Goal: Information Seeking & Learning: Learn about a topic

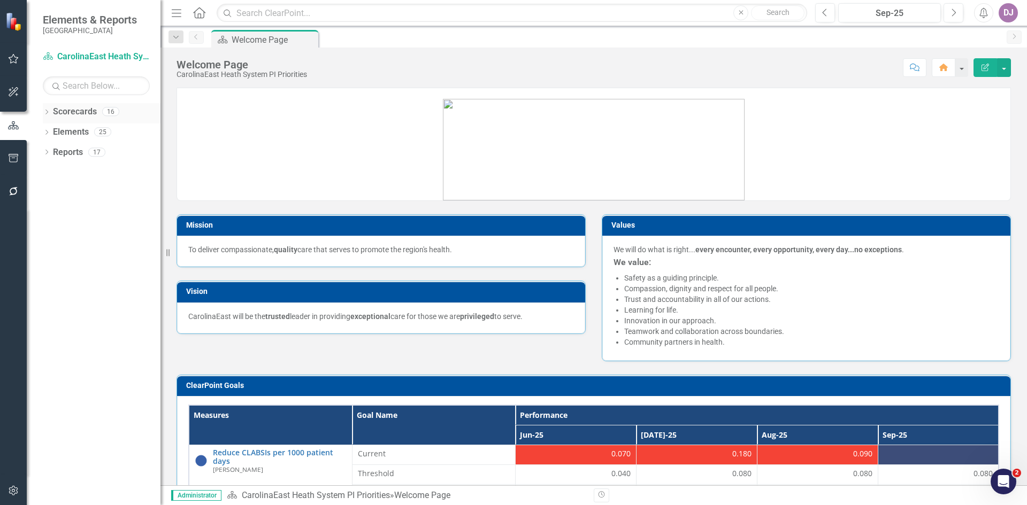
click at [70, 111] on link "Scorecards" at bounding box center [75, 112] width 44 height 12
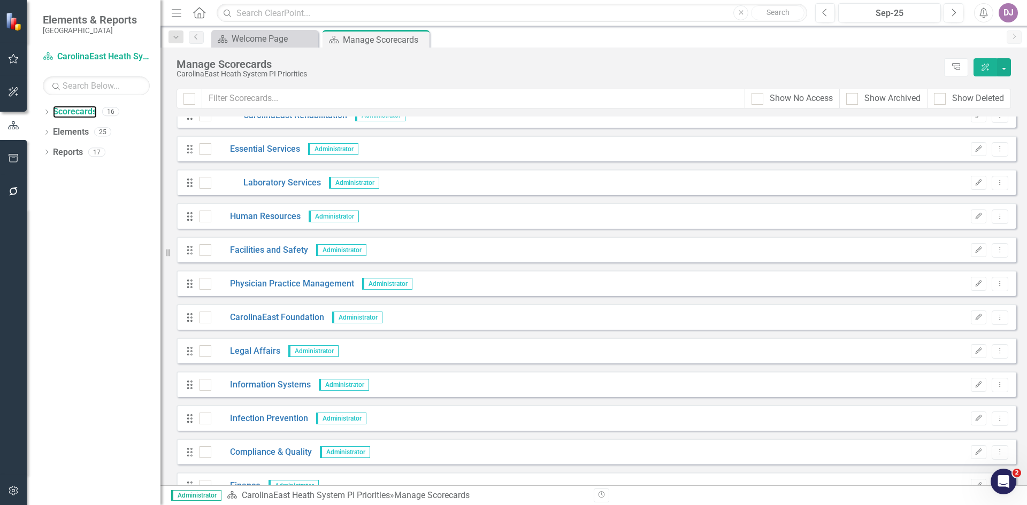
scroll to position [170, 0]
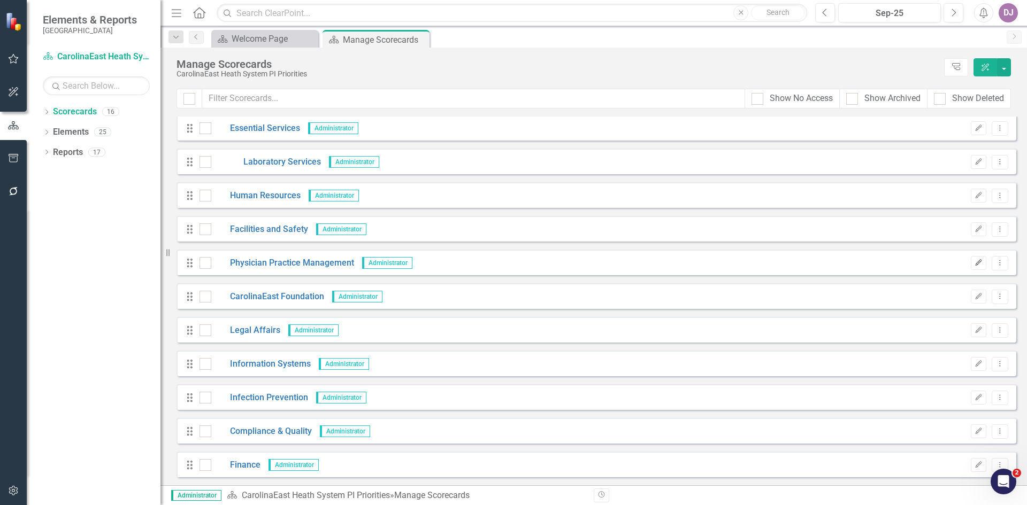
click at [975, 263] on icon "button" at bounding box center [978, 262] width 6 height 6
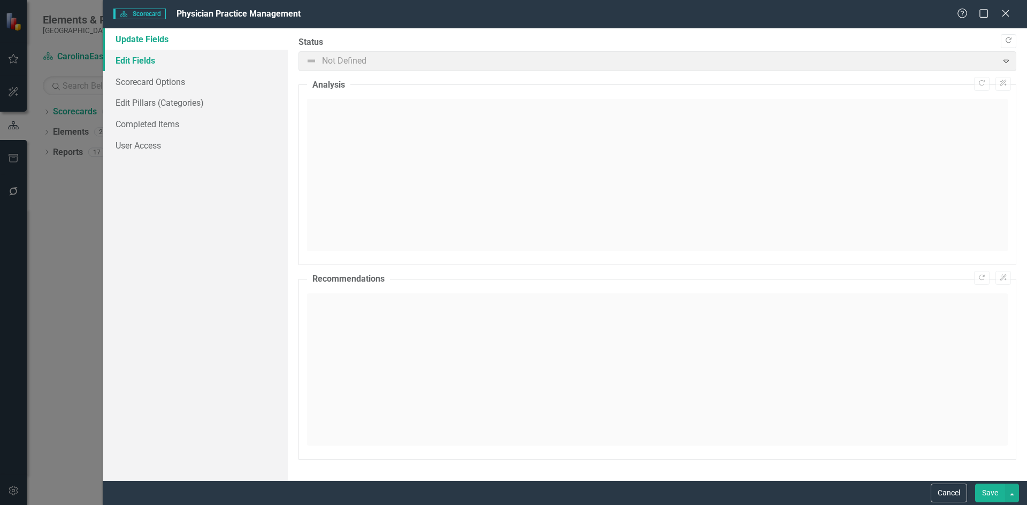
click at [135, 66] on link "Edit Fields" at bounding box center [195, 60] width 185 height 21
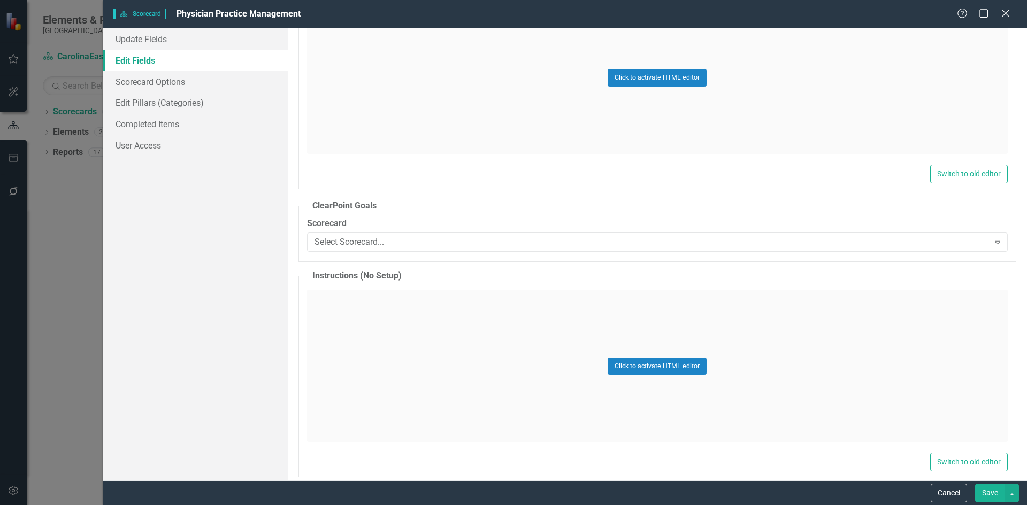
scroll to position [435, 0]
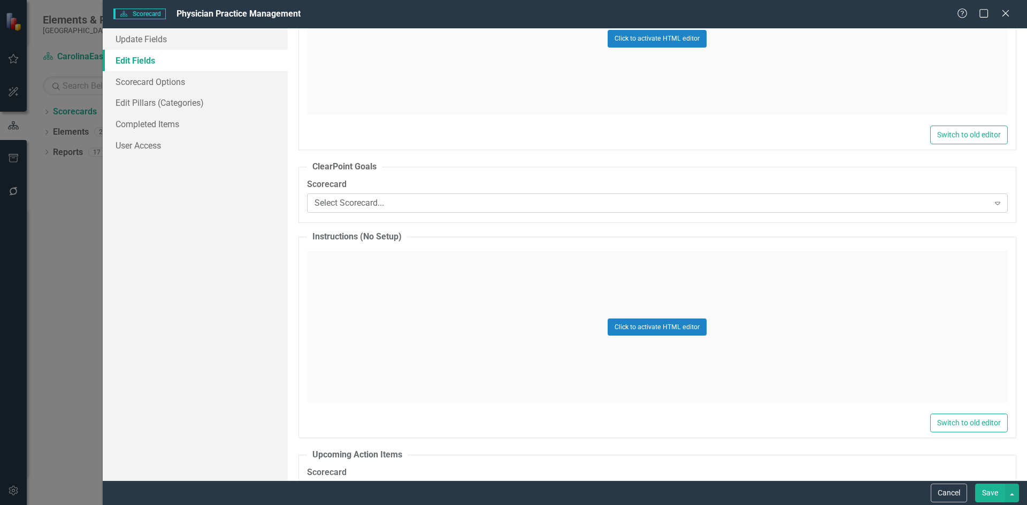
click at [992, 205] on icon "Expand" at bounding box center [997, 203] width 11 height 9
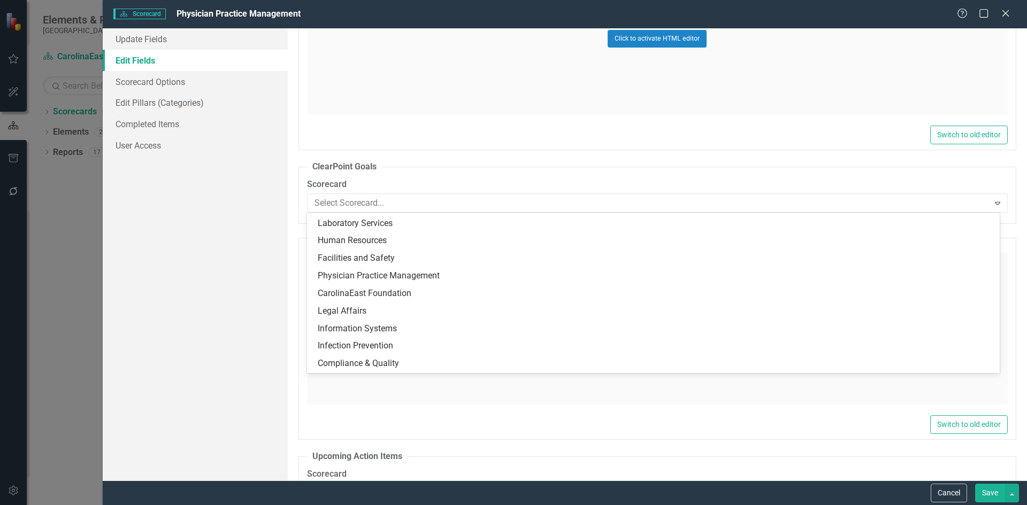
scroll to position [106, 0]
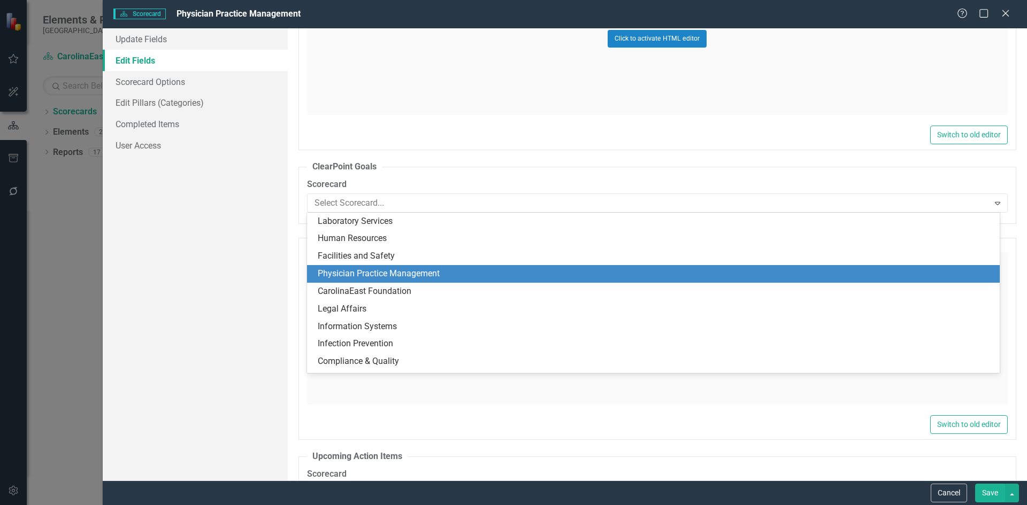
click at [405, 274] on div "Physician Practice Management" at bounding box center [655, 274] width 675 height 12
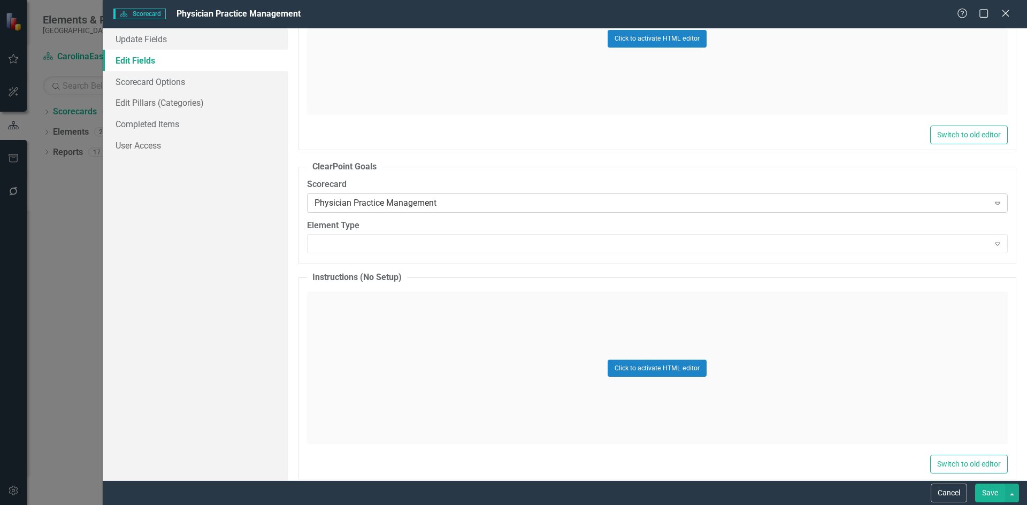
click at [992, 205] on icon "Expand" at bounding box center [997, 203] width 11 height 9
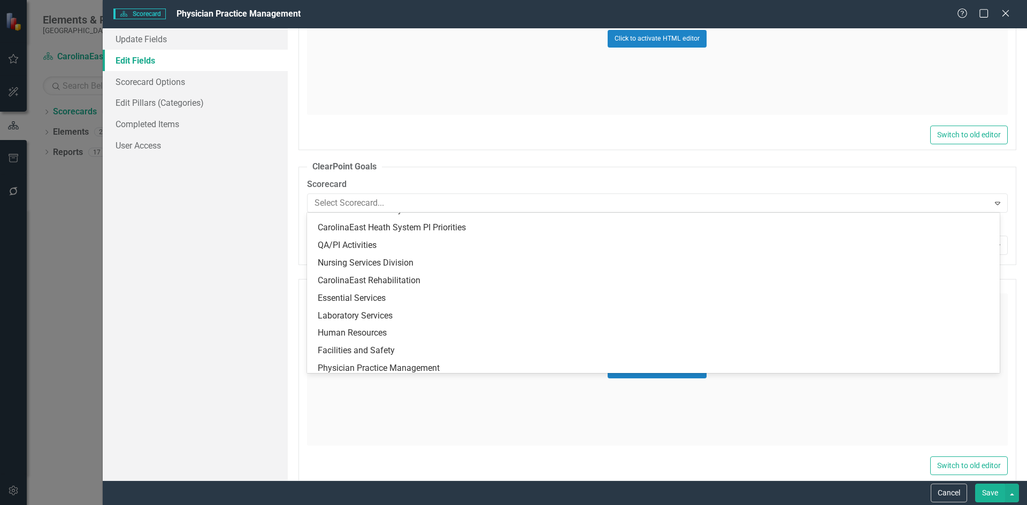
scroll to position [10, 0]
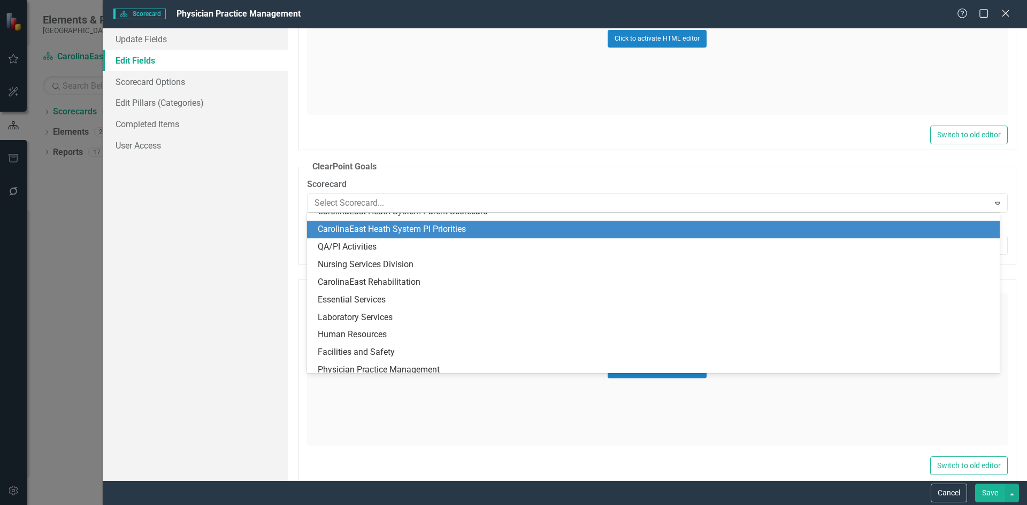
click at [509, 233] on div "CarolinaEast Heath System PI Priorities" at bounding box center [655, 229] width 675 height 12
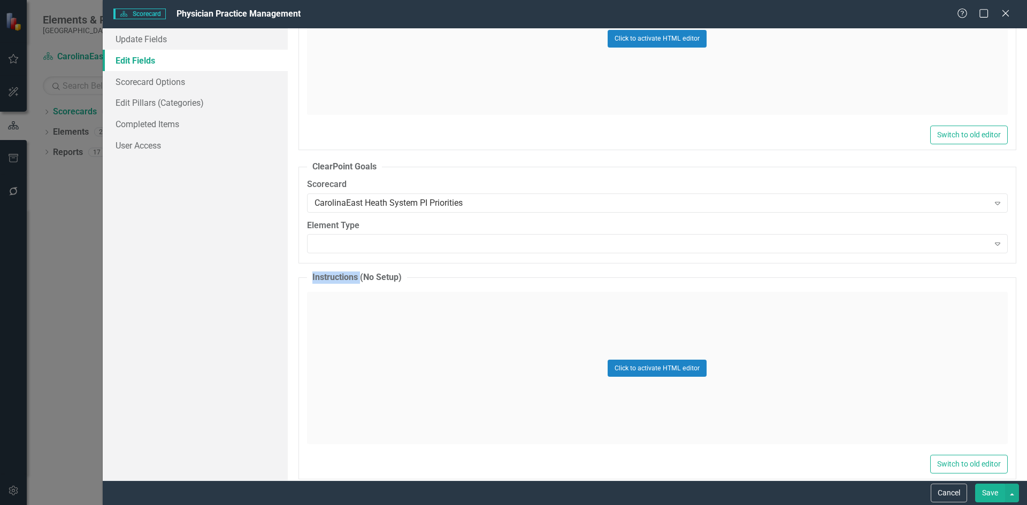
click at [509, 233] on div "Element Type Expand" at bounding box center [657, 236] width 700 height 33
click at [992, 243] on icon "Expand" at bounding box center [997, 244] width 11 height 9
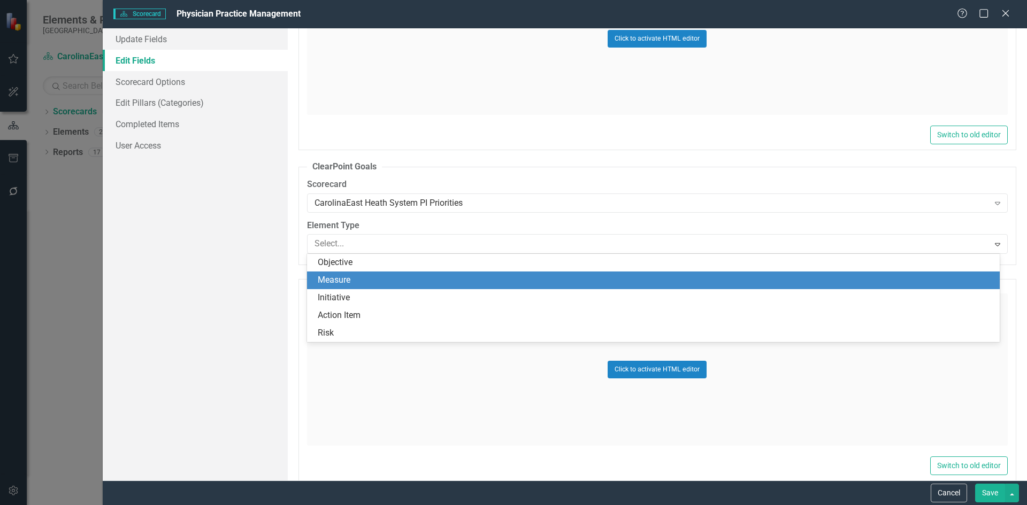
click at [356, 284] on div "Measure" at bounding box center [655, 280] width 675 height 12
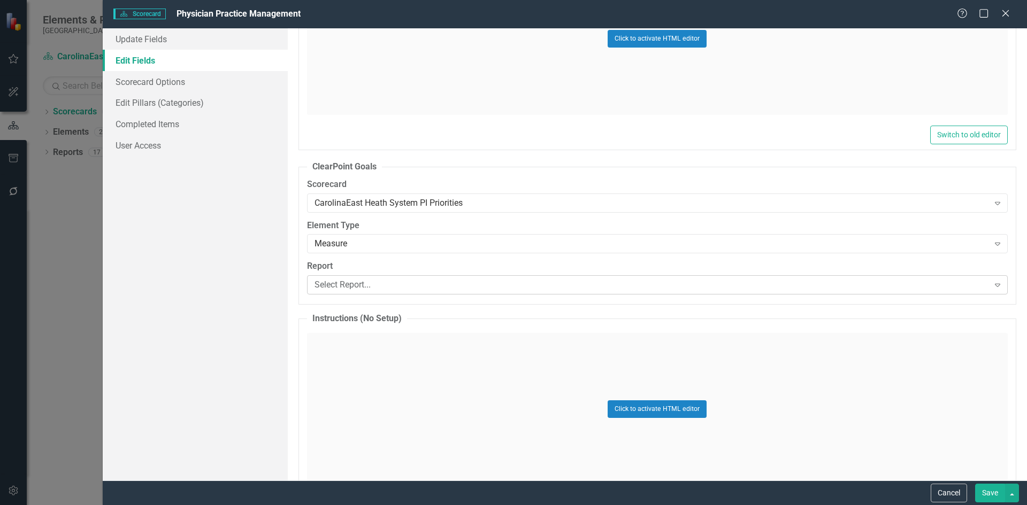
click at [992, 286] on icon "Expand" at bounding box center [997, 285] width 11 height 9
click at [991, 207] on div "Expand" at bounding box center [997, 203] width 19 height 17
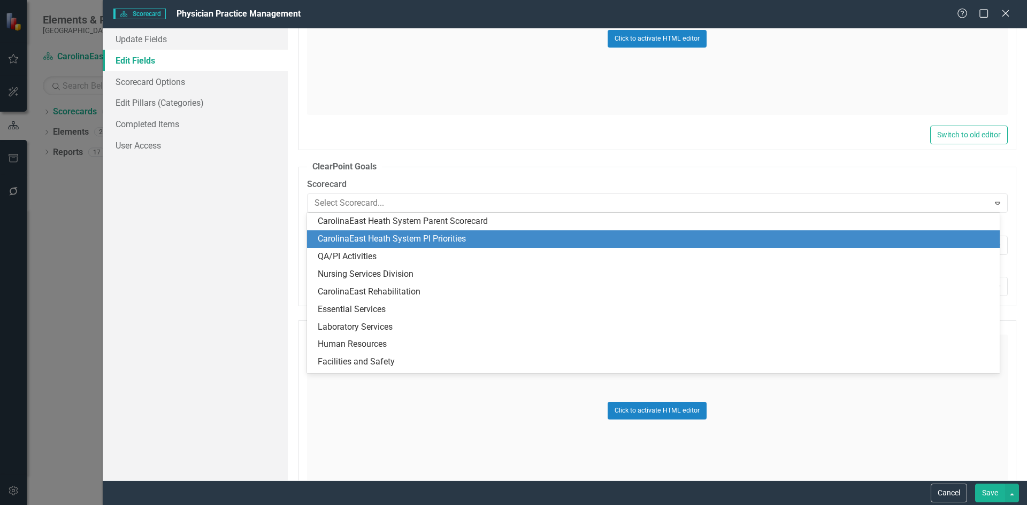
scroll to position [18, 0]
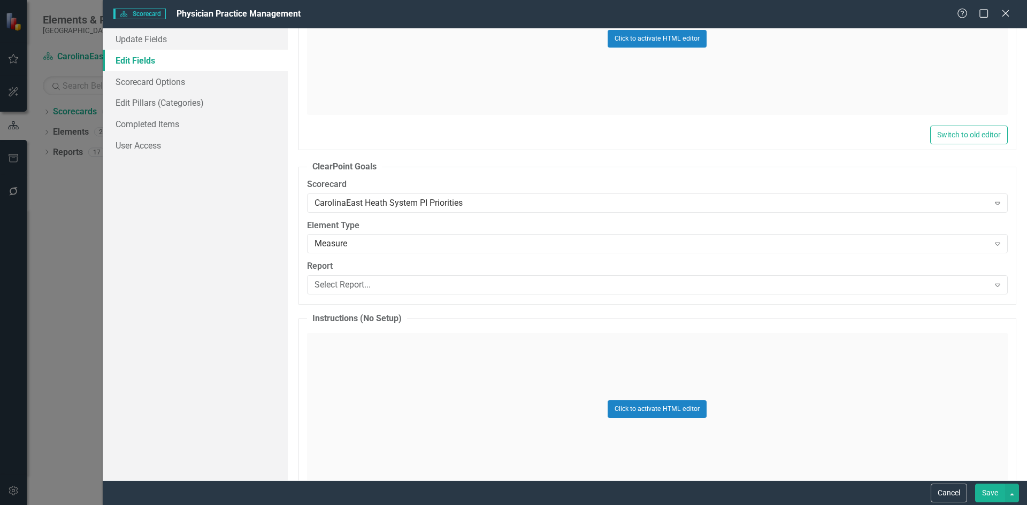
click at [211, 354] on div "Update Fields Edit Fields Scorecard Options Edit Pillars (Categories) Completed…" at bounding box center [195, 254] width 185 height 452
click at [995, 202] on icon at bounding box center [997, 203] width 5 height 3
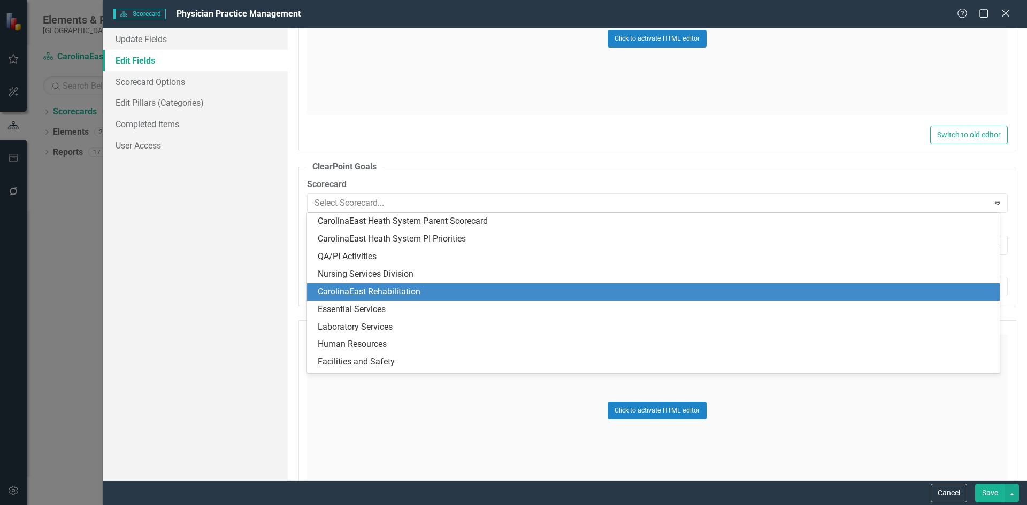
scroll to position [121, 0]
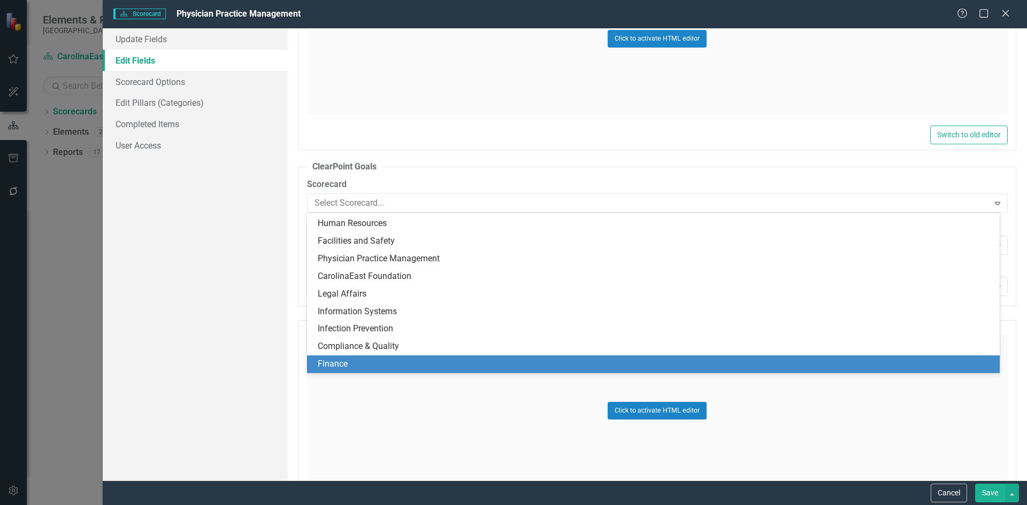
click at [204, 374] on div "Update Fields Edit Fields Scorecard Options Edit Pillars (Categories) Completed…" at bounding box center [195, 254] width 185 height 452
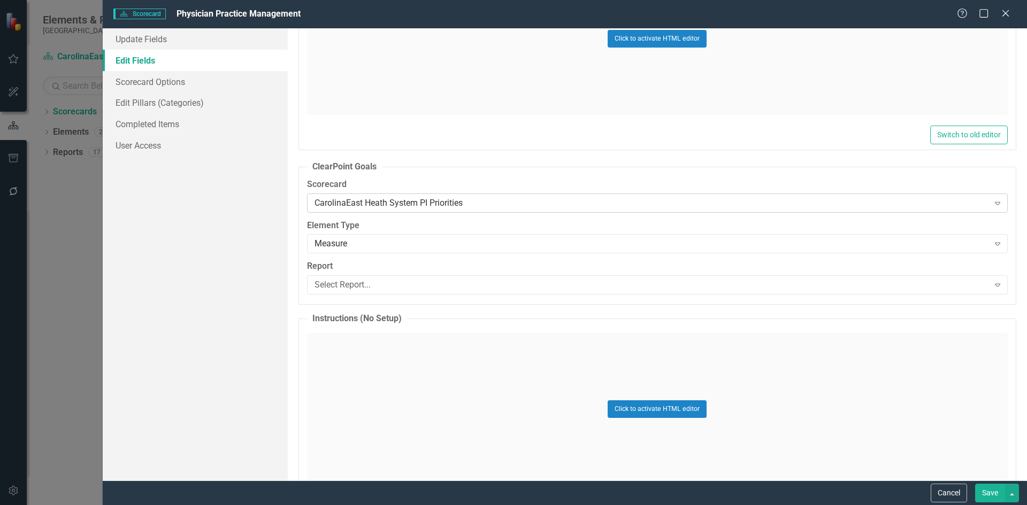
click at [479, 204] on div "CarolinaEast Heath System PI Priorities" at bounding box center [651, 203] width 674 height 12
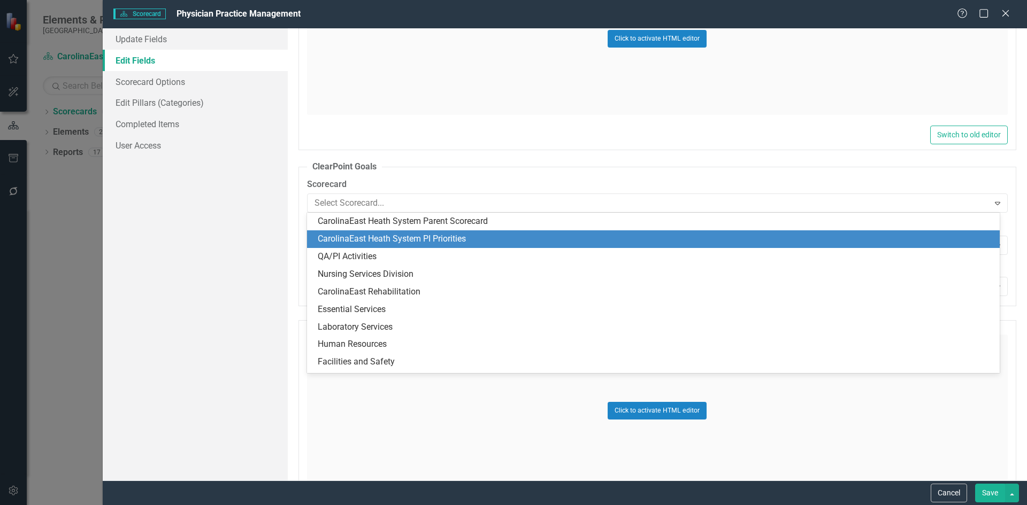
scroll to position [18, 0]
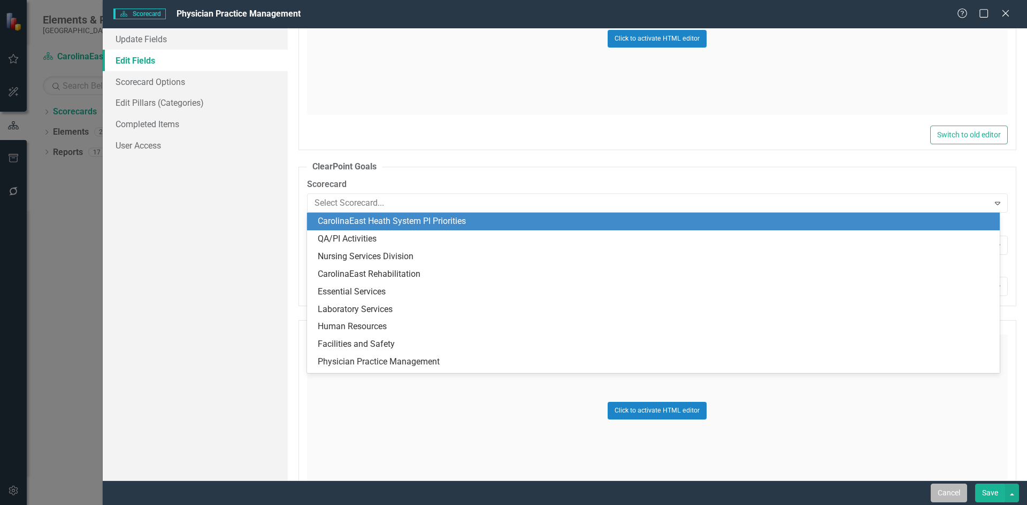
click at [949, 491] on button "Cancel" at bounding box center [948, 493] width 36 height 19
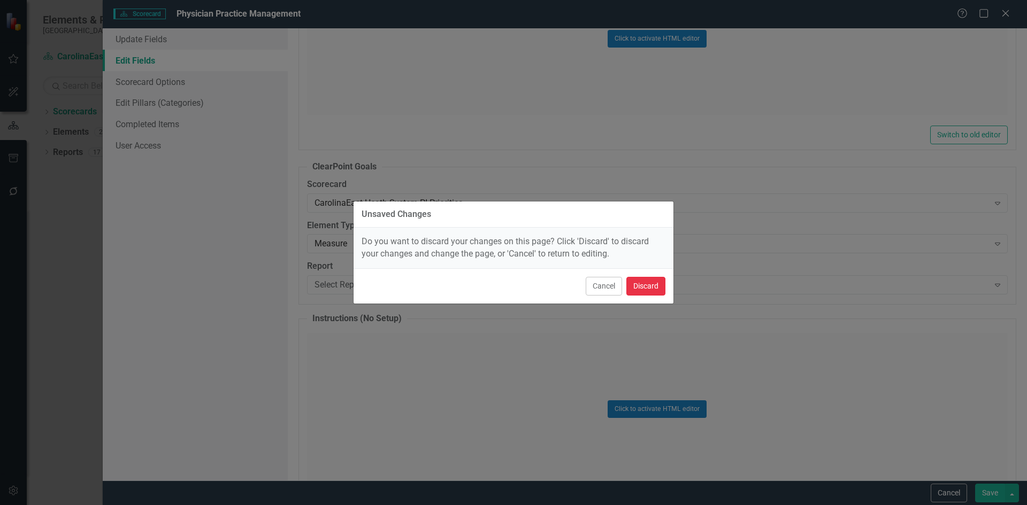
click at [644, 287] on button "Discard" at bounding box center [645, 286] width 39 height 19
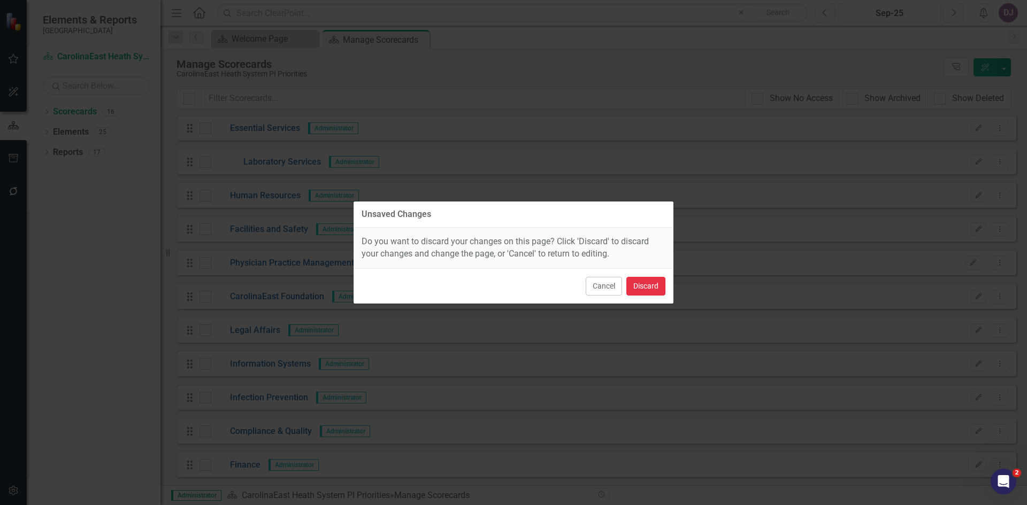
click at [644, 287] on button "Discard" at bounding box center [645, 286] width 39 height 19
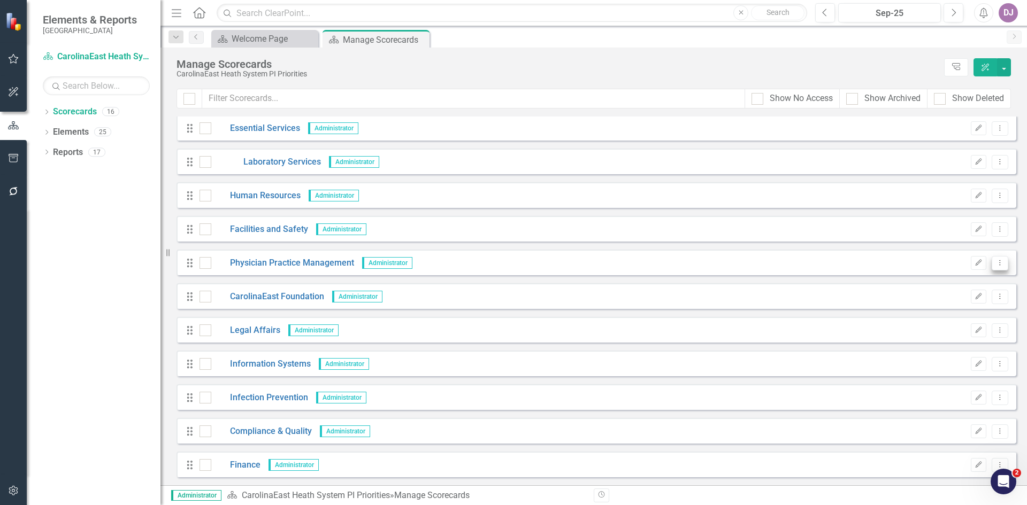
click at [995, 261] on icon "Dropdown Menu" at bounding box center [999, 262] width 9 height 7
click at [951, 286] on link "Edit Edit Scorecard" at bounding box center [940, 281] width 118 height 20
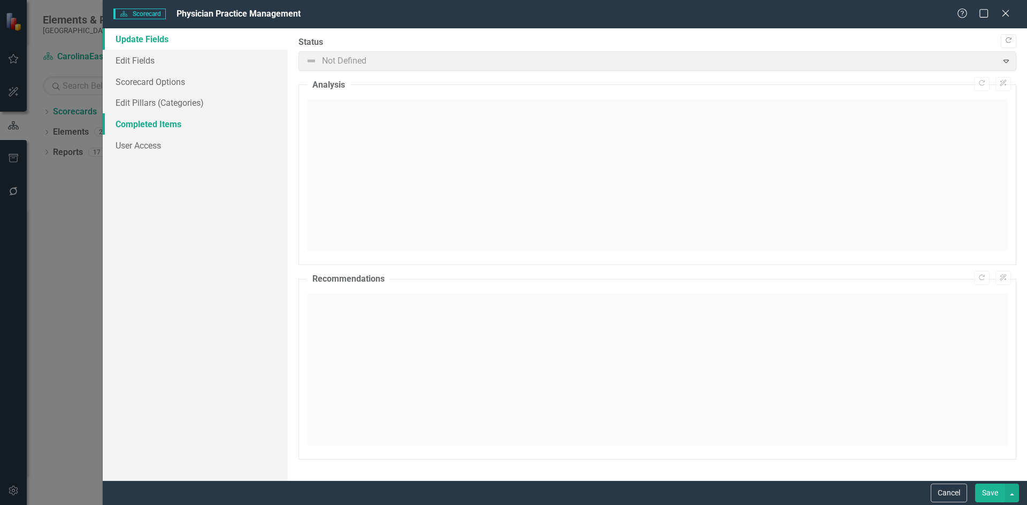
click at [145, 127] on link "Completed Items" at bounding box center [195, 123] width 185 height 21
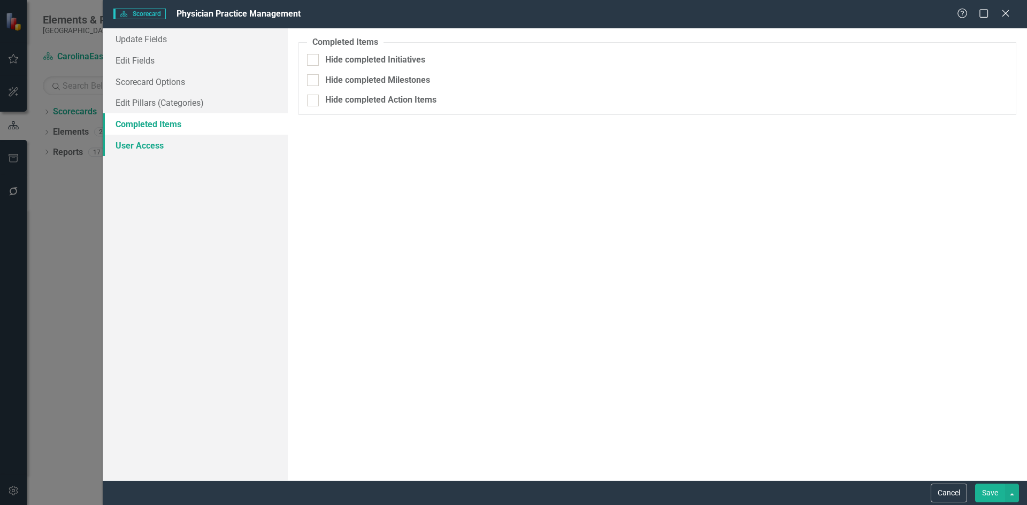
click at [149, 145] on link "User Access" at bounding box center [195, 145] width 185 height 21
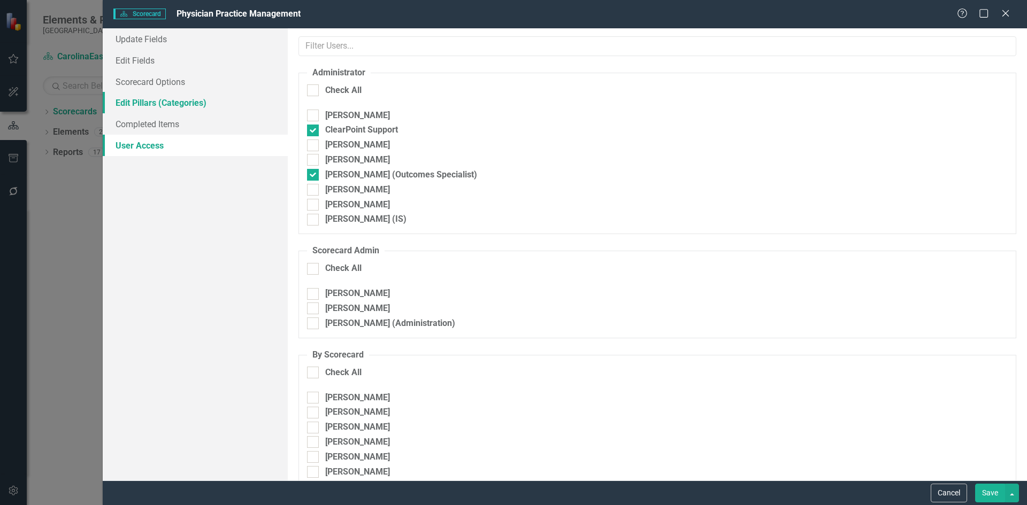
click at [135, 104] on link "Edit Pillars (Categories)" at bounding box center [195, 102] width 185 height 21
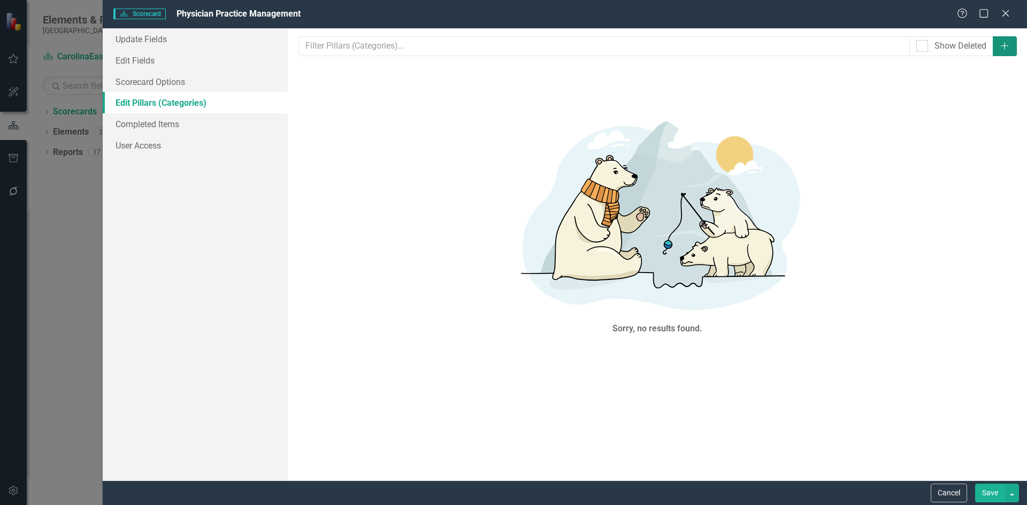
click at [1008, 47] on icon "Add" at bounding box center [1004, 46] width 11 height 9
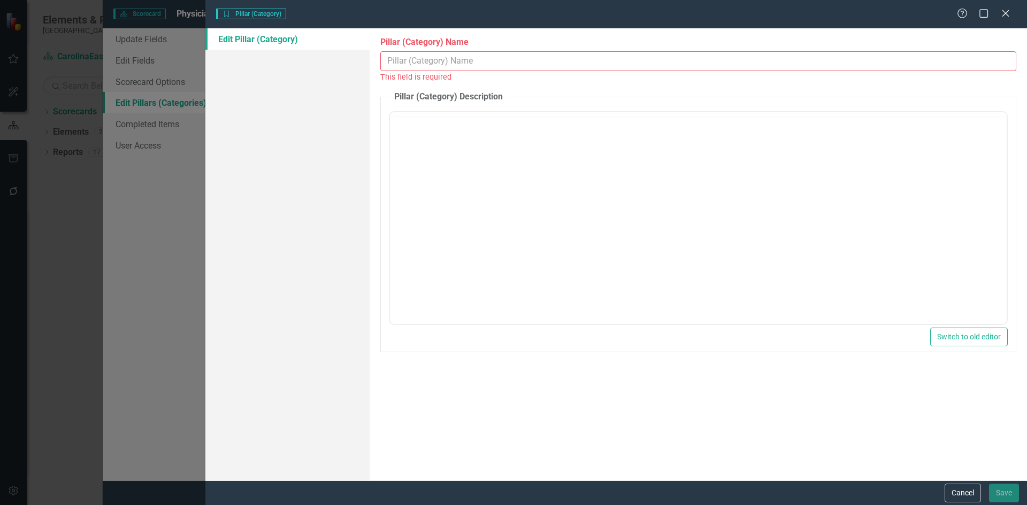
scroll to position [0, 0]
click at [180, 215] on div "Pillar (Category) Pillar (Category) Help Maximize Close Edit Pillar (Category) …" at bounding box center [513, 252] width 1027 height 505
click at [957, 484] on button "Cancel" at bounding box center [962, 493] width 36 height 19
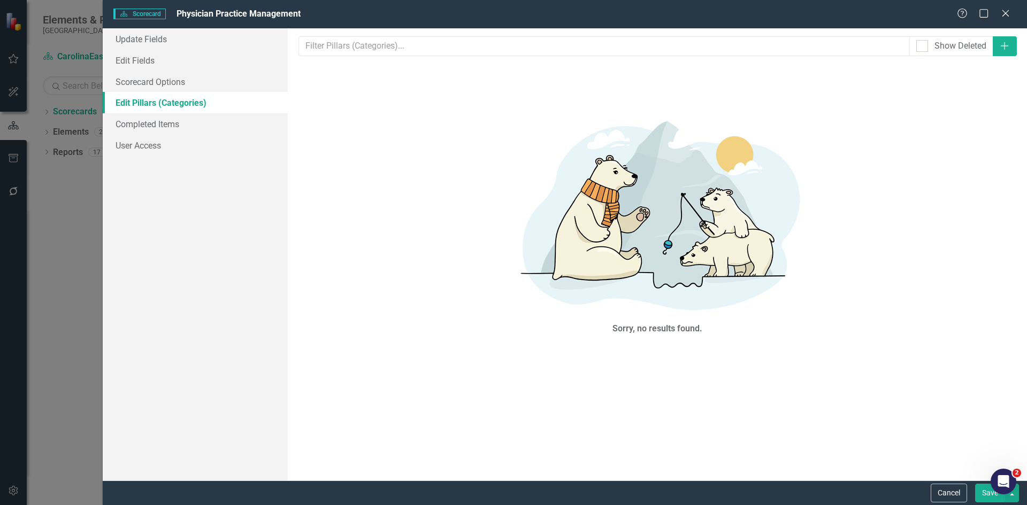
click at [55, 282] on div "Scorecard Scorecard Physician Practice Management Help Maximize Close Update Fi…" at bounding box center [513, 252] width 1027 height 505
click at [1009, 16] on icon "Close" at bounding box center [1004, 13] width 13 height 10
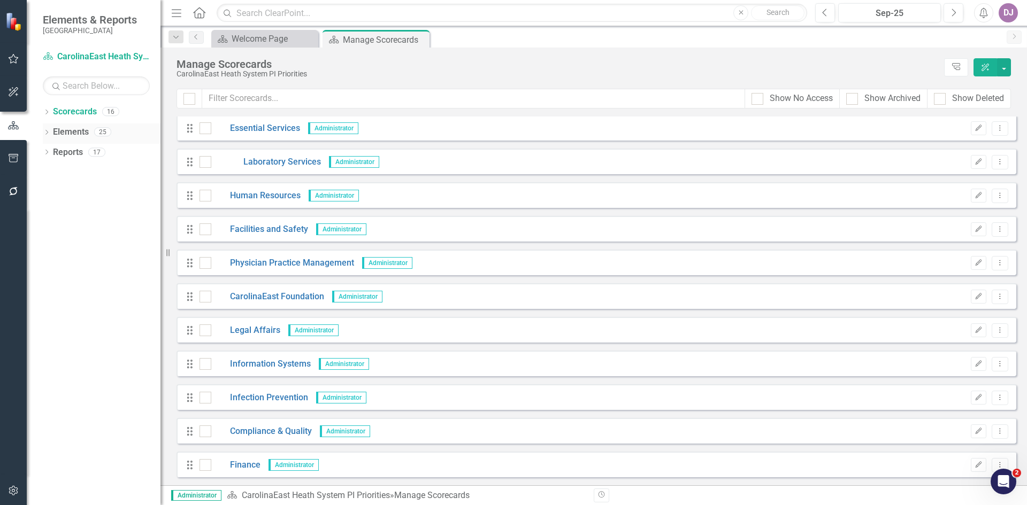
click at [81, 135] on link "Elements" at bounding box center [71, 132] width 36 height 12
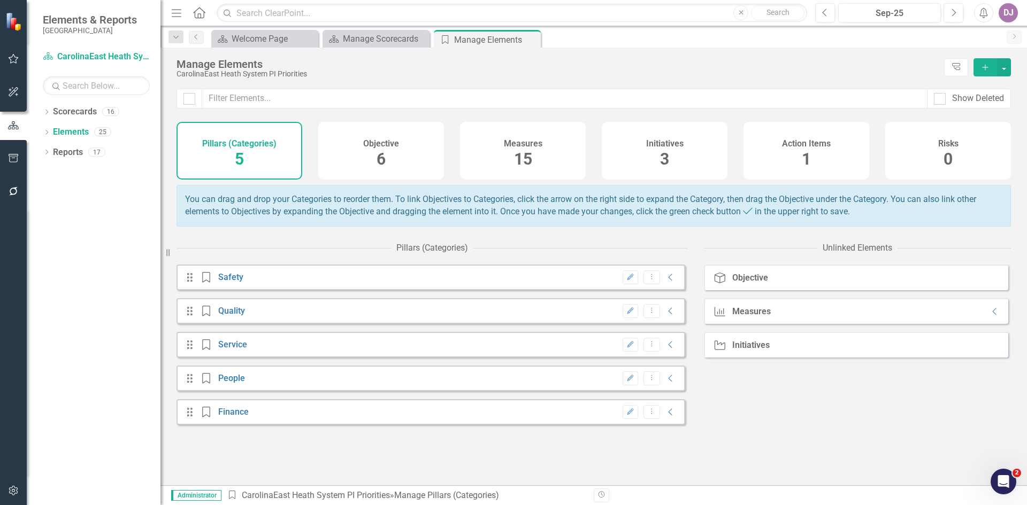
click at [526, 163] on span "15" at bounding box center [523, 159] width 18 height 19
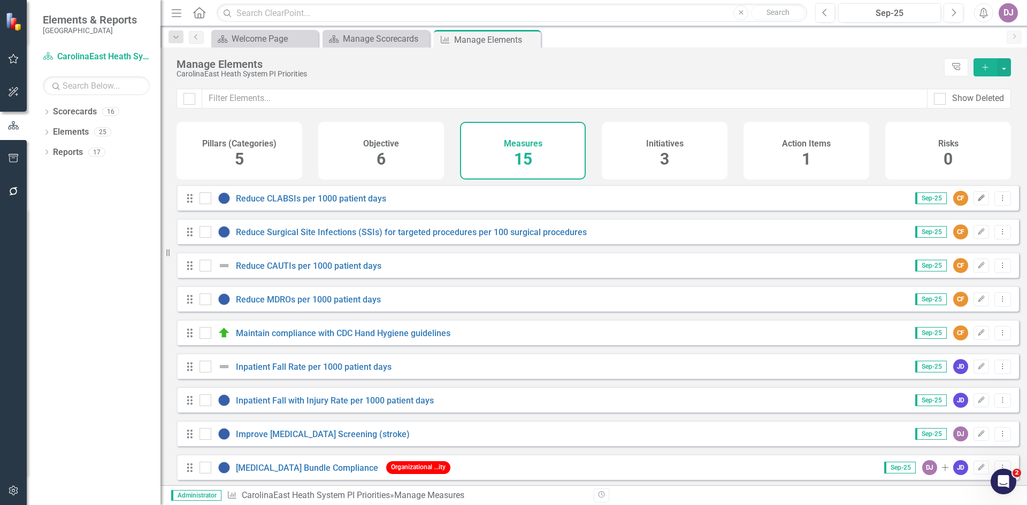
click at [977, 202] on icon "Edit" at bounding box center [981, 198] width 8 height 6
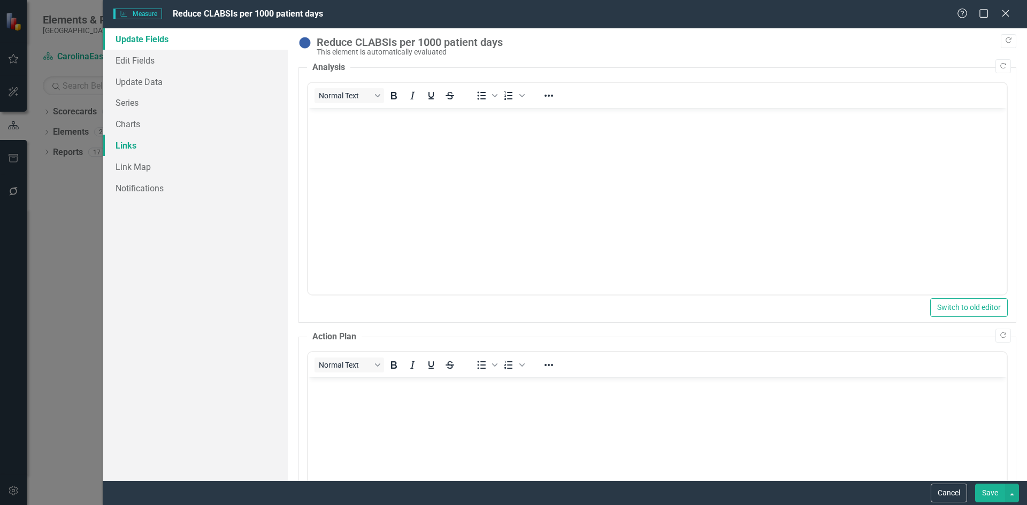
click at [126, 144] on link "Links" at bounding box center [195, 145] width 185 height 21
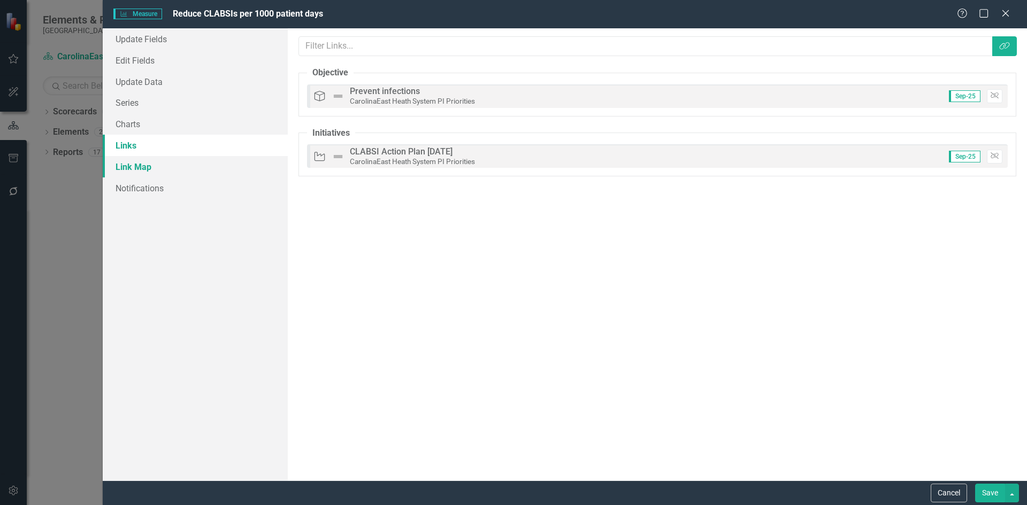
click at [140, 169] on link "Link Map" at bounding box center [195, 166] width 185 height 21
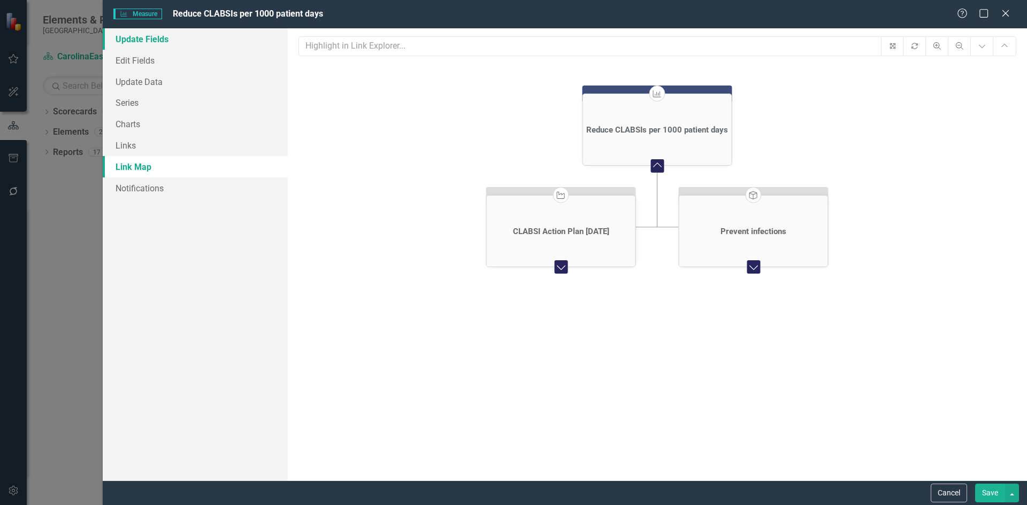
click at [147, 43] on link "Update Fields" at bounding box center [195, 38] width 185 height 21
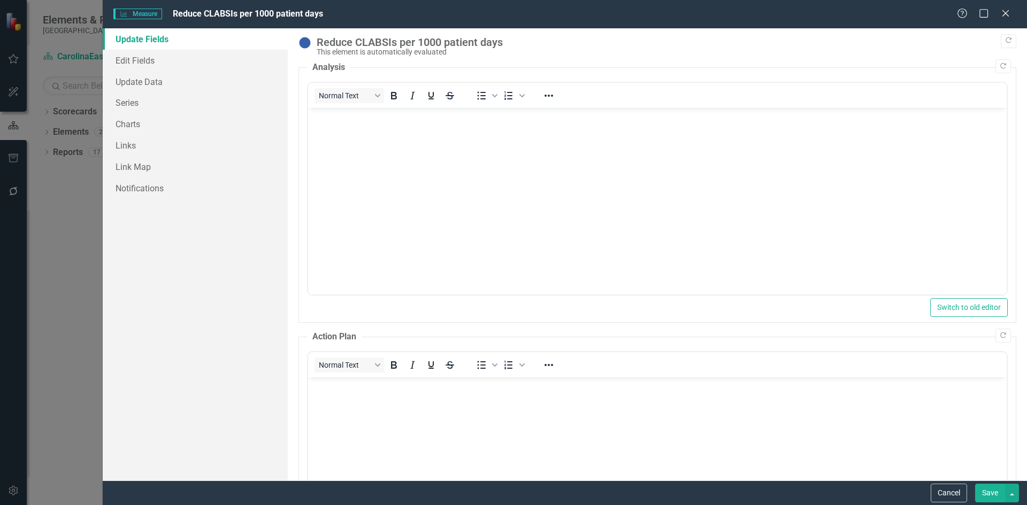
click at [1012, 30] on div ""Update" fields in ClearPoint are the fields that change from reporting period …" at bounding box center [657, 254] width 739 height 452
click at [143, 60] on link "Edit Fields" at bounding box center [195, 60] width 185 height 21
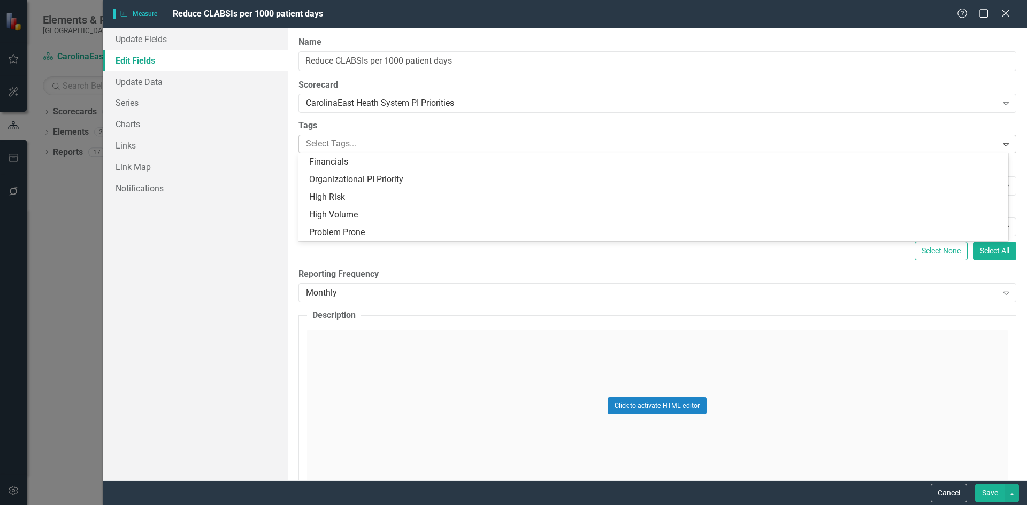
click at [1000, 148] on icon "Expand" at bounding box center [1005, 144] width 11 height 9
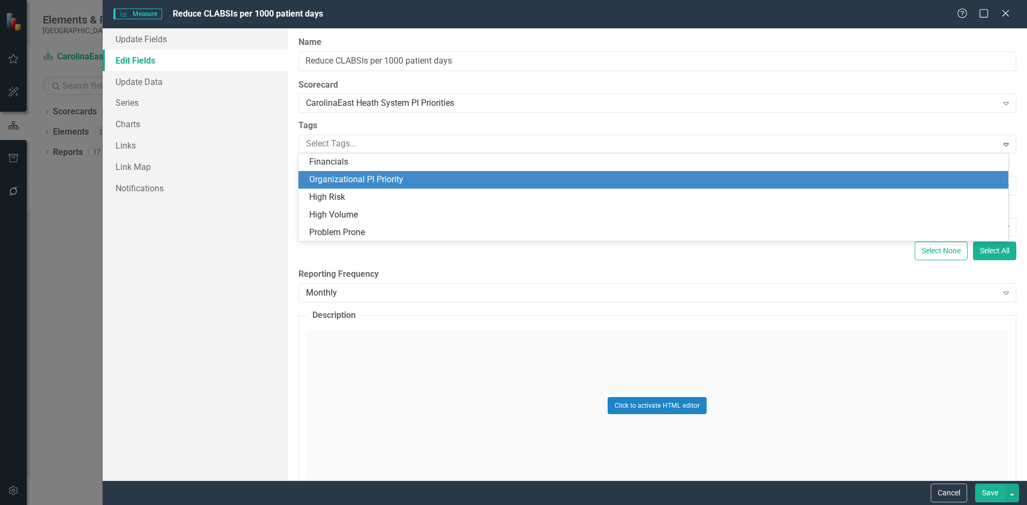
click at [174, 326] on div "Update Fields Edit Fields Update Data Series Charts Links Link Map Notifications" at bounding box center [195, 254] width 185 height 452
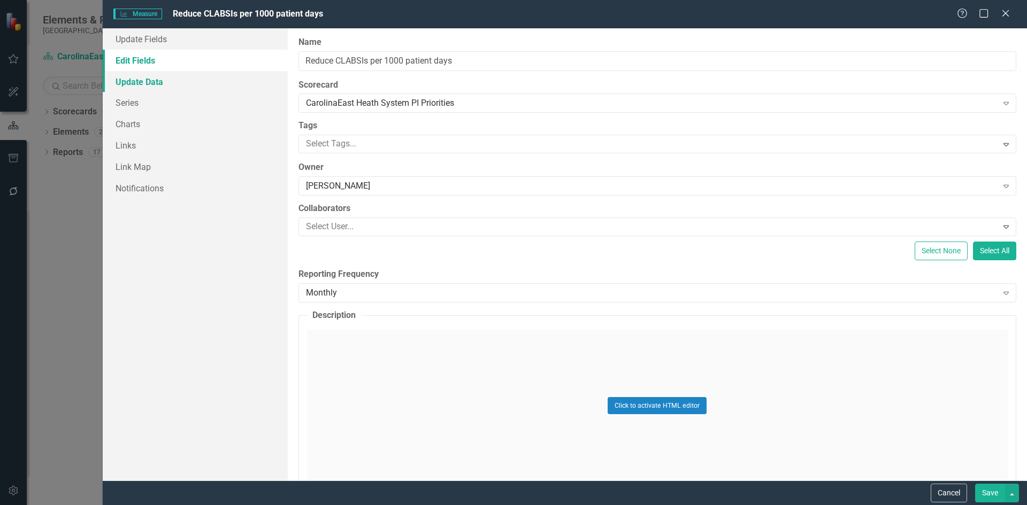
click at [138, 81] on link "Update Data" at bounding box center [195, 81] width 185 height 21
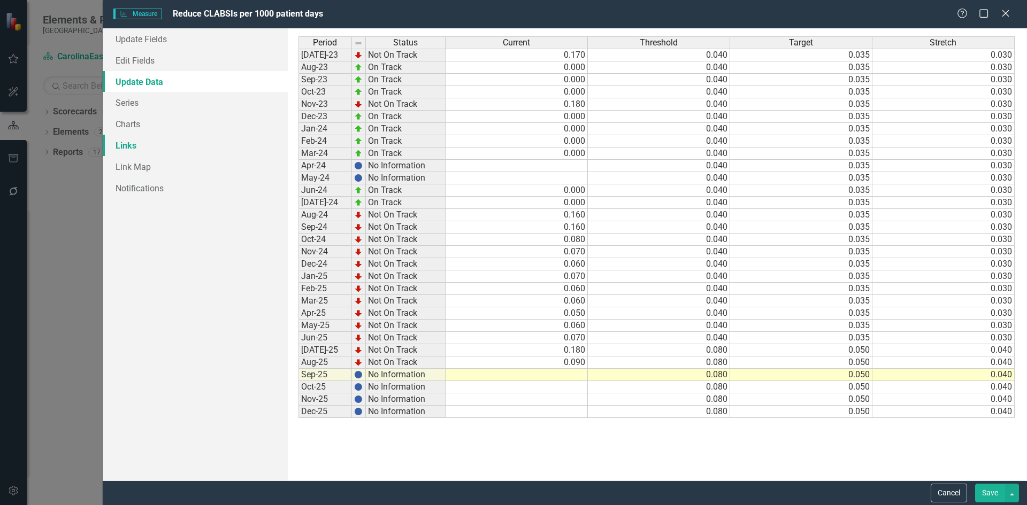
click at [130, 143] on link "Links" at bounding box center [195, 145] width 185 height 21
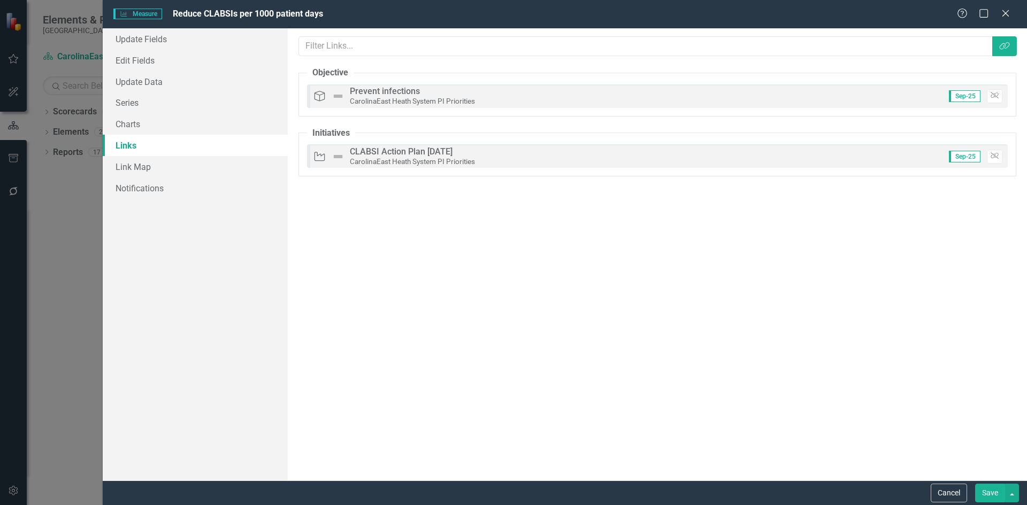
click at [130, 143] on link "Links" at bounding box center [195, 145] width 185 height 21
click at [341, 48] on input "text" at bounding box center [646, 46] width 694 height 20
click at [1002, 38] on button "Link Tag" at bounding box center [1004, 46] width 25 height 20
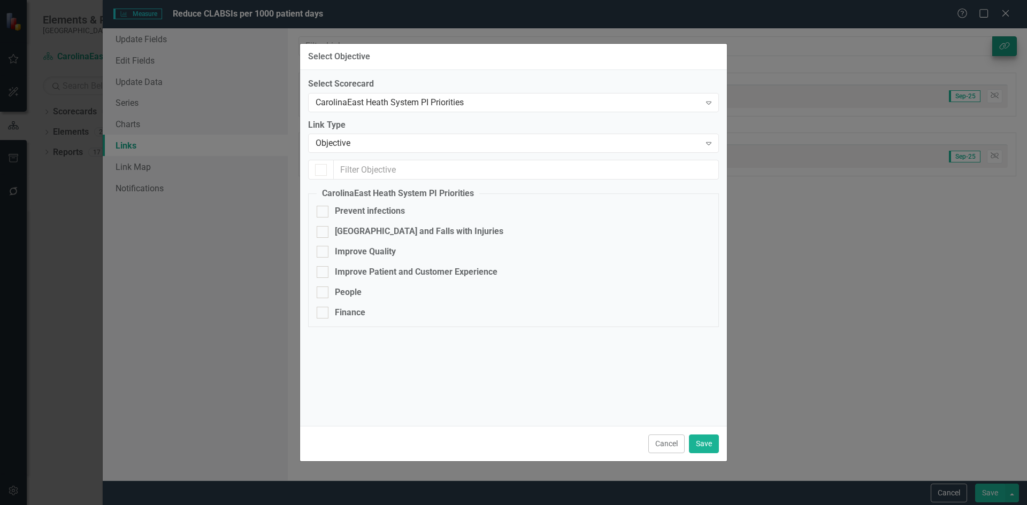
checkbox input "true"
checkbox input "false"
click at [669, 448] on button "Cancel" at bounding box center [666, 444] width 36 height 19
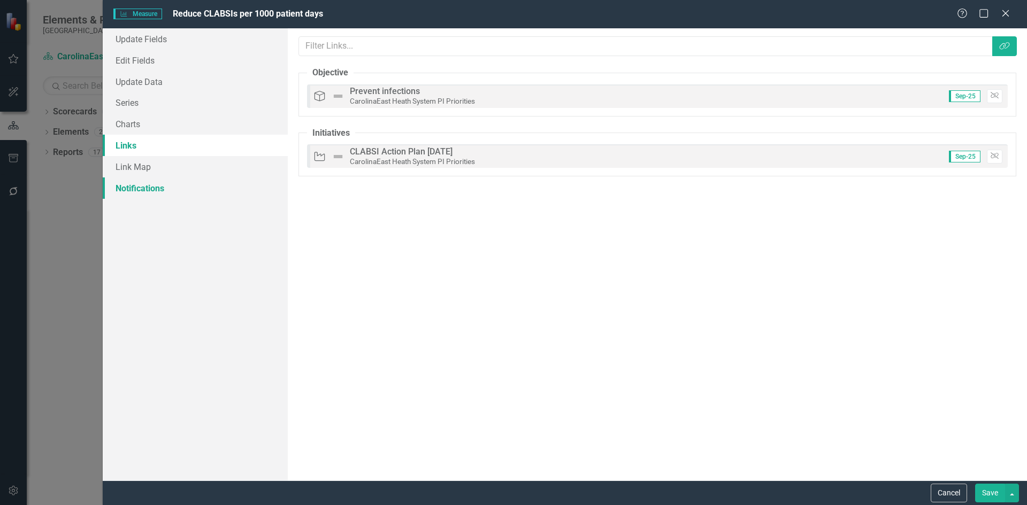
click at [137, 191] on link "Notifications" at bounding box center [195, 188] width 185 height 21
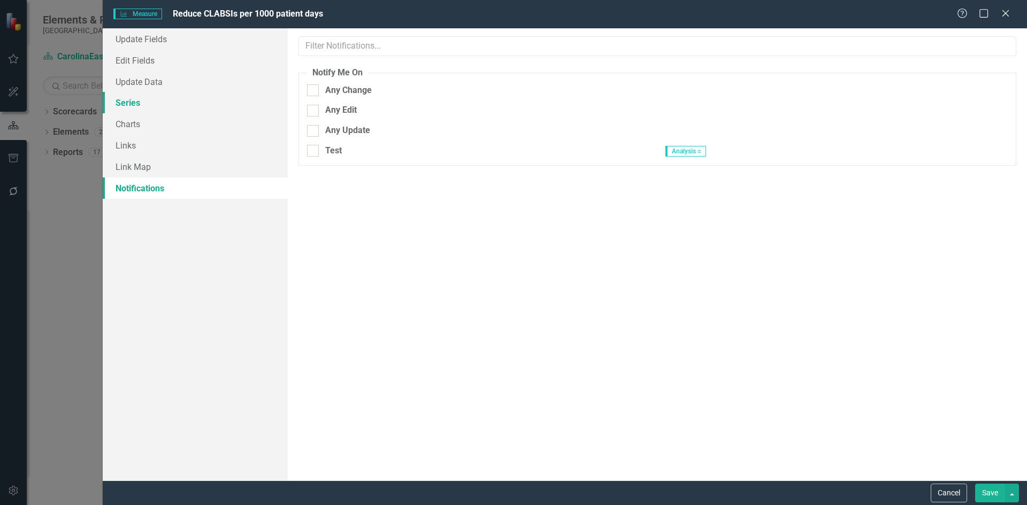
click at [128, 105] on link "Series" at bounding box center [195, 102] width 185 height 21
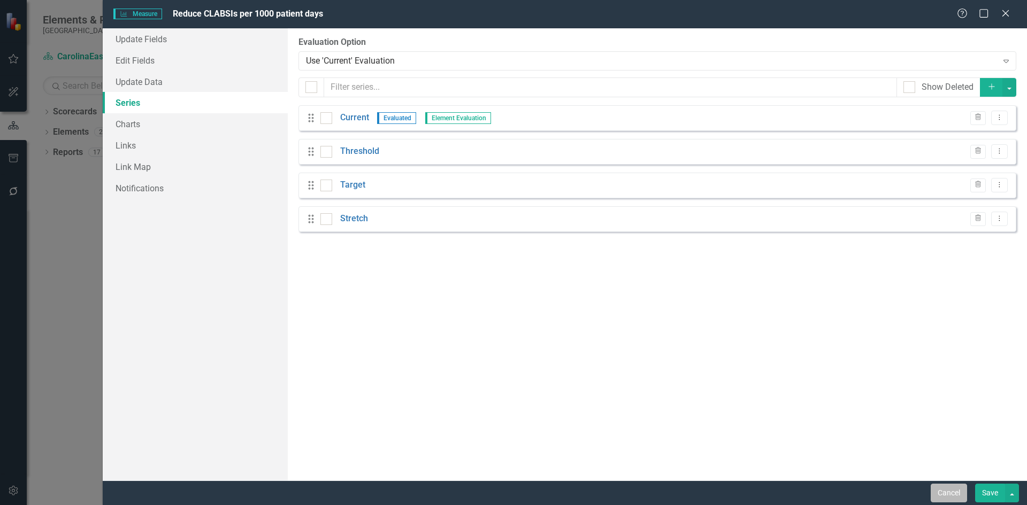
click at [954, 498] on button "Cancel" at bounding box center [948, 493] width 36 height 19
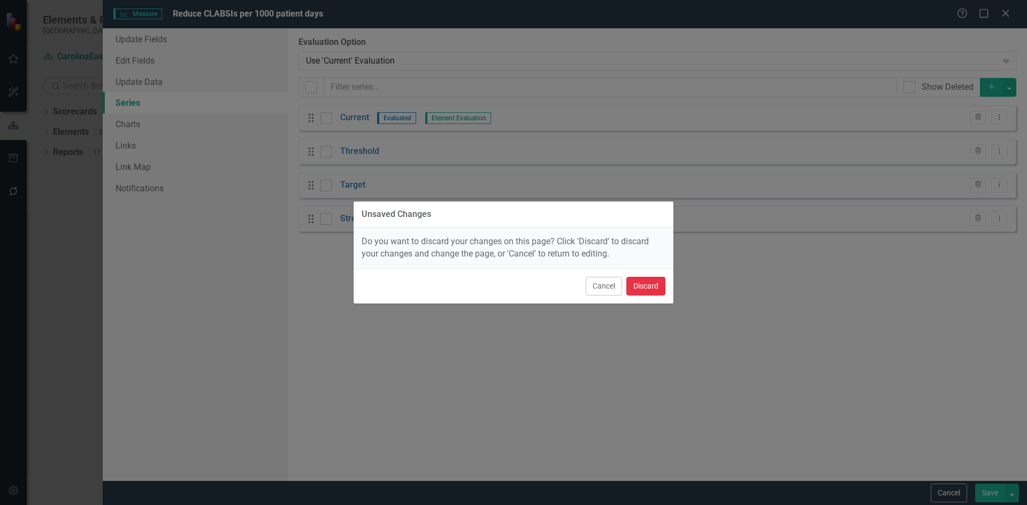
click at [649, 290] on button "Discard" at bounding box center [645, 286] width 39 height 19
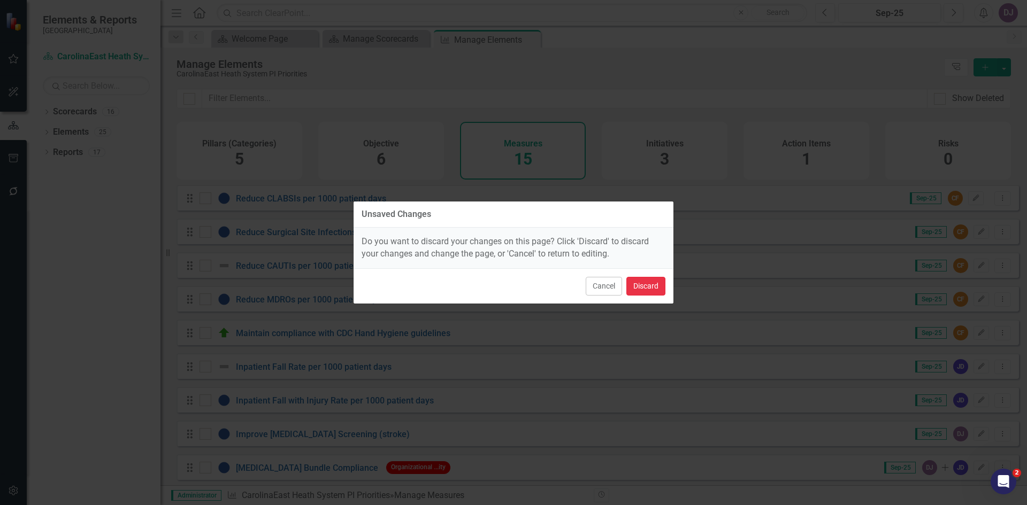
click at [649, 290] on button "Discard" at bounding box center [645, 286] width 39 height 19
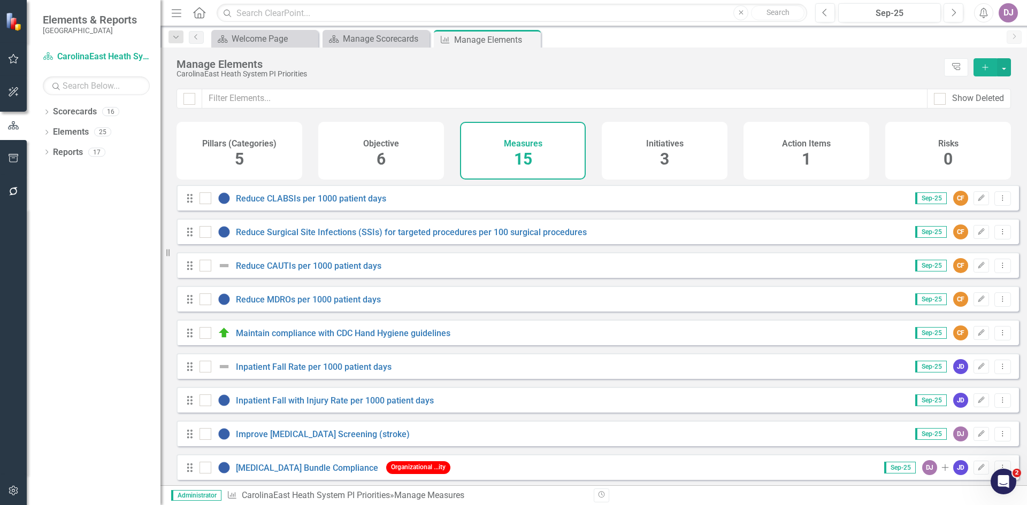
click at [191, 204] on icon "Drag" at bounding box center [190, 198] width 14 height 11
drag, startPoint x: 191, startPoint y: 209, endPoint x: 997, endPoint y: 208, distance: 805.8
click at [998, 202] on icon "Dropdown Menu" at bounding box center [1002, 198] width 9 height 7
click at [389, 158] on div "Objective 6" at bounding box center [381, 151] width 126 height 58
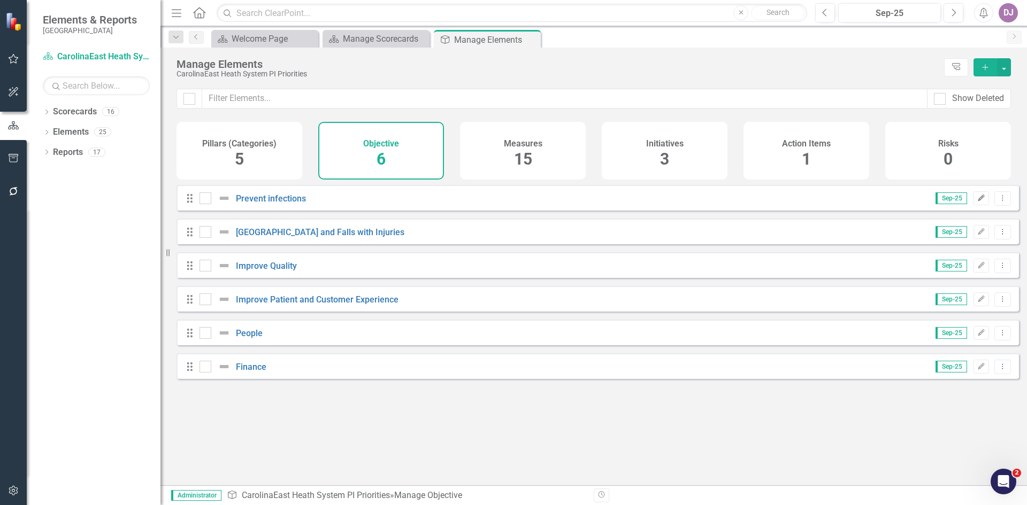
click at [977, 202] on icon "Edit" at bounding box center [981, 198] width 8 height 6
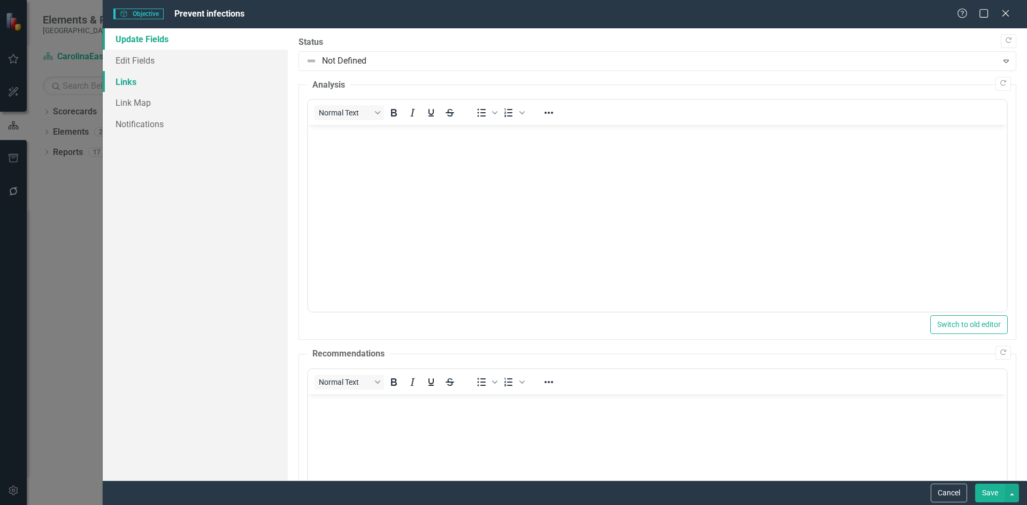
click at [145, 84] on link "Links" at bounding box center [195, 81] width 185 height 21
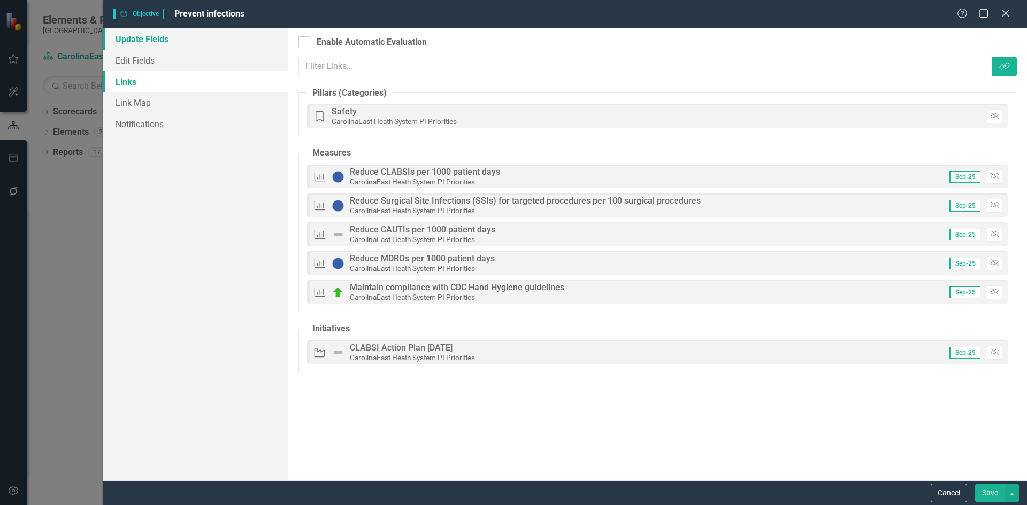
click at [142, 40] on link "Update Fields" at bounding box center [195, 38] width 185 height 21
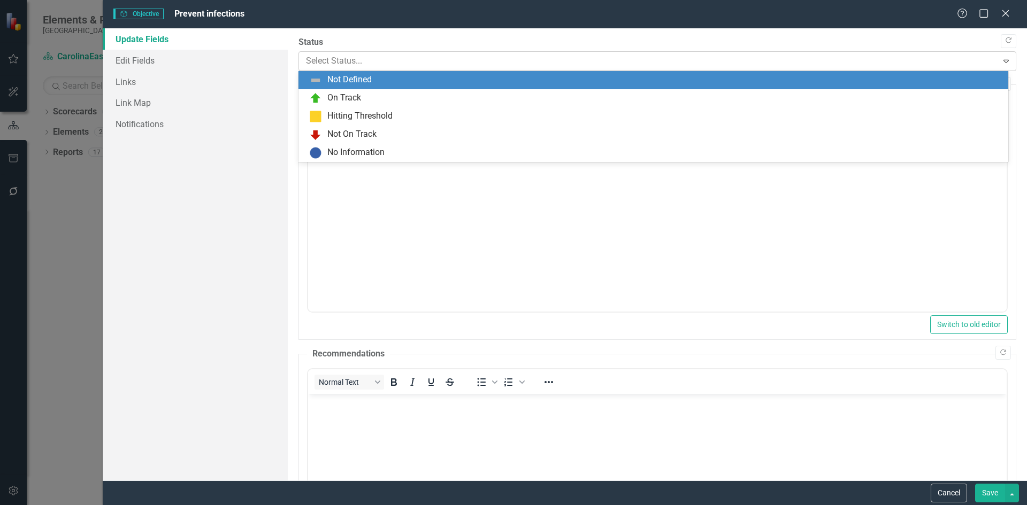
click at [1003, 64] on icon "Expand" at bounding box center [1005, 61] width 11 height 9
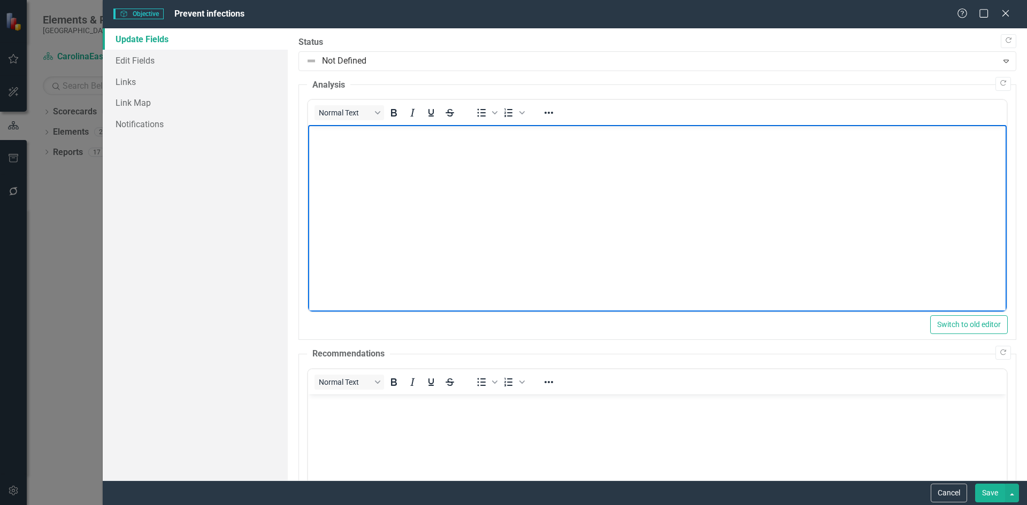
click at [699, 210] on body "Rich Text Area. Press ALT-0 for help." at bounding box center [656, 205] width 698 height 160
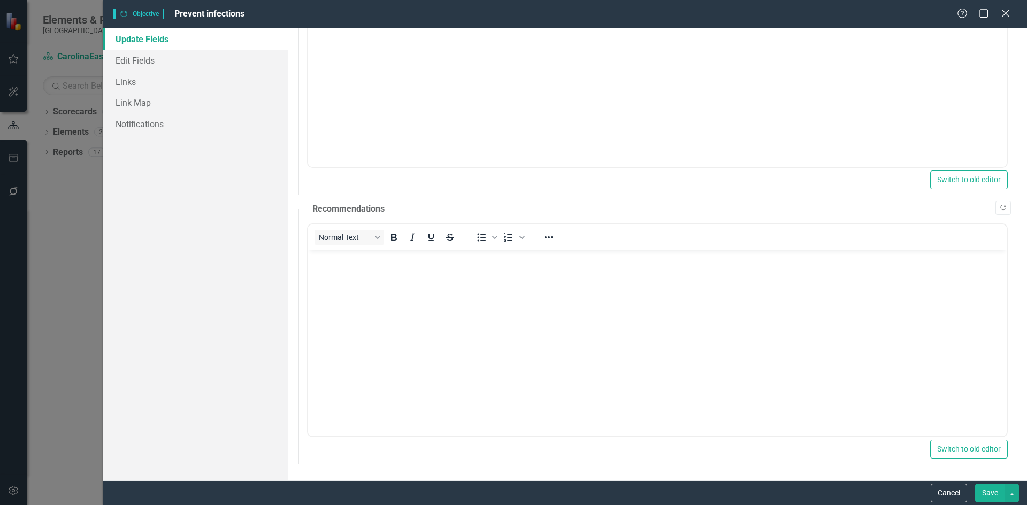
scroll to position [118, 0]
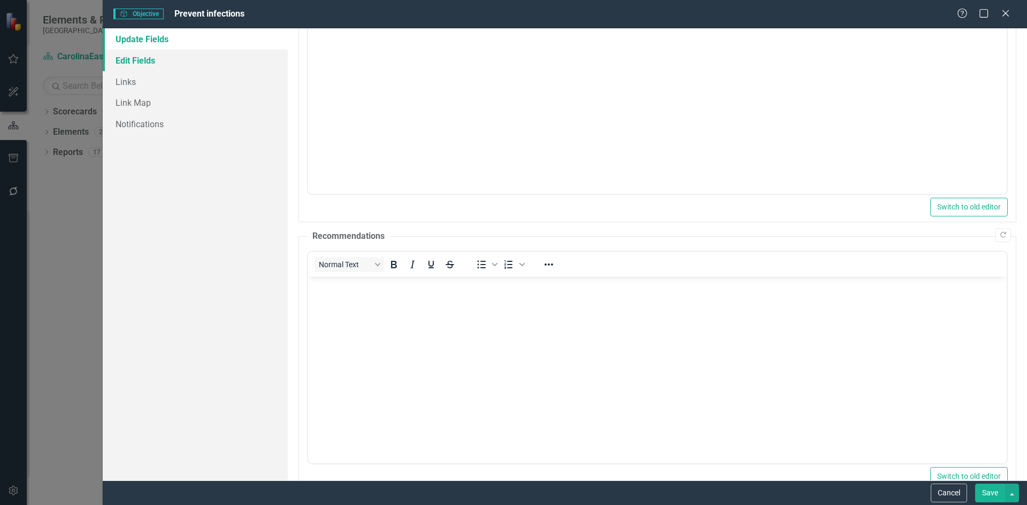
click at [147, 58] on link "Edit Fields" at bounding box center [195, 60] width 185 height 21
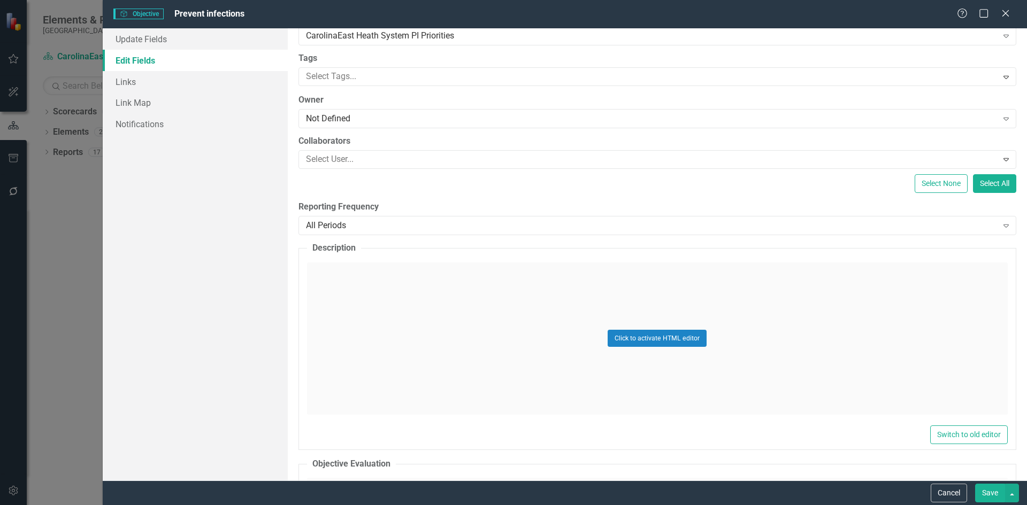
scroll to position [87, 0]
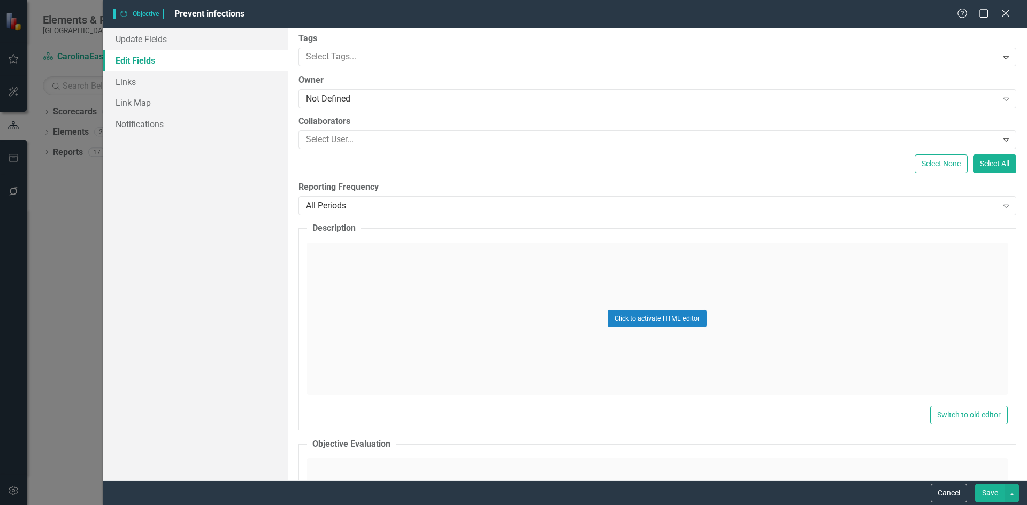
click at [172, 228] on div "Update Fields Edit Fields Links Link Map Notifications" at bounding box center [195, 254] width 185 height 452
click at [943, 491] on button "Cancel" at bounding box center [948, 493] width 36 height 19
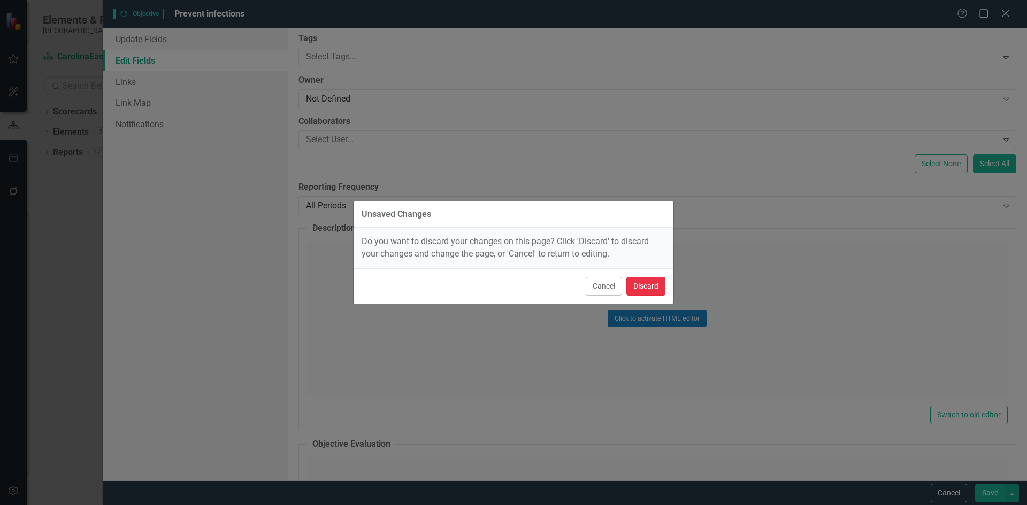
click at [636, 290] on button "Discard" at bounding box center [645, 286] width 39 height 19
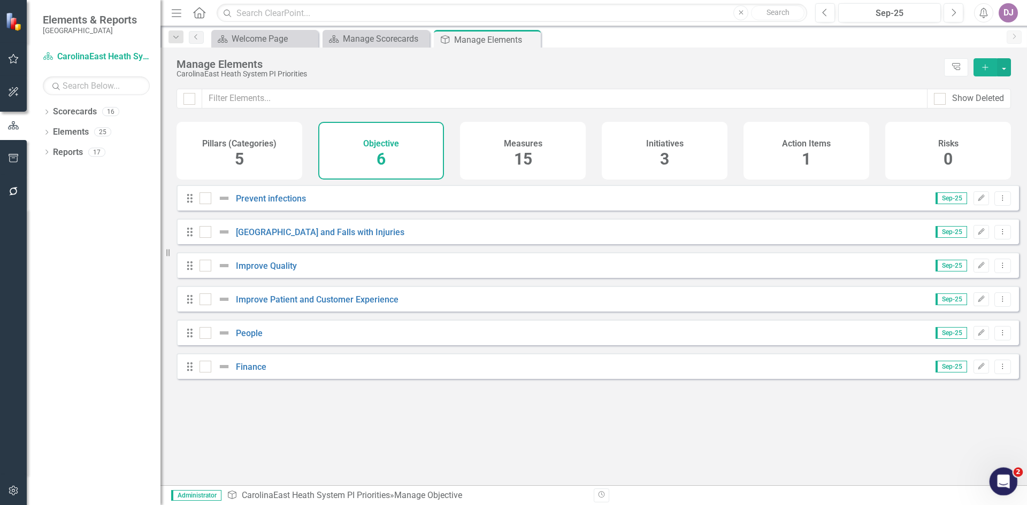
click at [1009, 491] on div "Open Intercom Messenger" at bounding box center [1001, 479] width 35 height 35
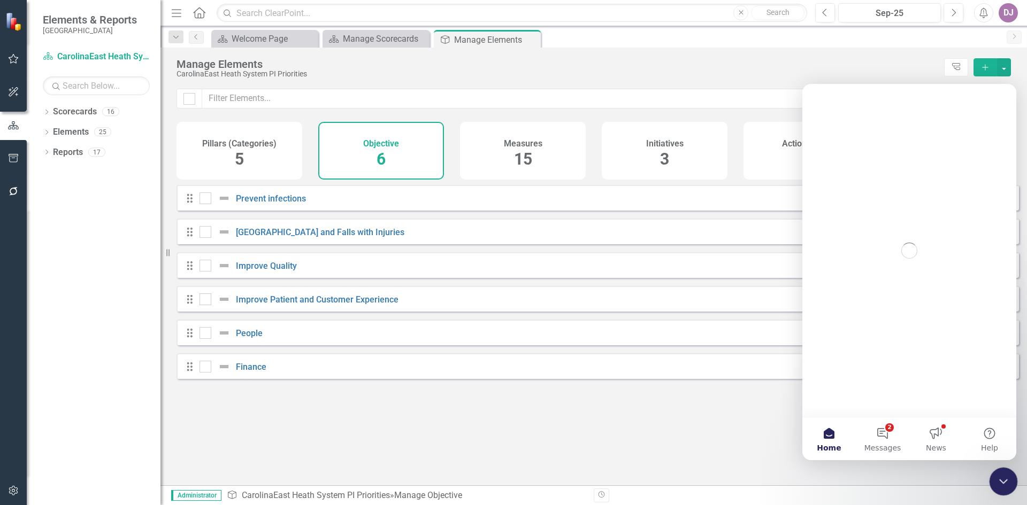
scroll to position [0, 0]
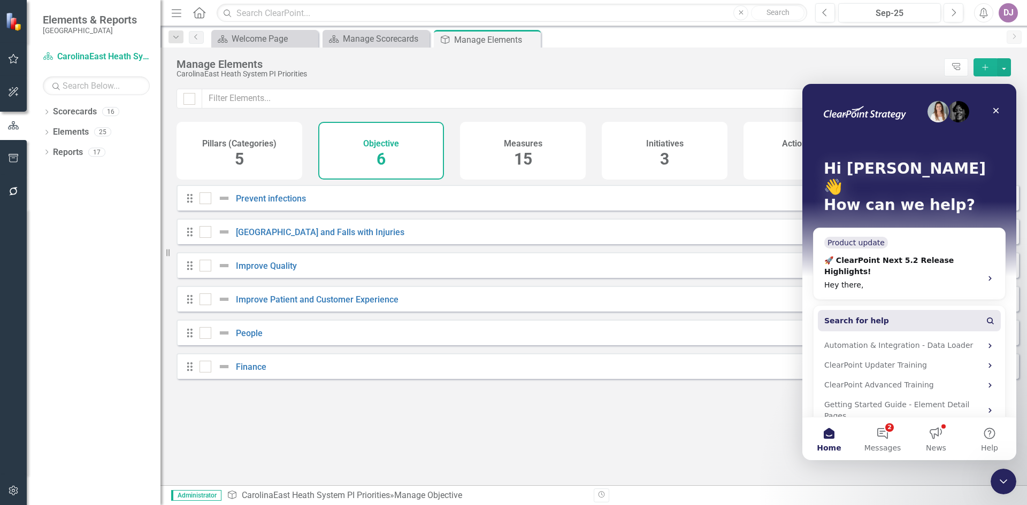
click at [869, 310] on button "Search for help" at bounding box center [909, 320] width 183 height 21
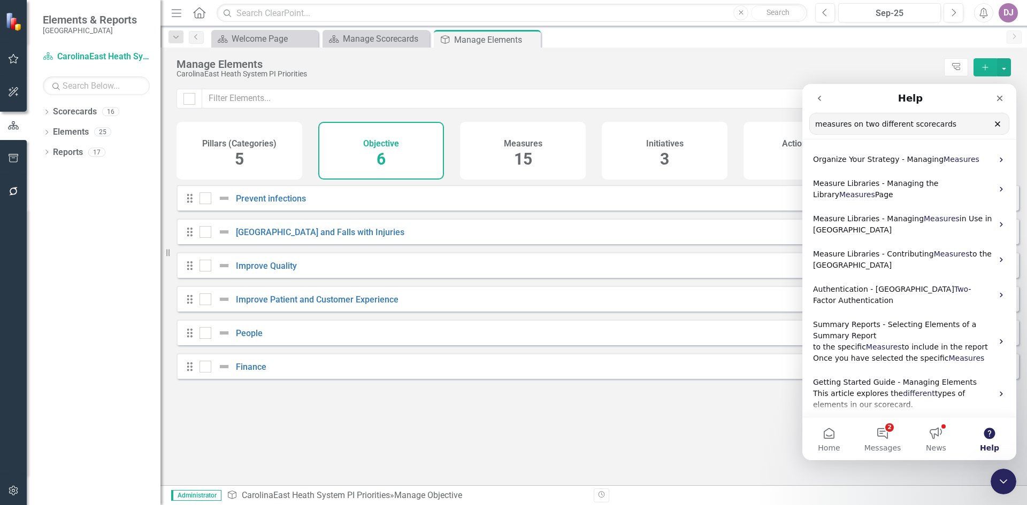
type input "measures on two different scorecards"
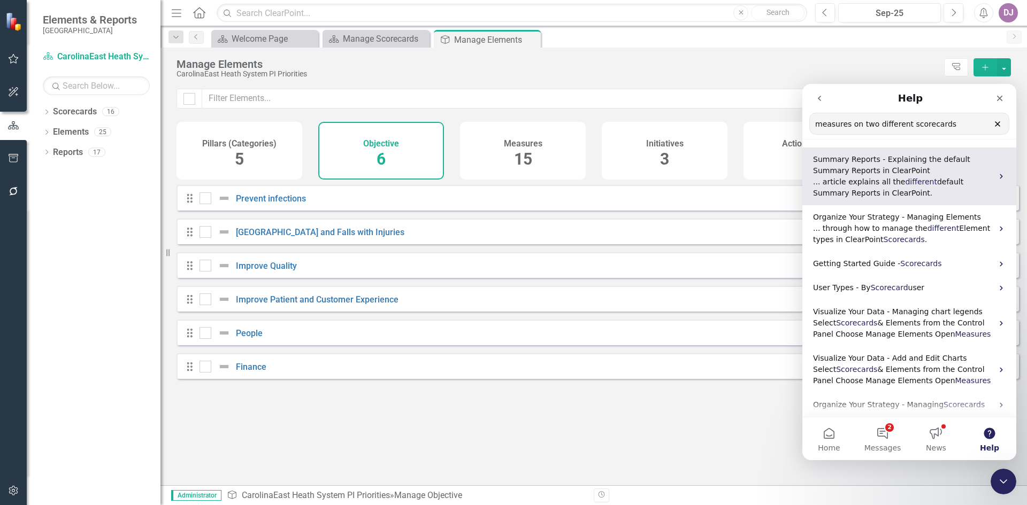
click at [858, 178] on span "... article explains all the" at bounding box center [859, 182] width 92 height 9
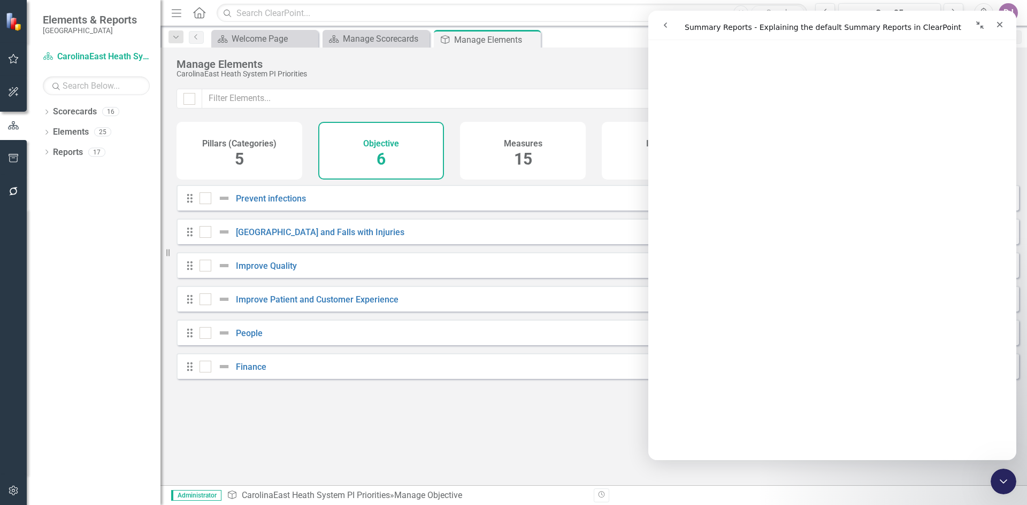
scroll to position [523, 0]
drag, startPoint x: 1016, startPoint y: 110, endPoint x: 1017, endPoint y: 135, distance: 25.2
click at [1017, 135] on div "Show Deleted Pillars (Categories) 5 Objective 6 Measures 15 Initiatives 3 Actio…" at bounding box center [593, 287] width 866 height 397
click at [458, 423] on div "Looks like you don't have any Objective set up yet. Why don't you add an Object…" at bounding box center [597, 322] width 842 height 274
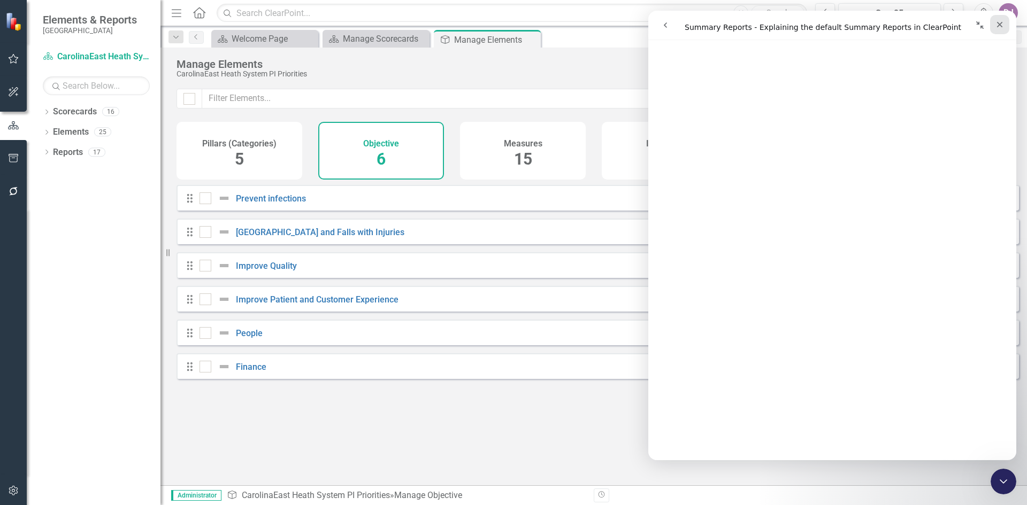
click at [1003, 24] on icon "Close" at bounding box center [999, 24] width 9 height 9
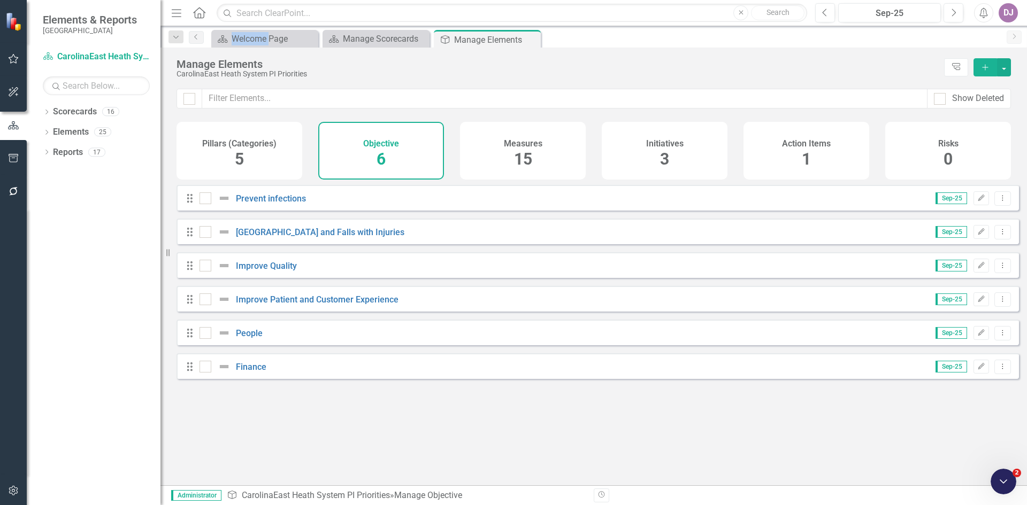
click at [1003, 24] on div "Menu Home Search Close Search Previous Sep-25 Next Alerts DJ User Edit Profile …" at bounding box center [593, 13] width 866 height 26
click at [1000, 482] on icon "Open Intercom Messenger" at bounding box center [1002, 481] width 18 height 18
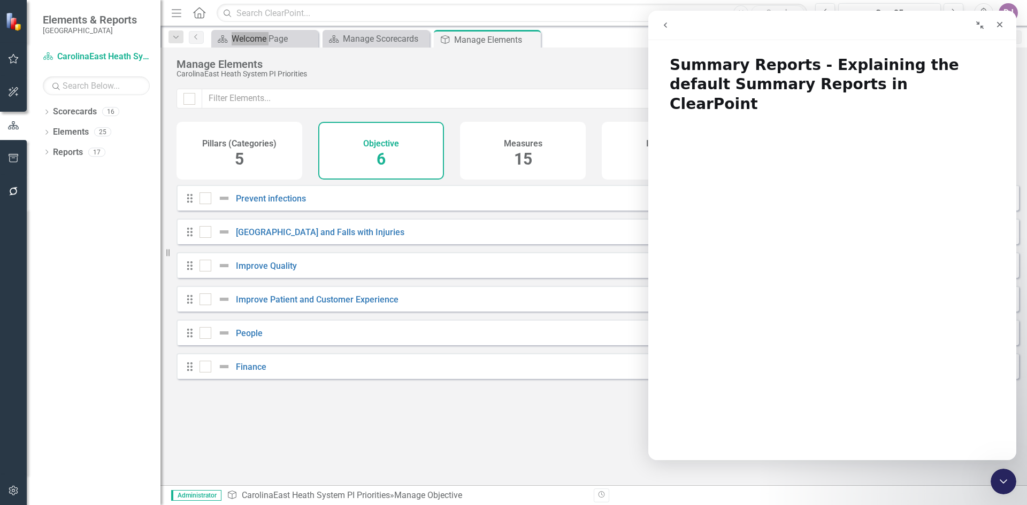
click at [664, 26] on icon "go back" at bounding box center [665, 25] width 9 height 9
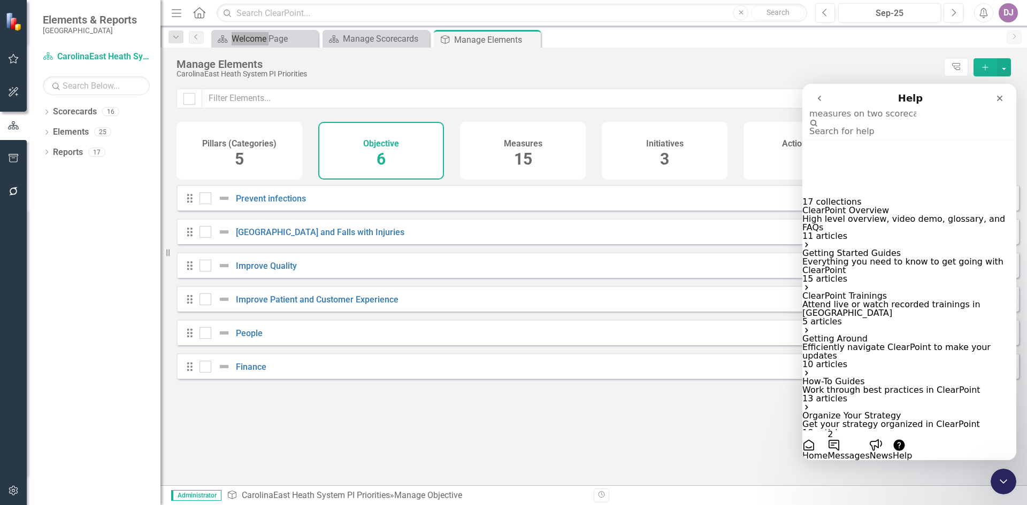
type input "measures on two scorecards"
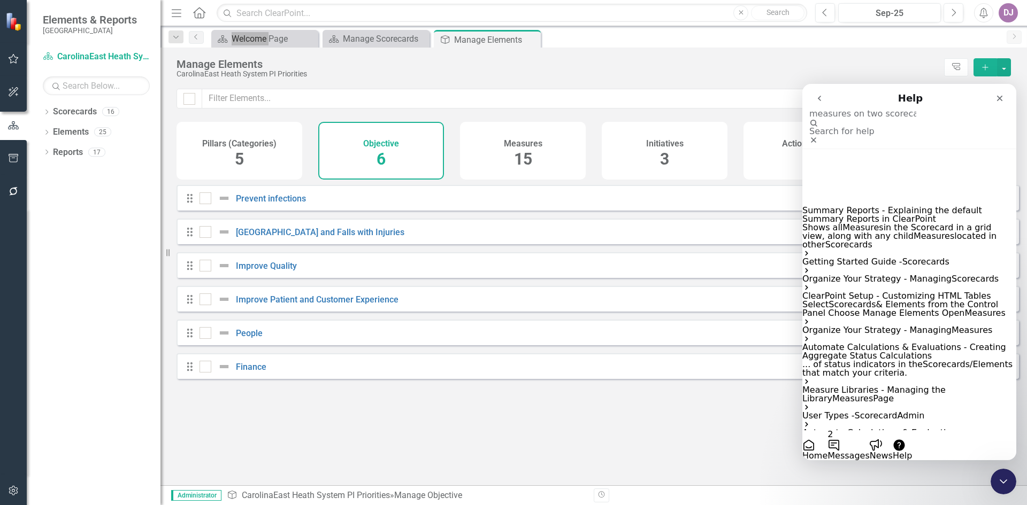
click at [854, 222] on span "Measures" at bounding box center [862, 227] width 41 height 10
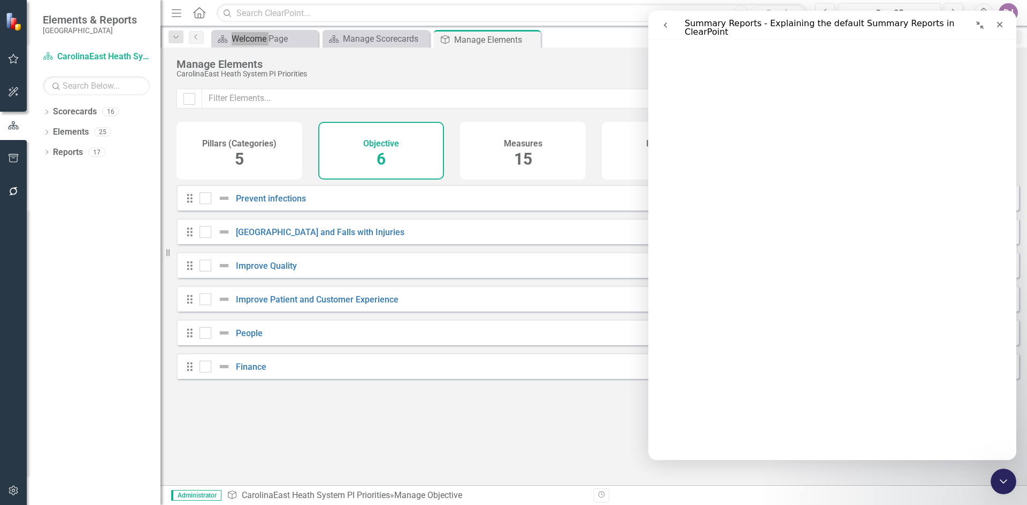
scroll to position [3074, 0]
click at [335, 420] on div "Looks like you don't have any Objective set up yet. Why don't you add an Object…" at bounding box center [597, 322] width 842 height 274
click at [1001, 25] on icon "Close" at bounding box center [999, 24] width 9 height 9
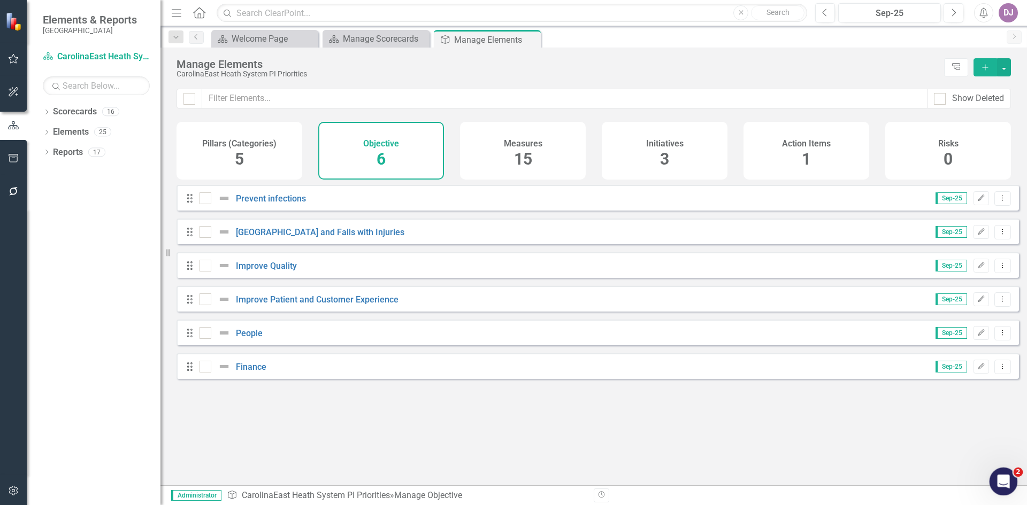
click at [996, 485] on div "Open Intercom Messenger" at bounding box center [1001, 479] width 35 height 35
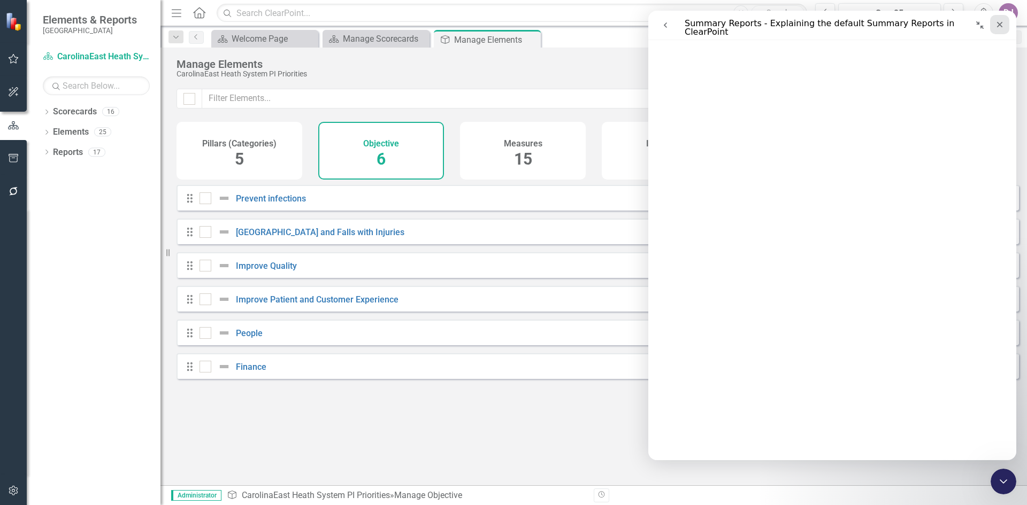
click at [1000, 25] on icon "Close" at bounding box center [1000, 25] width 6 height 6
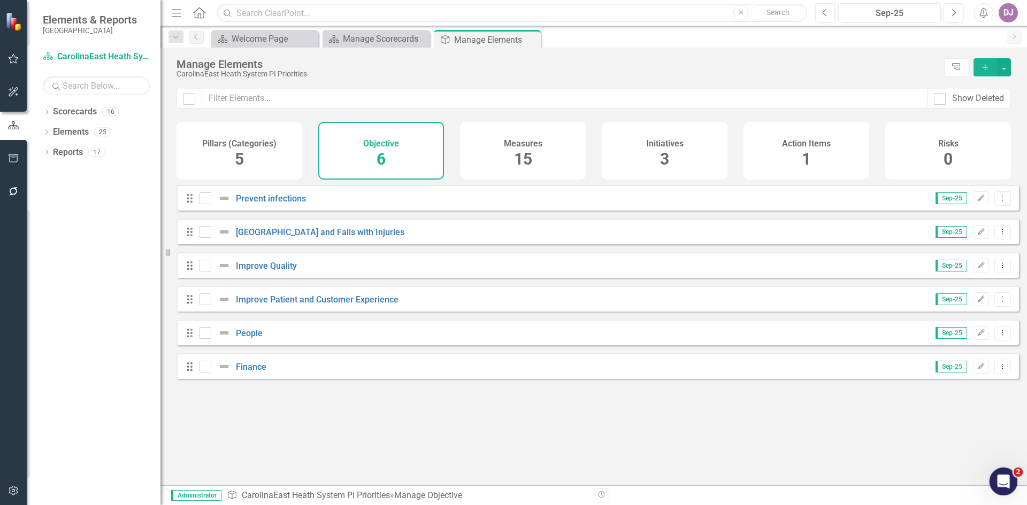
click at [1007, 483] on div "Open Intercom Messenger" at bounding box center [1001, 479] width 35 height 35
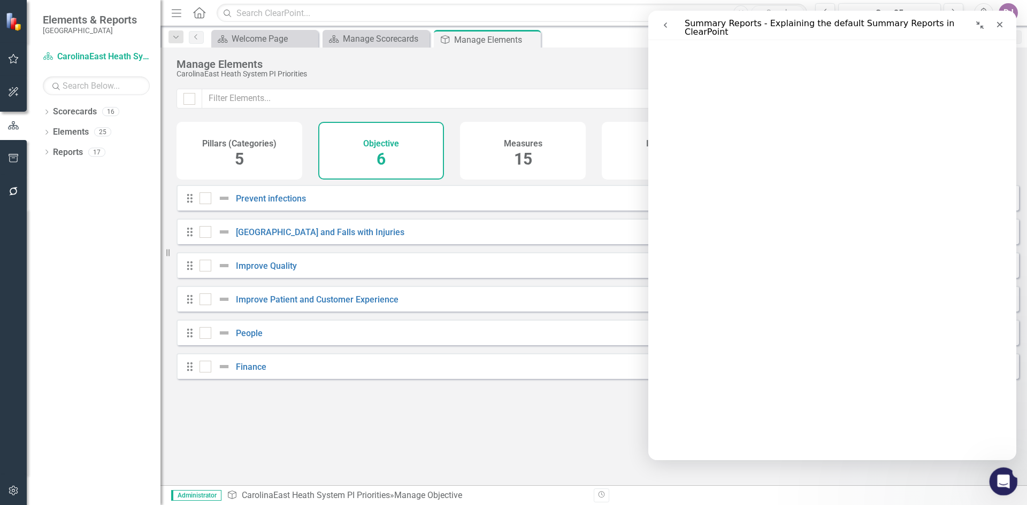
click at [1006, 483] on icon "Open Intercom Messenger" at bounding box center [1002, 481] width 18 height 18
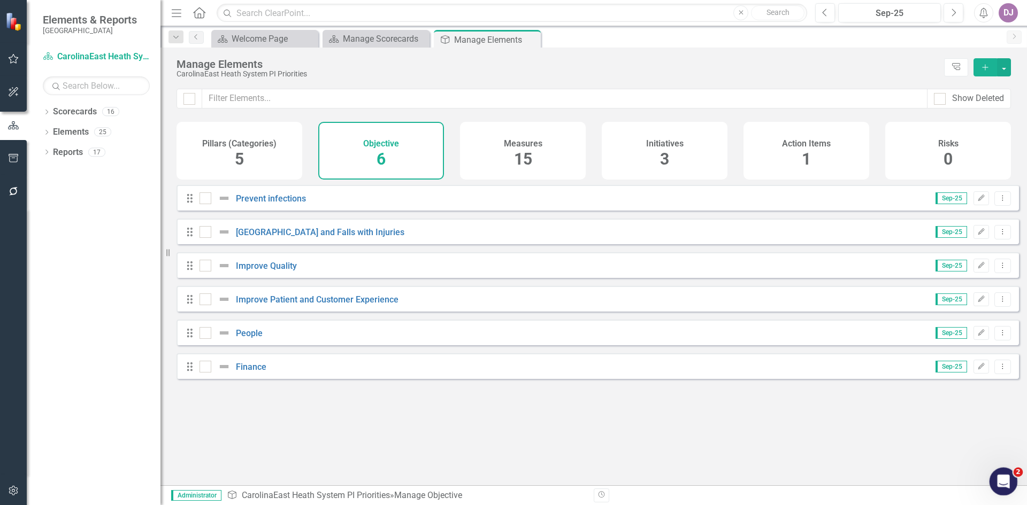
click at [995, 472] on div "Open Intercom Messenger" at bounding box center [1001, 479] width 35 height 35
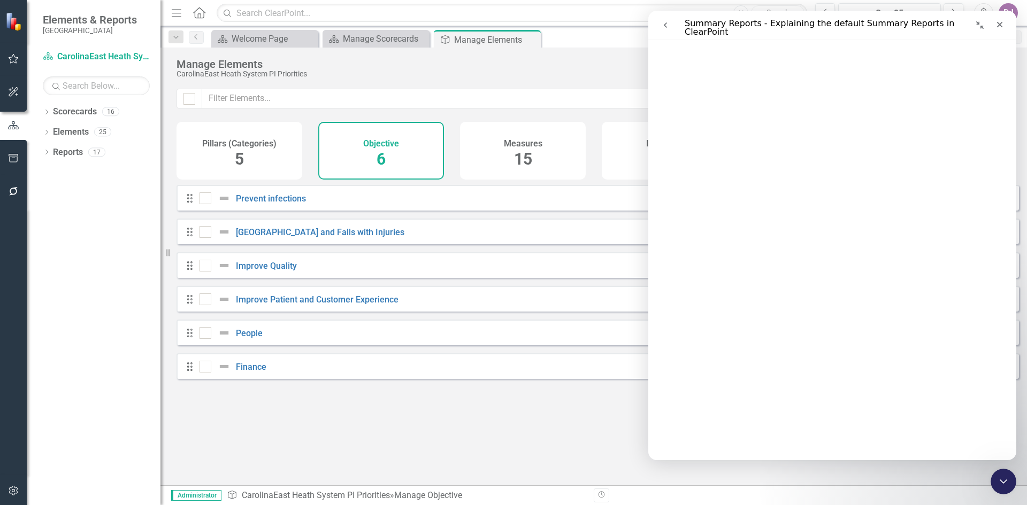
click at [668, 24] on icon "go back" at bounding box center [665, 25] width 9 height 9
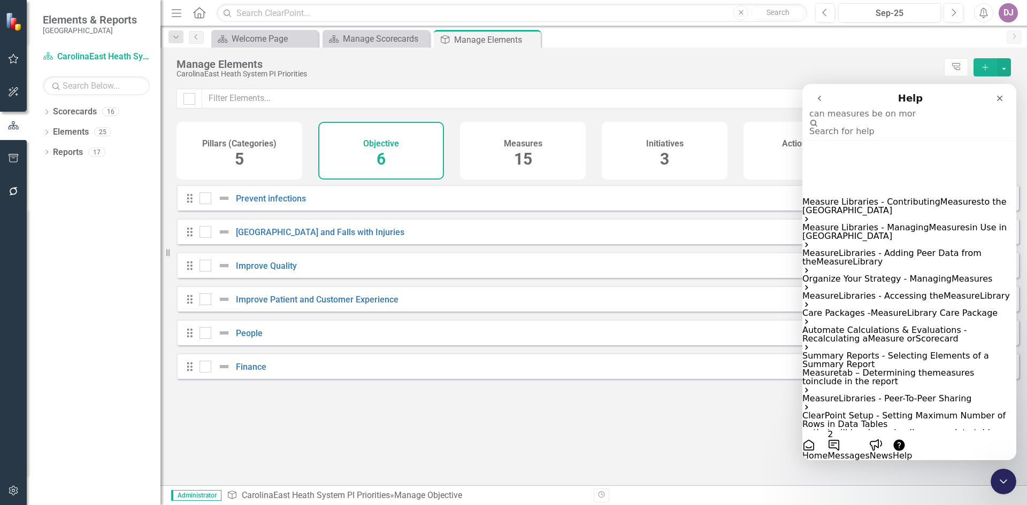
type input "can measures be on more than one scorecard"
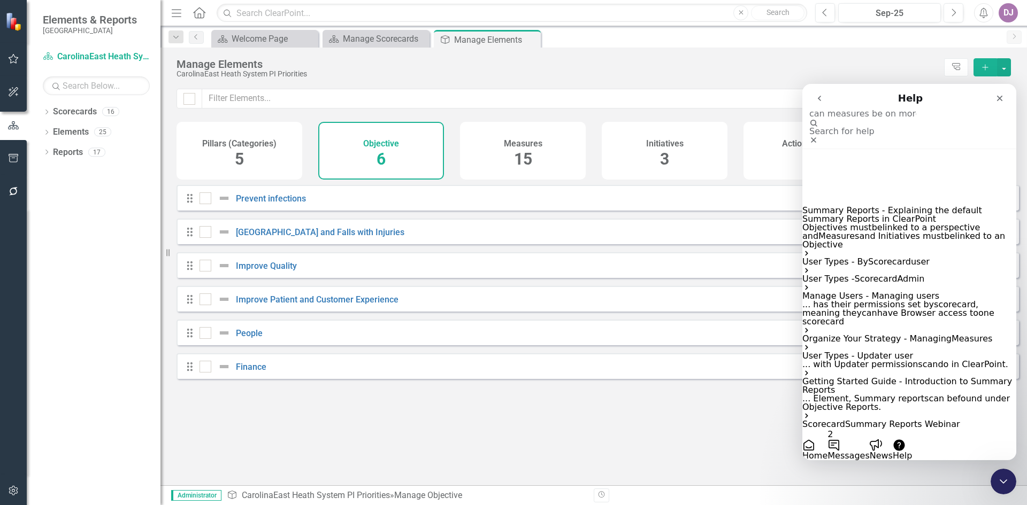
click at [929, 334] on span "Organize Your Strategy - Managing" at bounding box center [876, 339] width 149 height 10
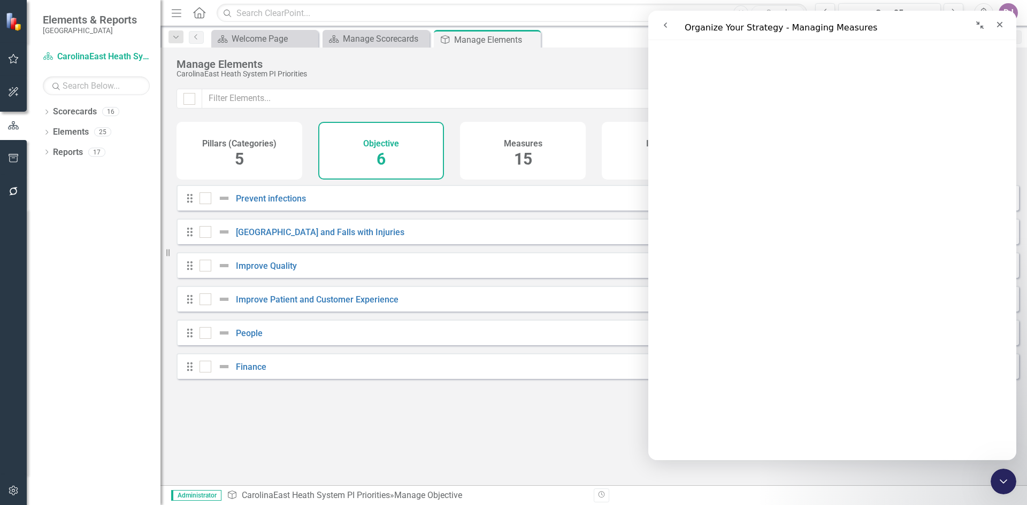
scroll to position [0, 0]
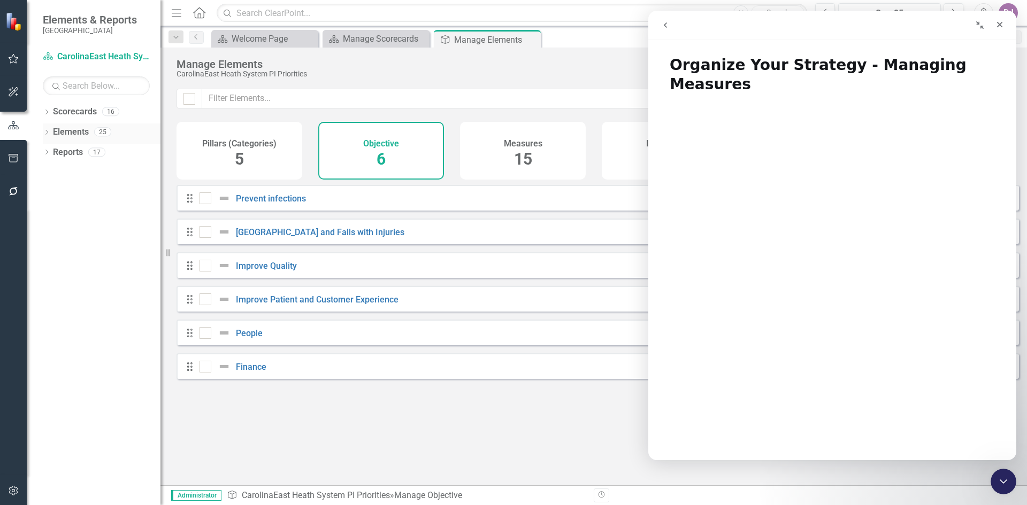
click at [79, 133] on link "Elements" at bounding box center [71, 132] width 36 height 12
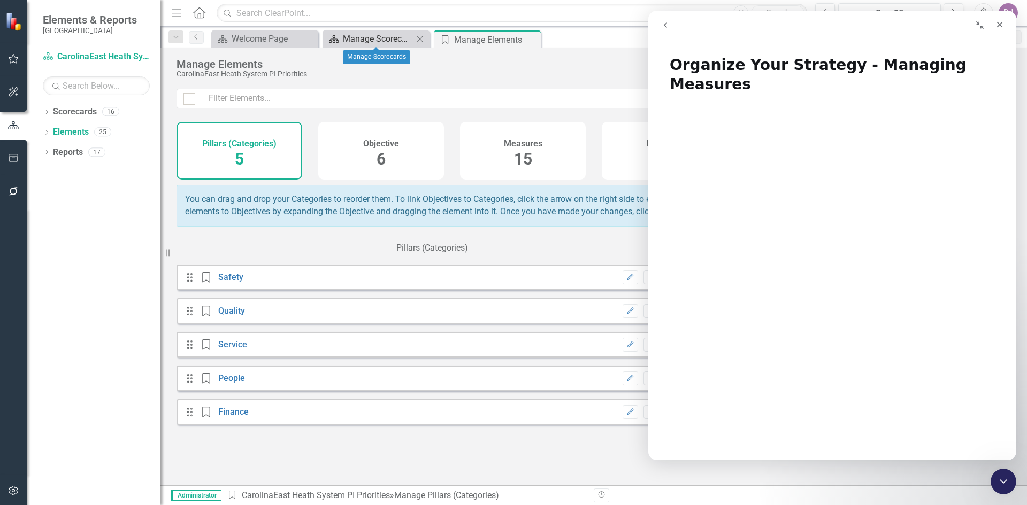
click at [377, 40] on div "Manage Scorecards" at bounding box center [378, 38] width 71 height 13
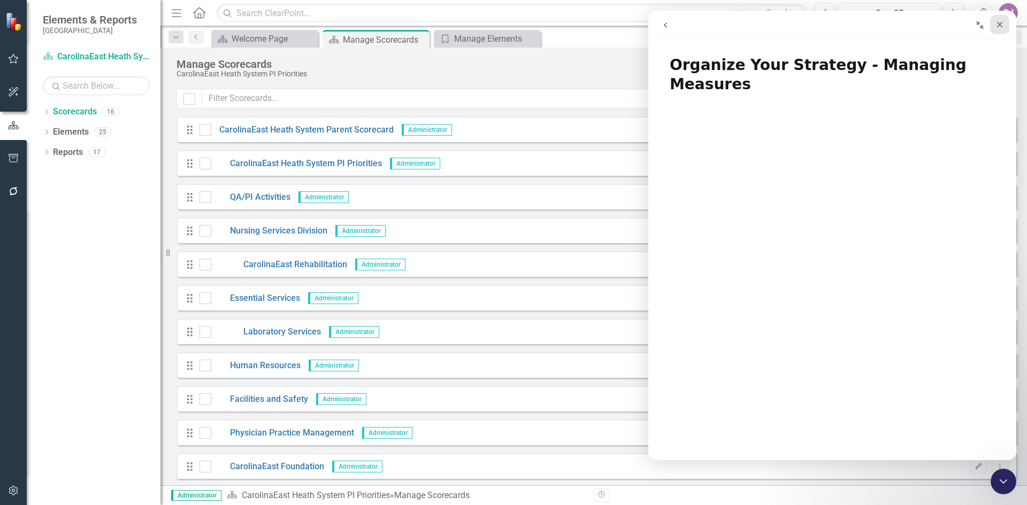
click at [1001, 24] on icon "Close" at bounding box center [1000, 25] width 6 height 6
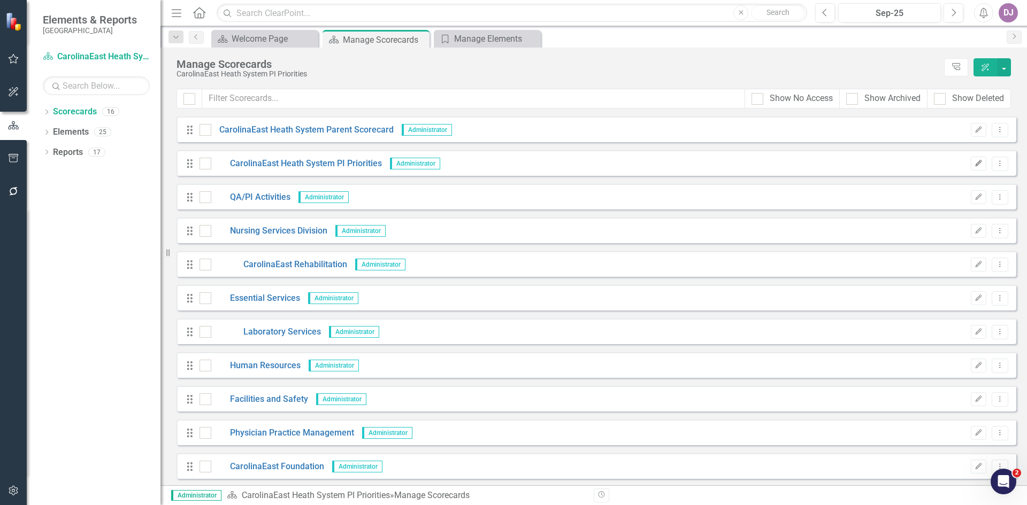
click at [974, 165] on icon "Edit" at bounding box center [978, 163] width 8 height 6
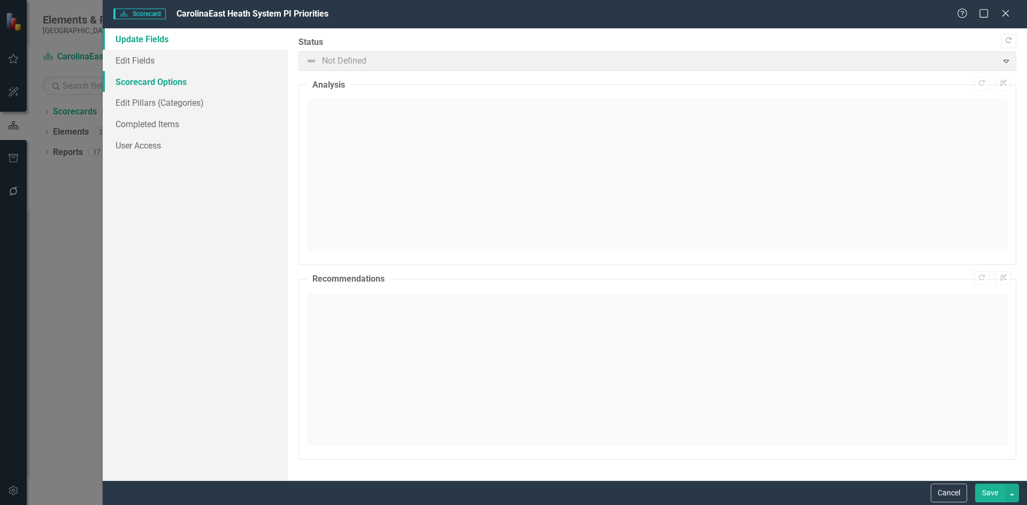
click at [167, 80] on link "Scorecard Options" at bounding box center [195, 81] width 185 height 21
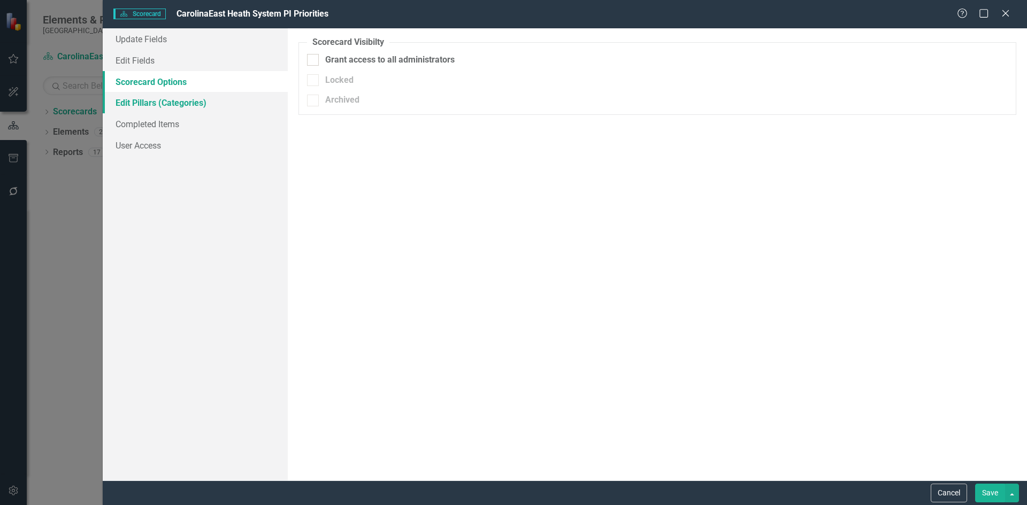
click at [148, 106] on link "Edit Pillars (Categories)" at bounding box center [195, 102] width 185 height 21
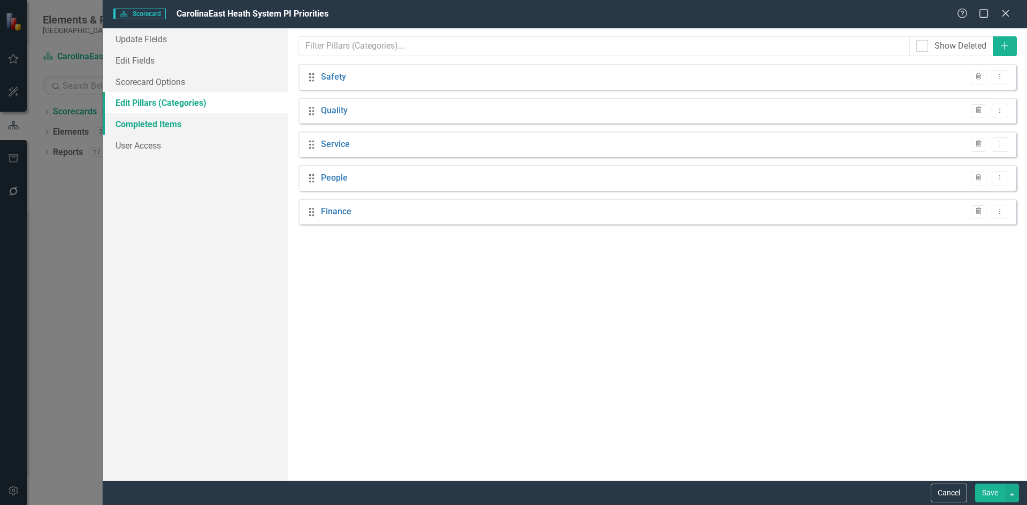
click at [152, 131] on link "Completed Items" at bounding box center [195, 123] width 185 height 21
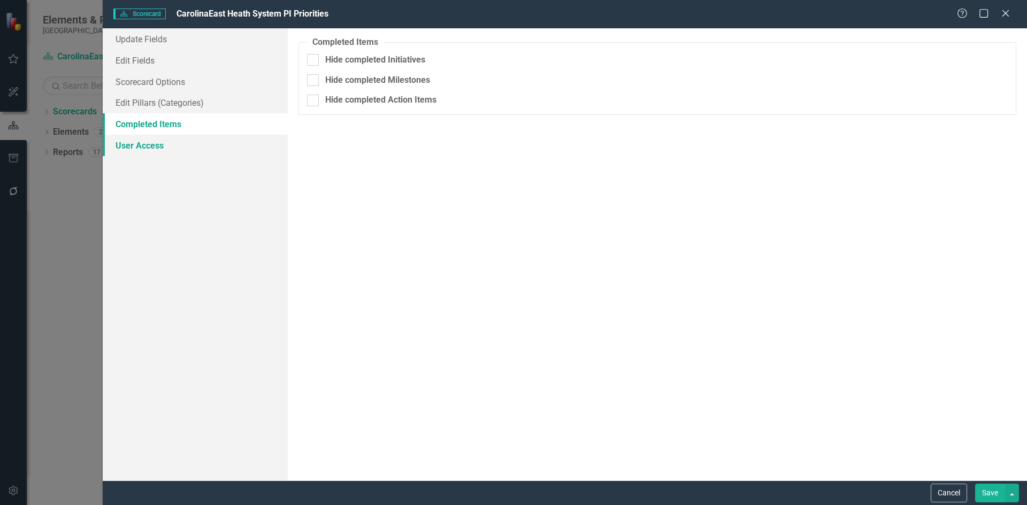
click at [154, 150] on link "User Access" at bounding box center [195, 145] width 185 height 21
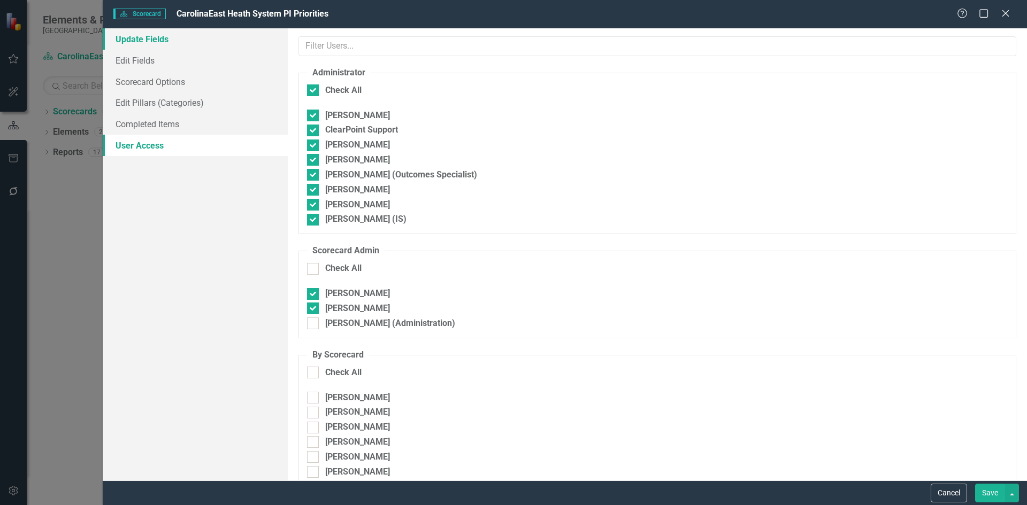
click at [137, 41] on link "Update Fields" at bounding box center [195, 38] width 185 height 21
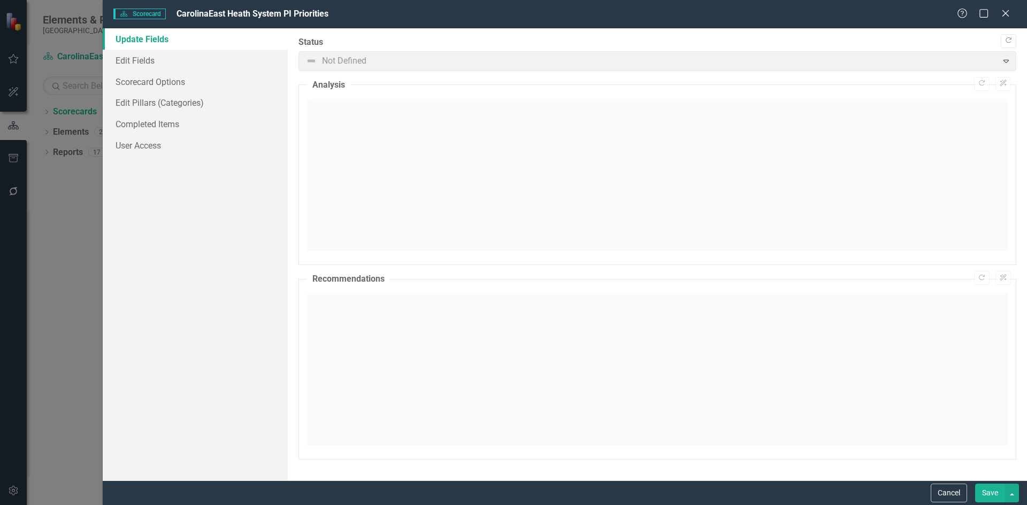
click at [1005, 64] on span "Not Defined Expand" at bounding box center [657, 61] width 718 height 20
click at [1008, 61] on span "Not Defined Expand" at bounding box center [657, 61] width 718 height 20
click at [410, 70] on span "Not Defined Expand" at bounding box center [657, 61] width 718 height 20
click at [132, 36] on link "Update Fields" at bounding box center [195, 38] width 185 height 21
click at [1004, 62] on span "Not Defined Expand" at bounding box center [657, 61] width 718 height 20
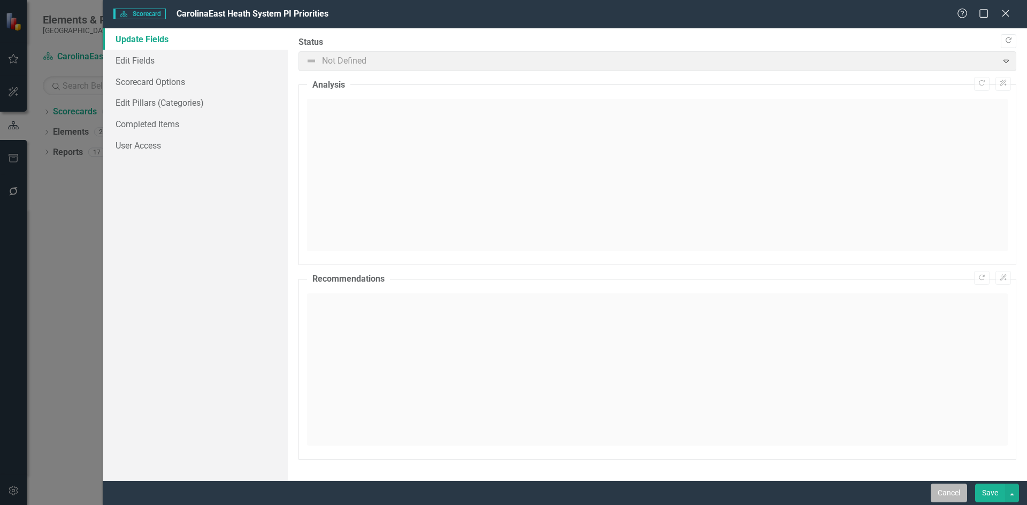
click at [951, 493] on button "Cancel" at bounding box center [948, 493] width 36 height 19
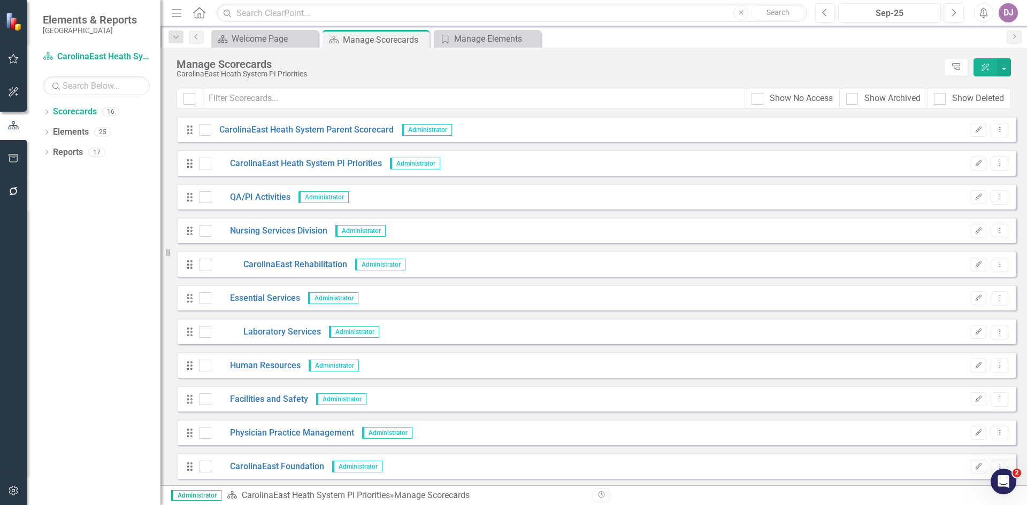
click at [189, 165] on icon "Drag" at bounding box center [190, 163] width 14 height 11
click at [271, 165] on link "CarolinaEast Heath System PI Priorities" at bounding box center [296, 164] width 171 height 12
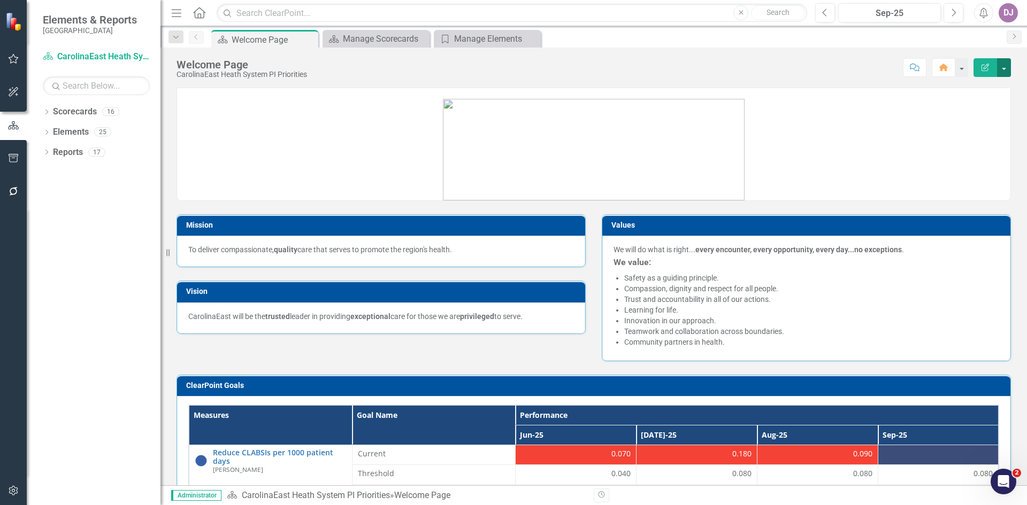
click at [1003, 71] on button "button" at bounding box center [1004, 67] width 14 height 19
click at [994, 85] on link "Edit Edit Scorecard" at bounding box center [966, 88] width 87 height 20
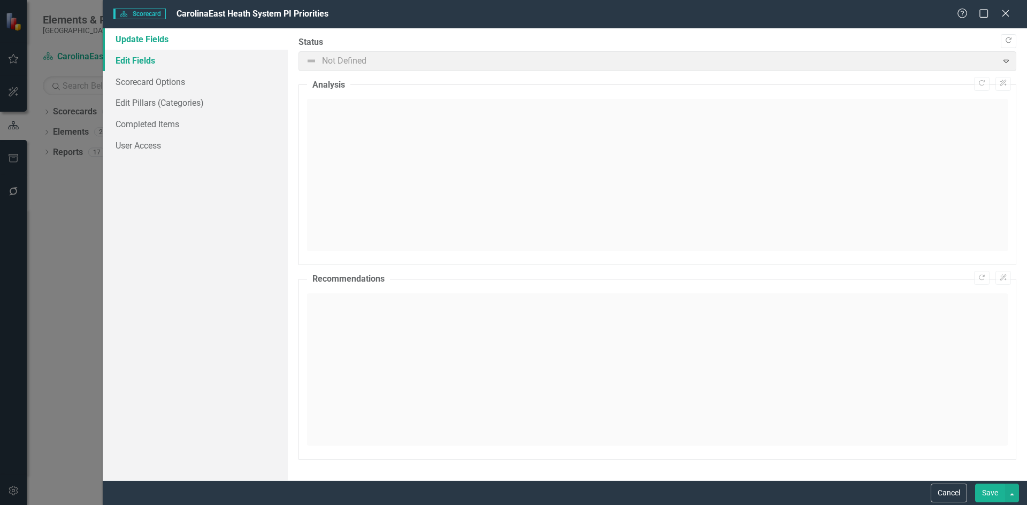
click at [148, 63] on link "Edit Fields" at bounding box center [195, 60] width 185 height 21
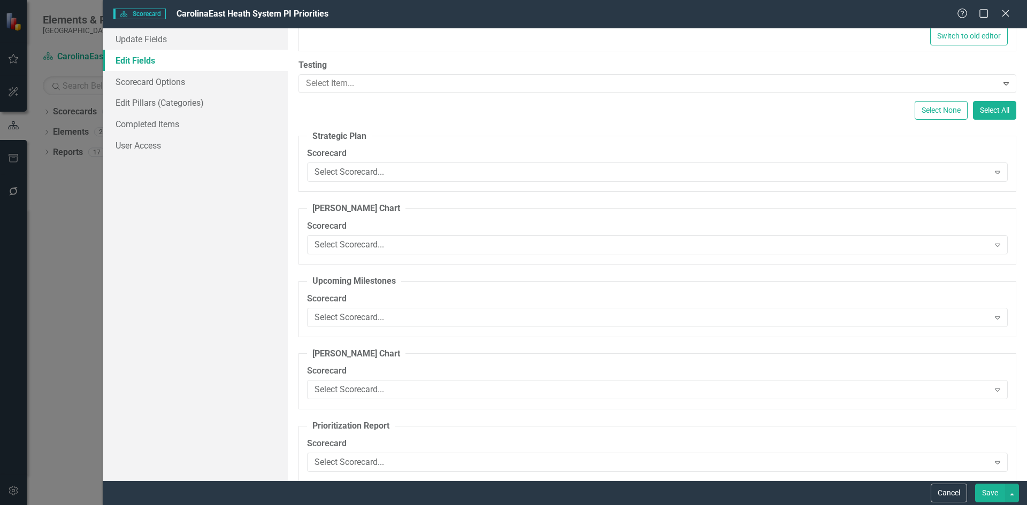
scroll to position [10797, 0]
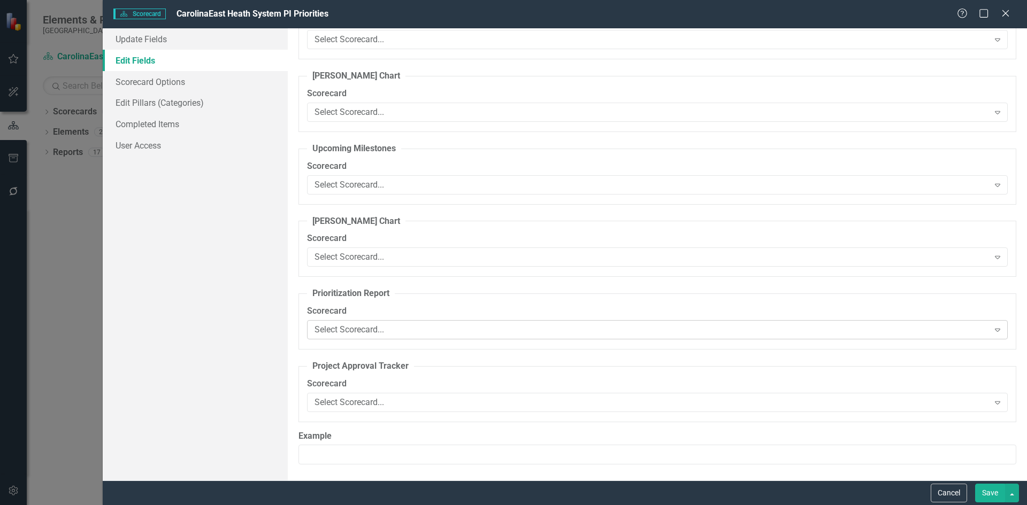
click at [995, 332] on div "Expand" at bounding box center [997, 329] width 19 height 17
click at [219, 300] on div "Update Fields Edit Fields Scorecard Options Edit Pillars (Categories) Completed…" at bounding box center [195, 254] width 185 height 452
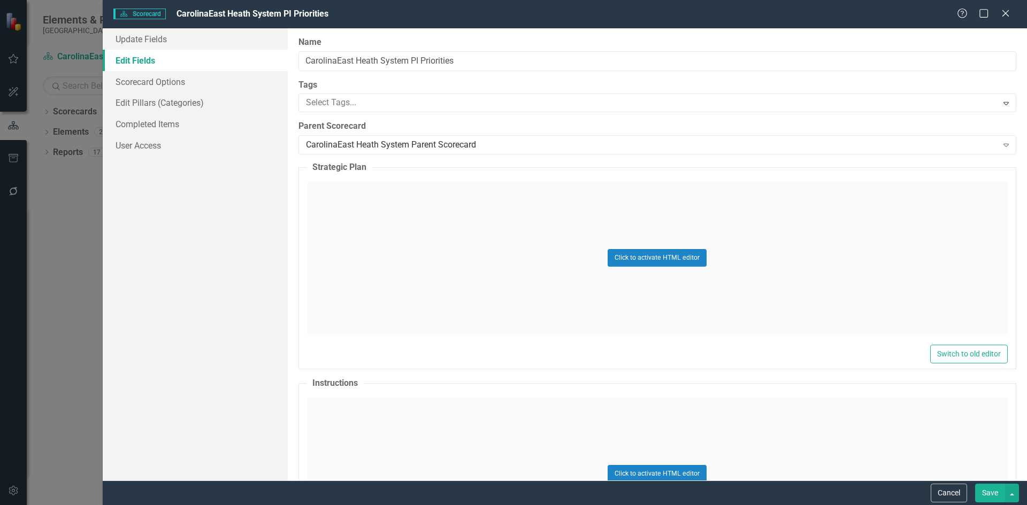
scroll to position [173, 0]
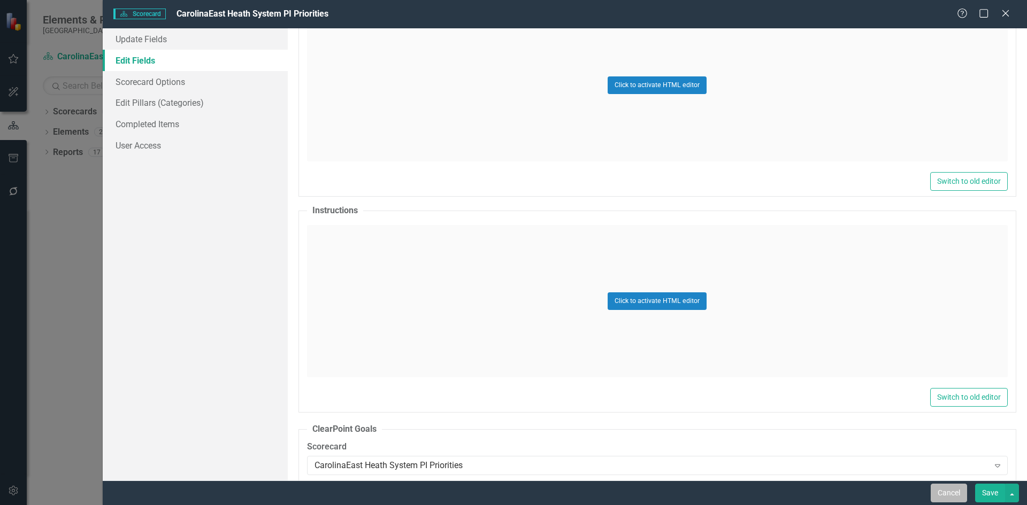
click at [949, 493] on button "Cancel" at bounding box center [948, 493] width 36 height 19
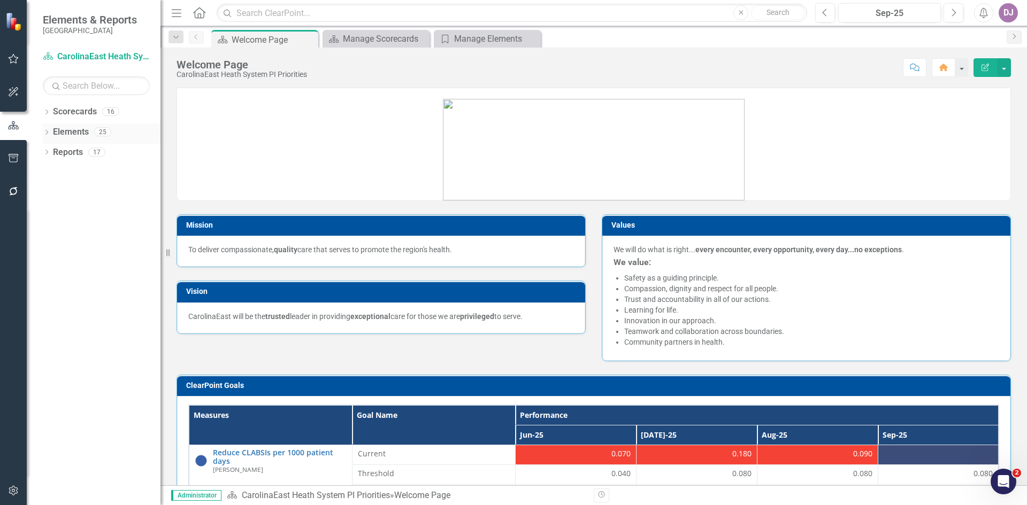
click at [74, 136] on link "Elements" at bounding box center [71, 132] width 36 height 12
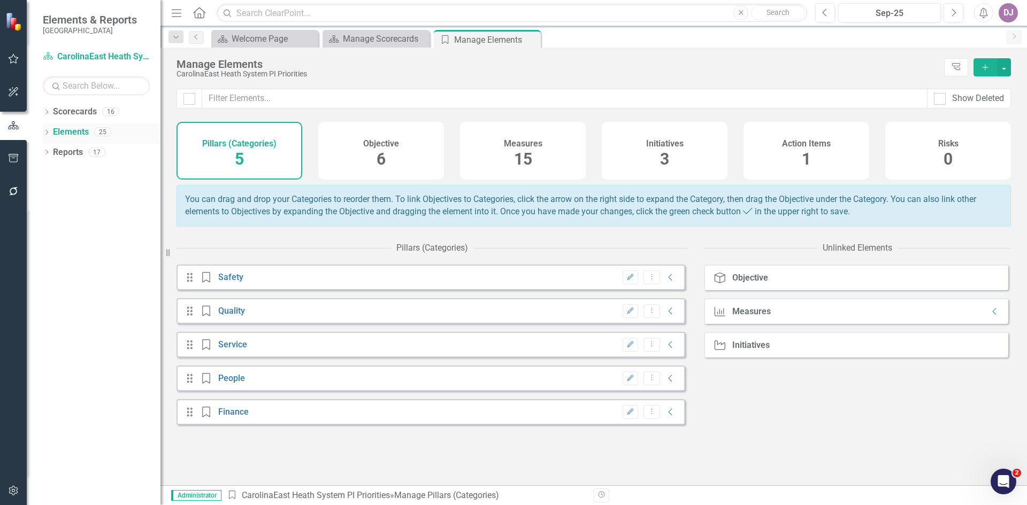
click at [48, 133] on icon "Dropdown" at bounding box center [46, 133] width 7 height 6
click at [49, 172] on icon "Dropdown" at bounding box center [51, 174] width 7 height 6
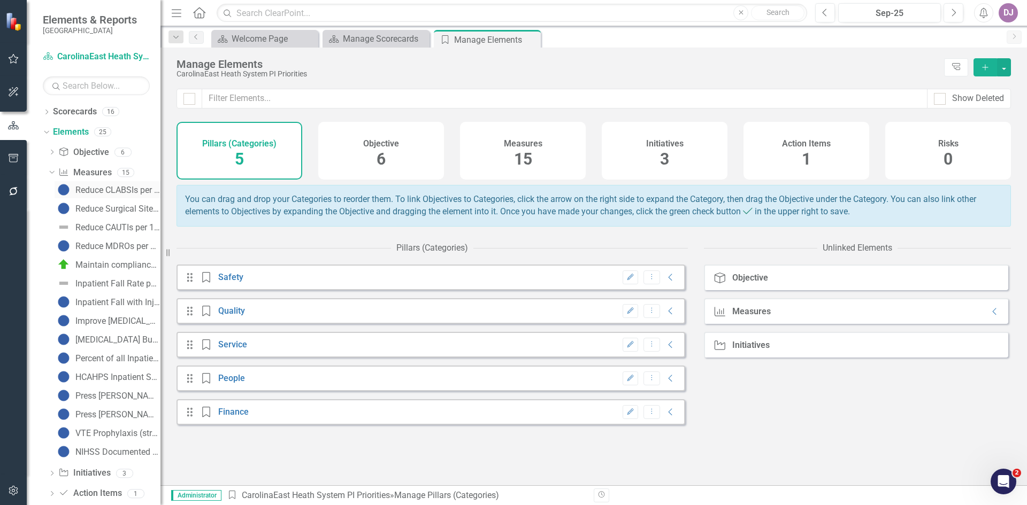
click at [95, 188] on div "Reduce CLABSIs per 1000 patient days" at bounding box center [117, 191] width 85 height 10
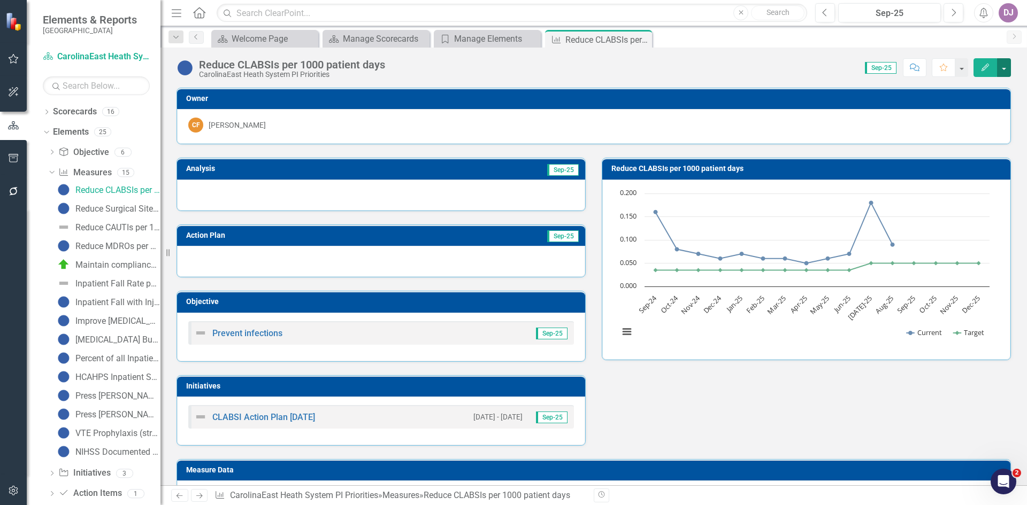
click at [1005, 66] on button "button" at bounding box center [1004, 67] width 14 height 19
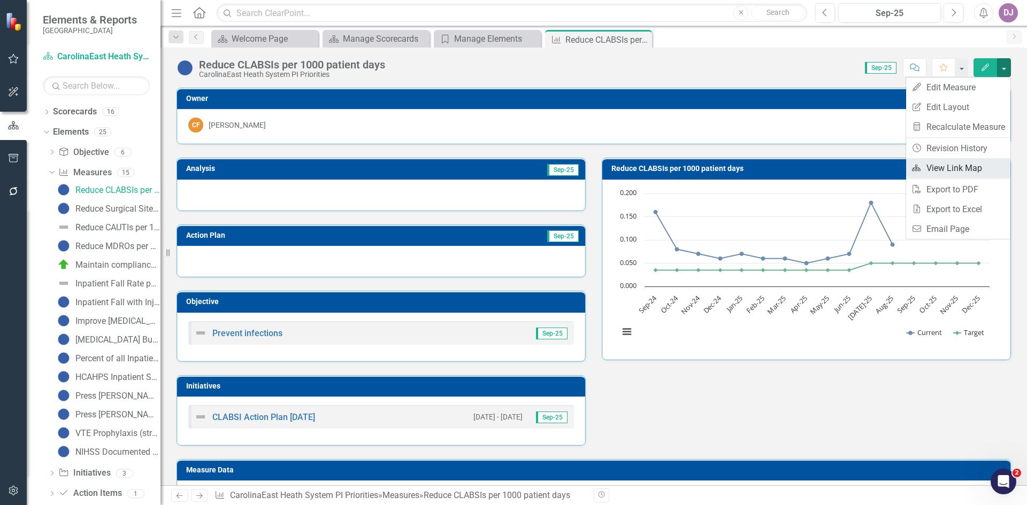
click at [965, 169] on link "Link Map View Link Map" at bounding box center [958, 168] width 104 height 20
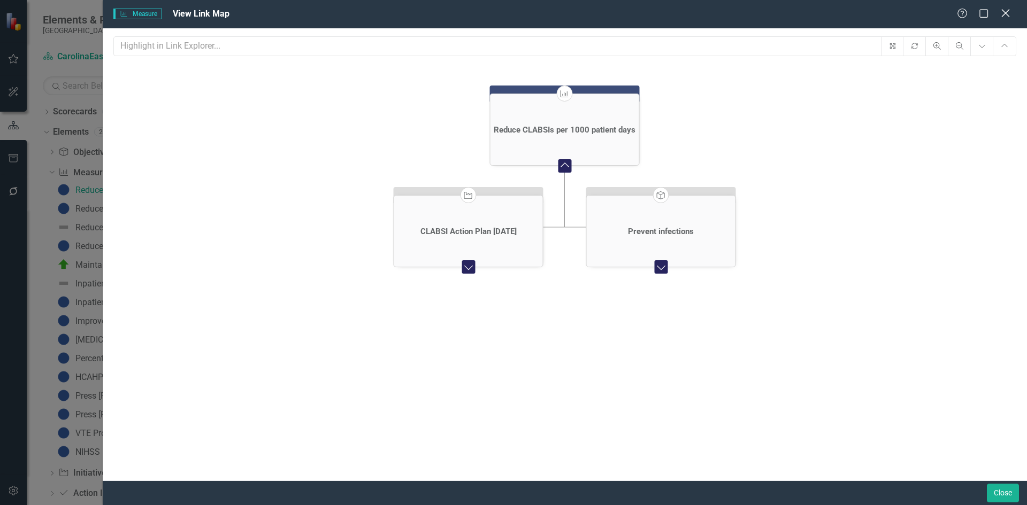
click at [1007, 16] on icon "Close" at bounding box center [1004, 13] width 13 height 10
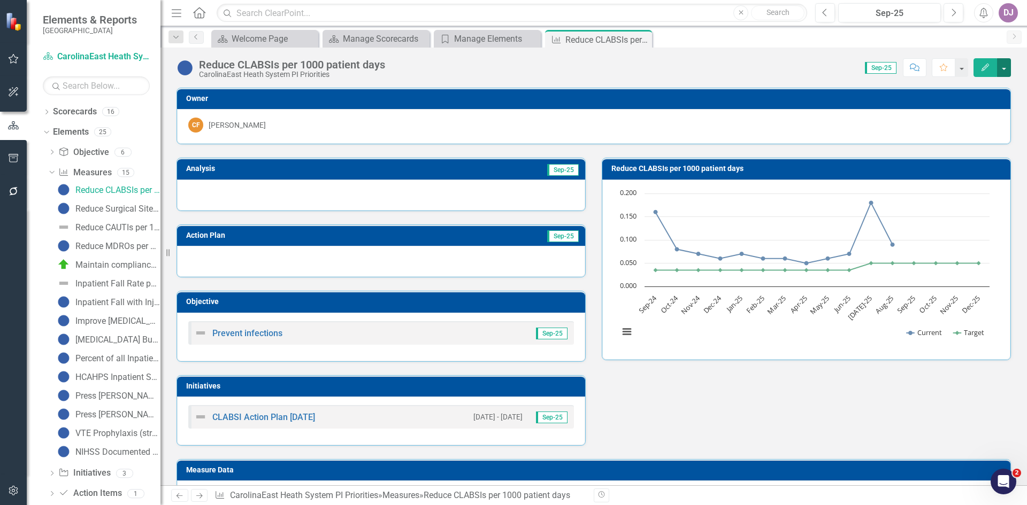
click at [998, 68] on button "button" at bounding box center [1004, 67] width 14 height 19
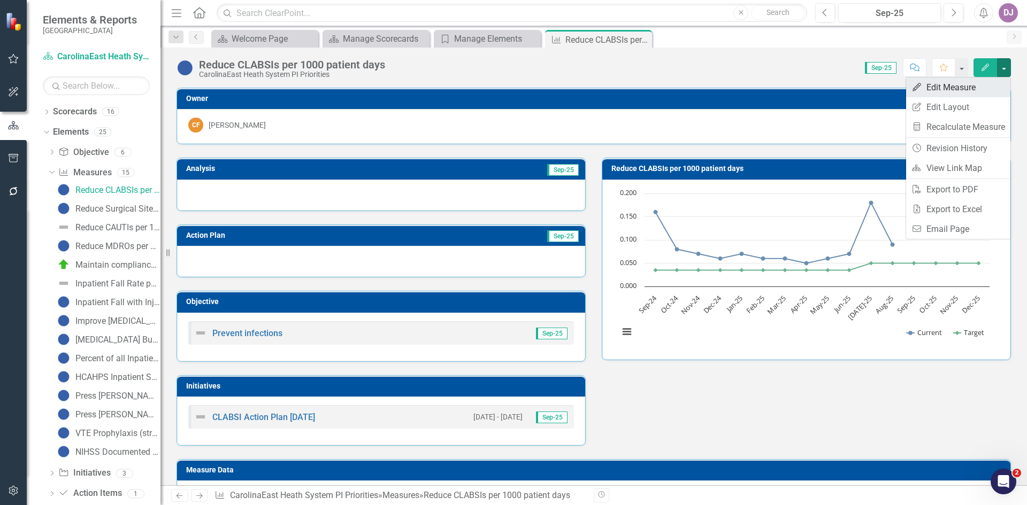
click at [958, 89] on link "Edit Edit Measure" at bounding box center [958, 88] width 104 height 20
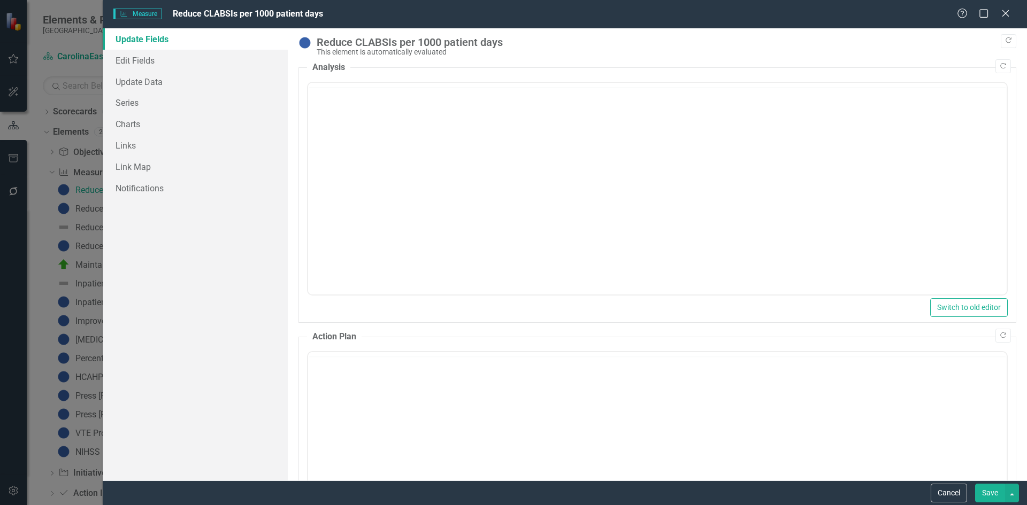
click at [958, 89] on div "Measure Measure Reduce CLABSIs per 1000 patient days Help Maximize Close Update…" at bounding box center [513, 252] width 1027 height 505
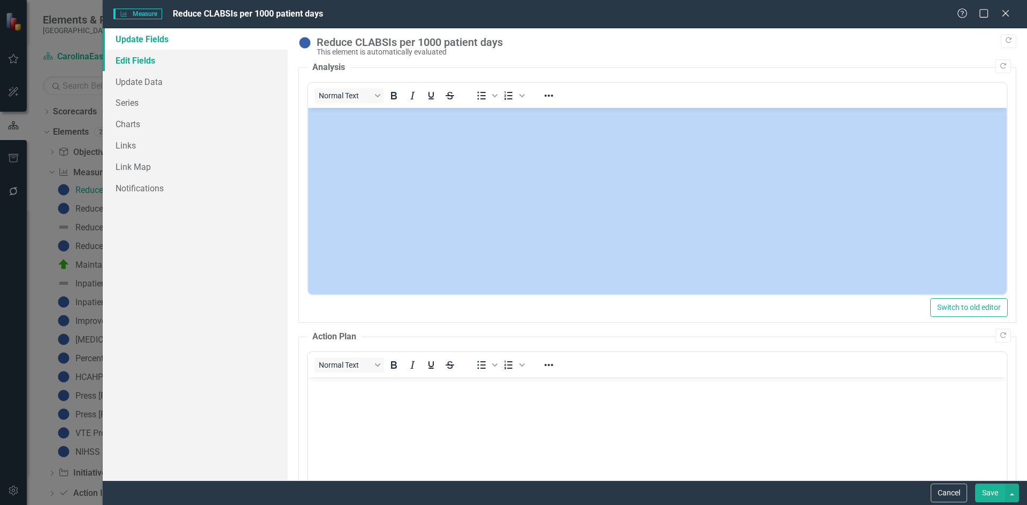
click at [138, 59] on link "Edit Fields" at bounding box center [195, 60] width 185 height 21
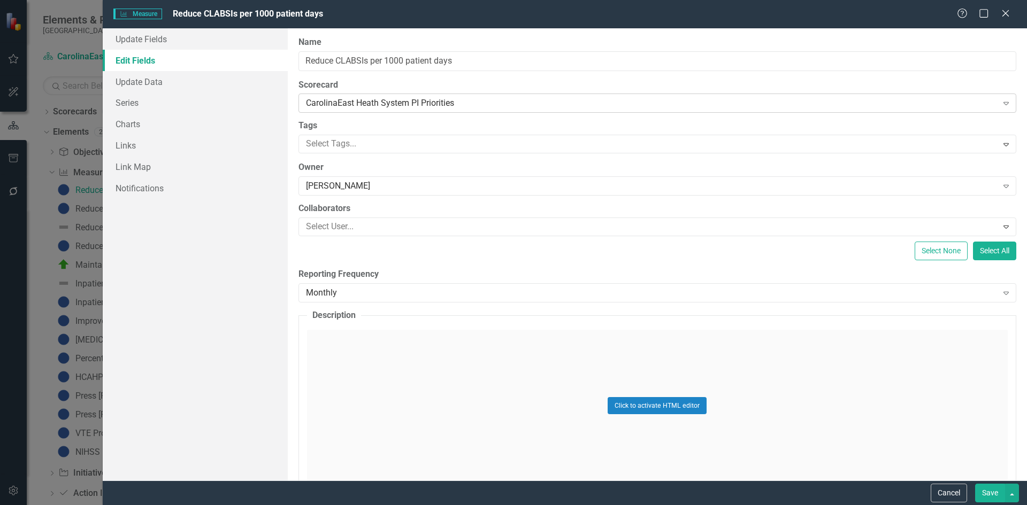
click at [1001, 106] on icon "Expand" at bounding box center [1005, 103] width 11 height 9
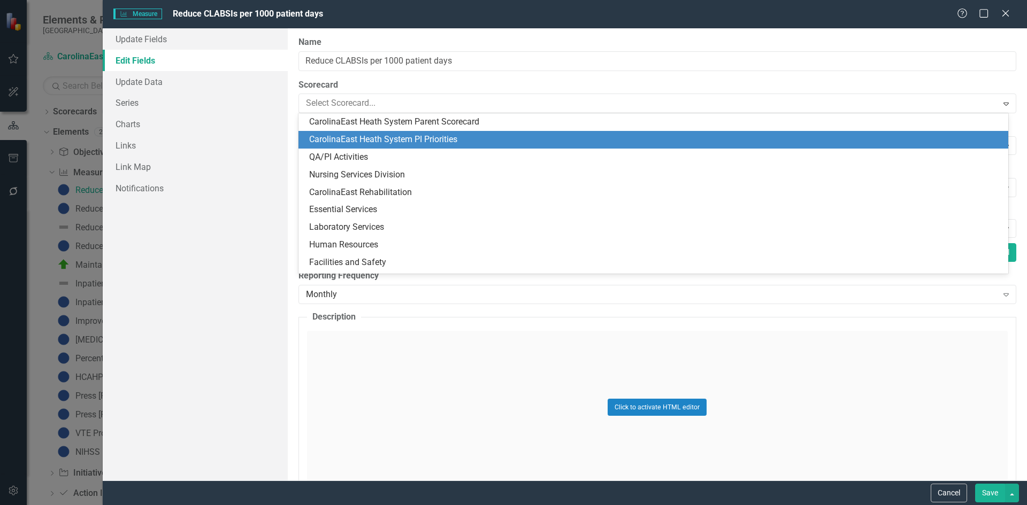
scroll to position [18, 0]
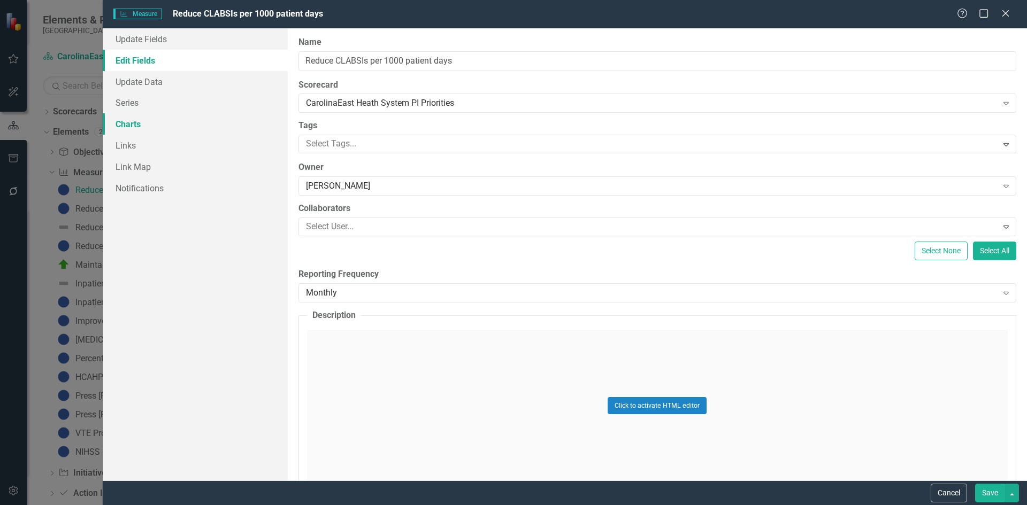
click at [202, 134] on link "Charts" at bounding box center [195, 123] width 185 height 21
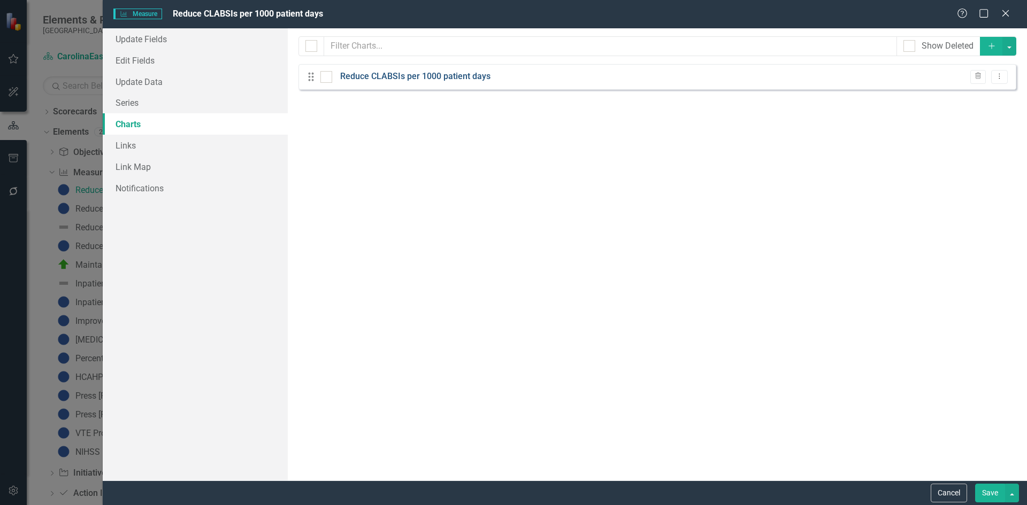
click at [371, 76] on link "Reduce CLABSIs per 1000 patient days" at bounding box center [415, 77] width 150 height 12
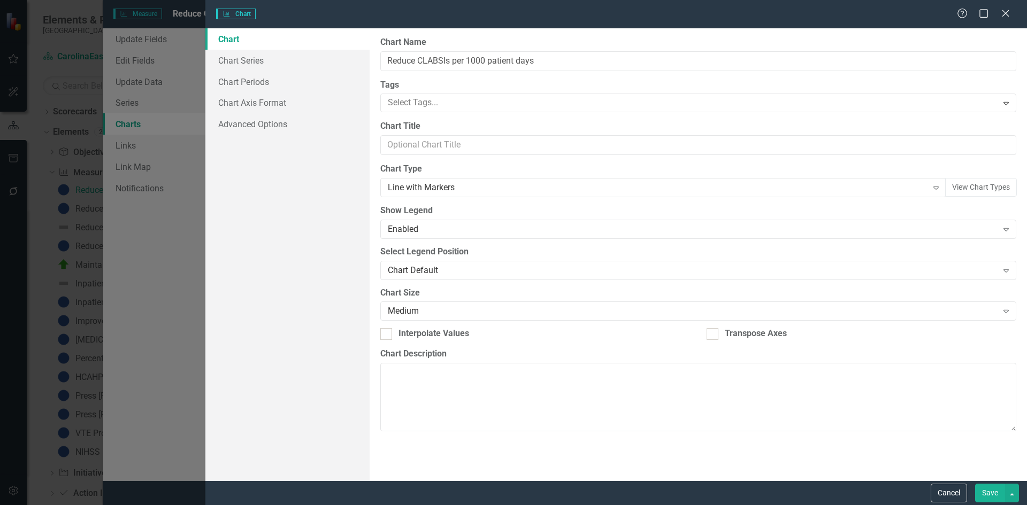
type input "Reduce CLABSIs per 1000 patient days"
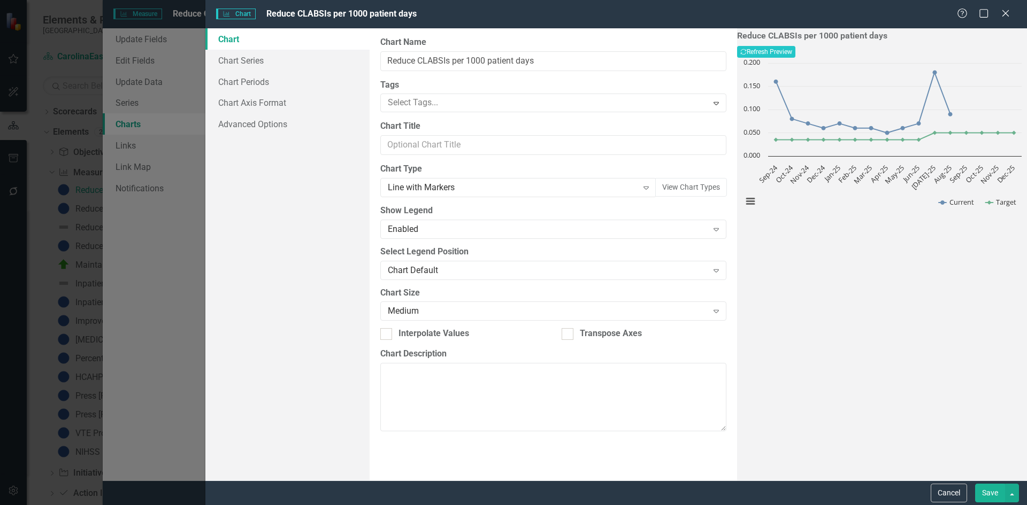
click at [134, 253] on div "Charts Chart Reduce CLABSIs per 1000 patient days Help Maximize Close Chart Cha…" at bounding box center [513, 252] width 1027 height 505
click at [936, 485] on button "Cancel" at bounding box center [948, 493] width 36 height 19
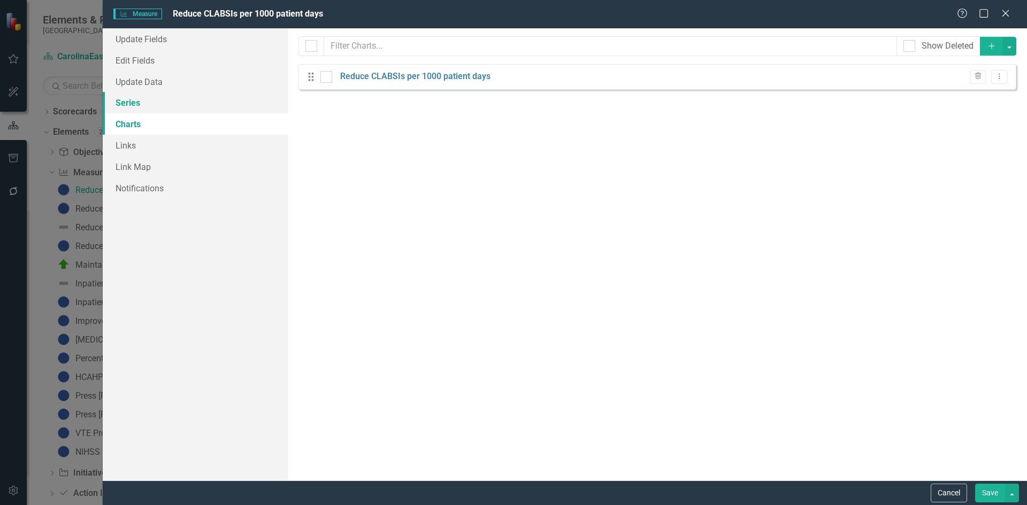
click at [138, 102] on link "Series" at bounding box center [195, 102] width 185 height 21
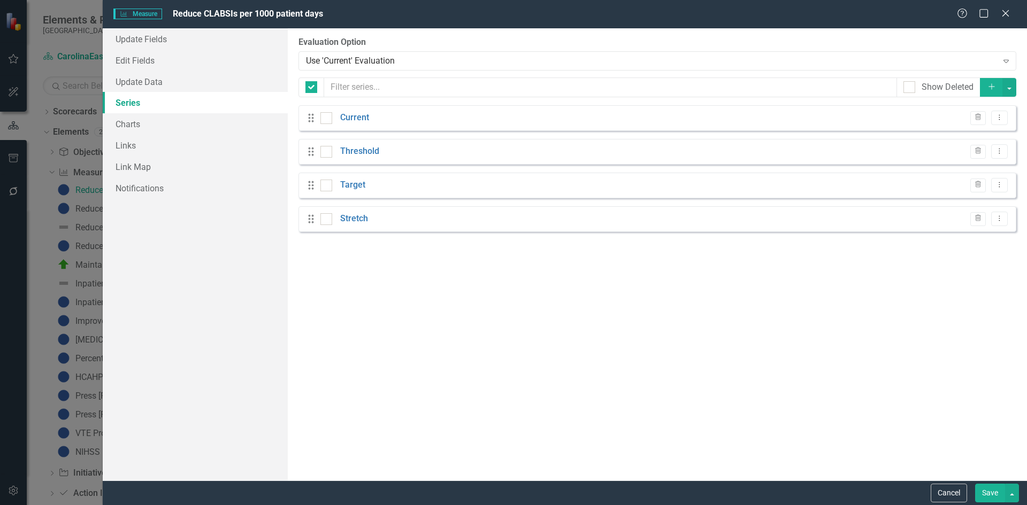
checkbox input "false"
click at [137, 84] on link "Update Data" at bounding box center [195, 81] width 185 height 21
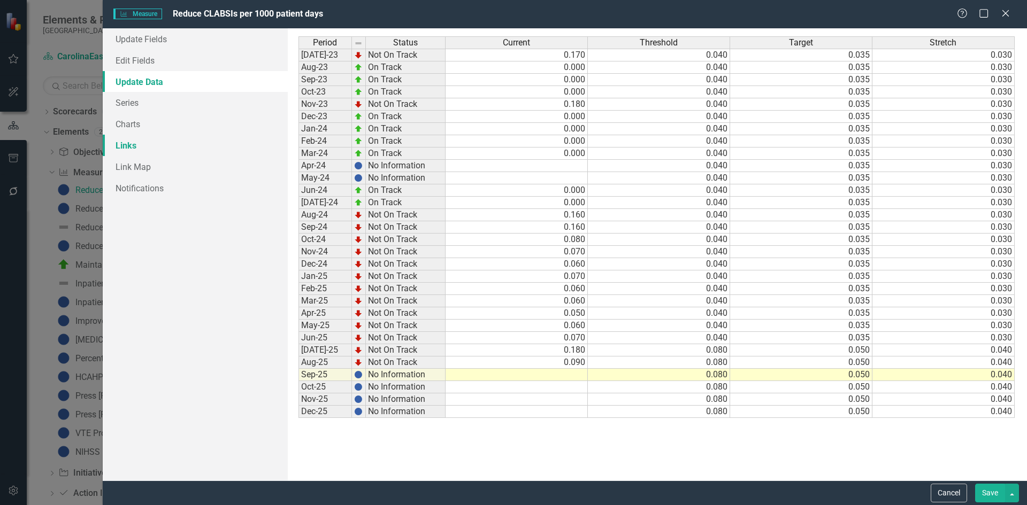
click at [130, 145] on link "Links" at bounding box center [195, 145] width 185 height 21
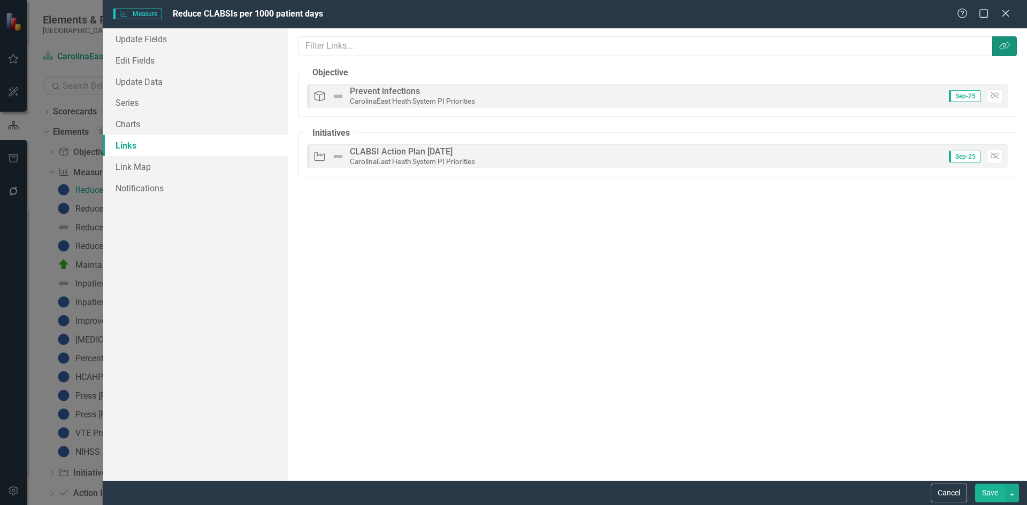
click at [1006, 48] on icon "Link Tag" at bounding box center [1004, 46] width 11 height 9
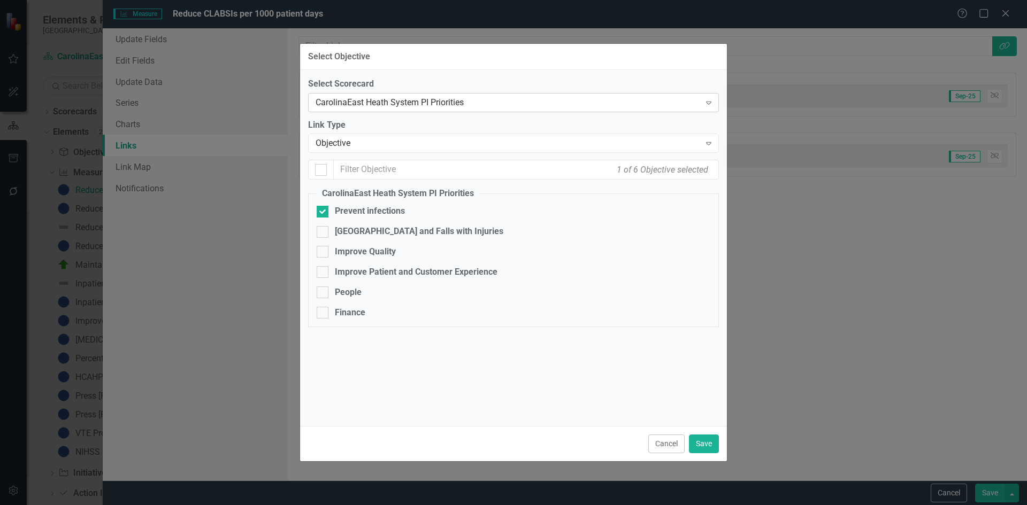
click at [716, 107] on div "Expand" at bounding box center [708, 102] width 19 height 17
click at [760, 105] on div "Select Objective Select Scorecard CarolinaEast Heath System PI Priorities Expan…" at bounding box center [513, 252] width 1027 height 505
click at [668, 442] on button "Cancel" at bounding box center [666, 444] width 36 height 19
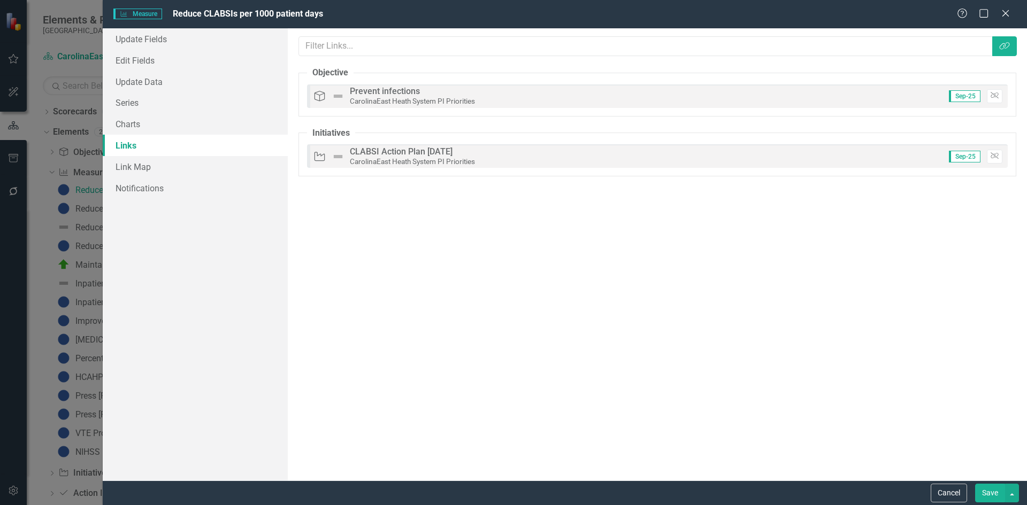
click at [36, 258] on div "Measure Measure Reduce CLABSIs per 1000 patient days Help Maximize Close Update…" at bounding box center [513, 252] width 1027 height 505
click at [955, 497] on button "Cancel" at bounding box center [948, 493] width 36 height 19
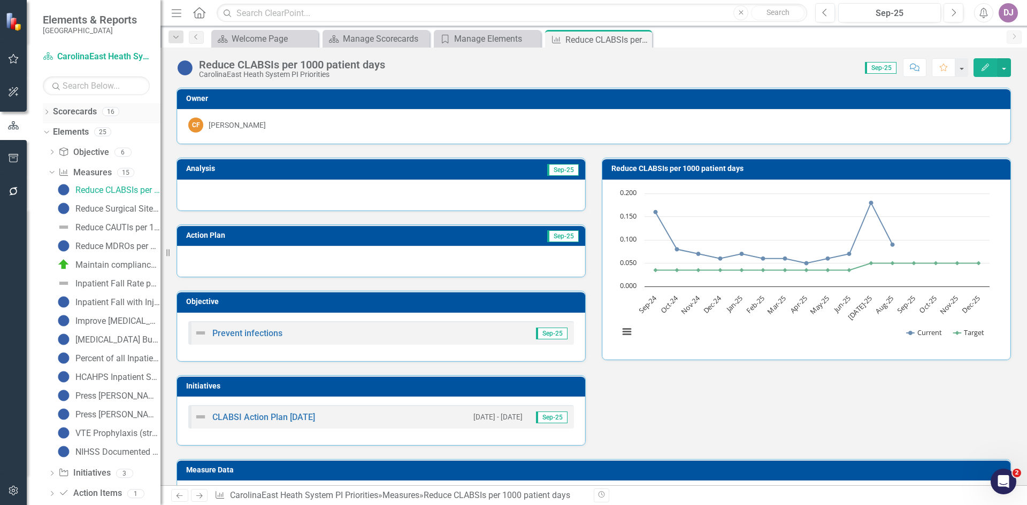
click at [84, 115] on link "Scorecards" at bounding box center [75, 112] width 44 height 12
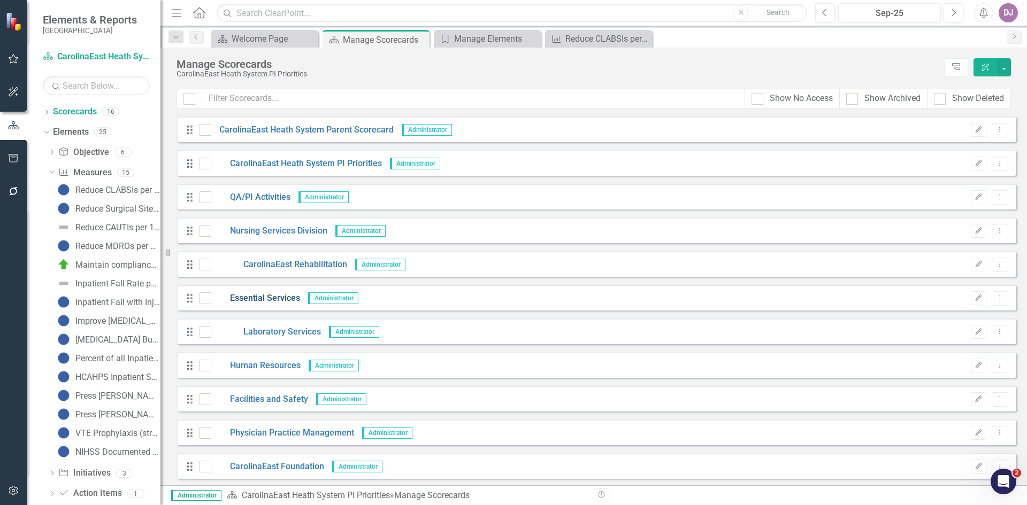
click at [281, 301] on link "Essential Services" at bounding box center [255, 298] width 89 height 12
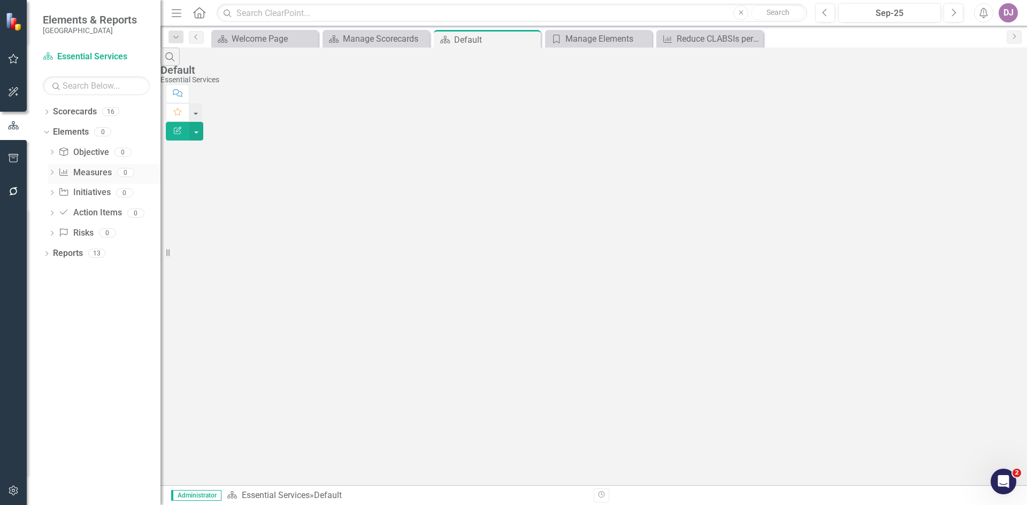
click at [96, 175] on link "Measure Measures" at bounding box center [84, 173] width 53 height 12
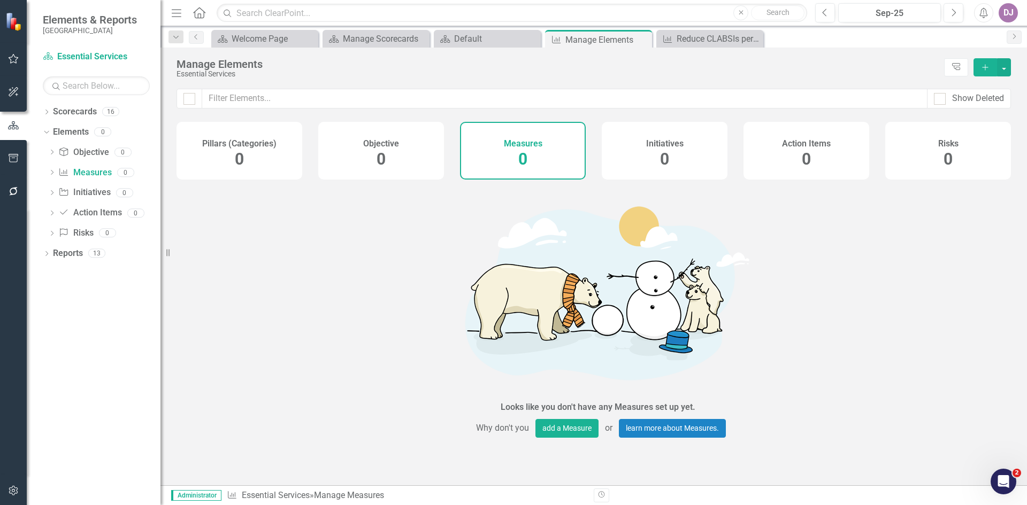
click at [984, 67] on icon "Add" at bounding box center [985, 67] width 10 height 7
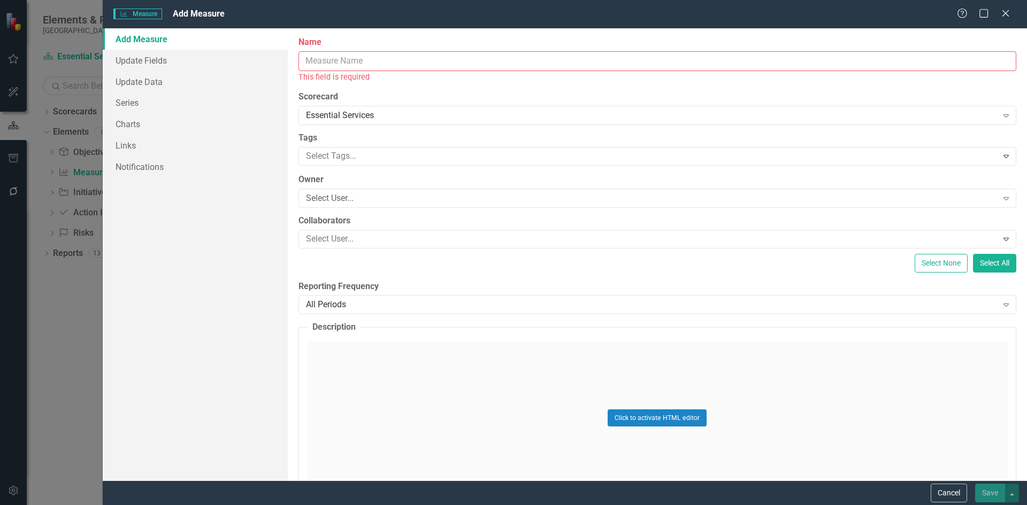
click at [438, 67] on input "Name" at bounding box center [657, 61] width 718 height 20
click at [442, 64] on input "Name" at bounding box center [657, 61] width 718 height 20
click at [587, 121] on div "Essential Services" at bounding box center [651, 116] width 691 height 12
click at [1003, 114] on icon at bounding box center [1005, 115] width 5 height 3
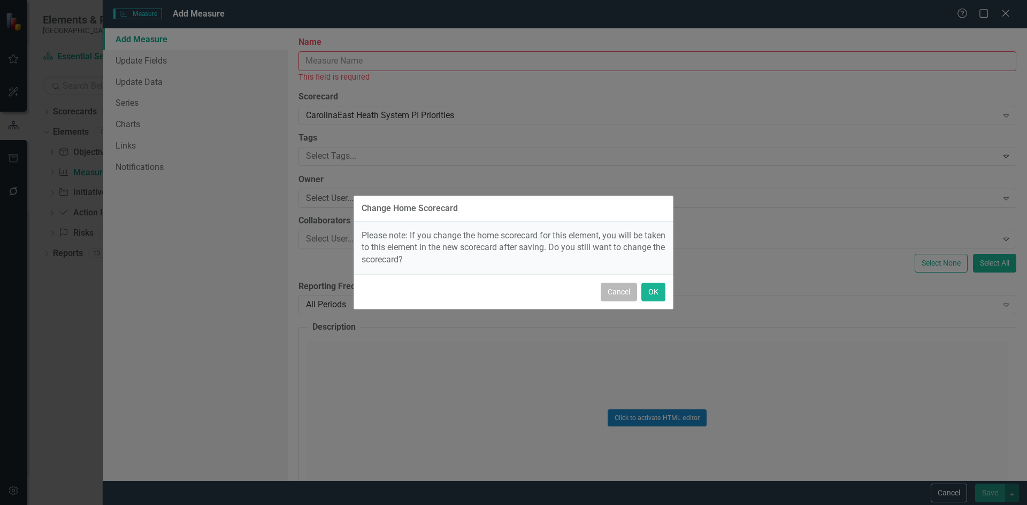
click at [619, 296] on button "Cancel" at bounding box center [618, 292] width 36 height 19
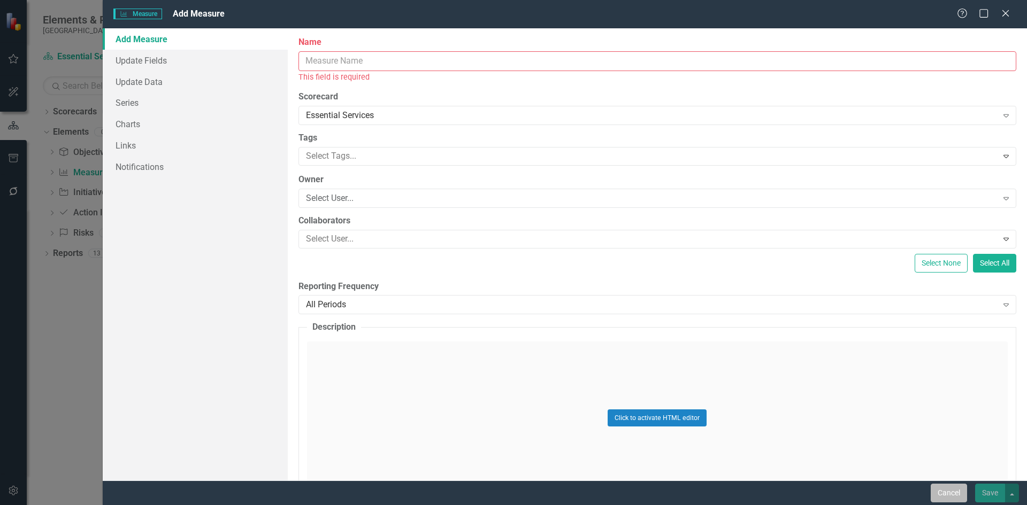
click at [951, 498] on button "Cancel" at bounding box center [948, 493] width 36 height 19
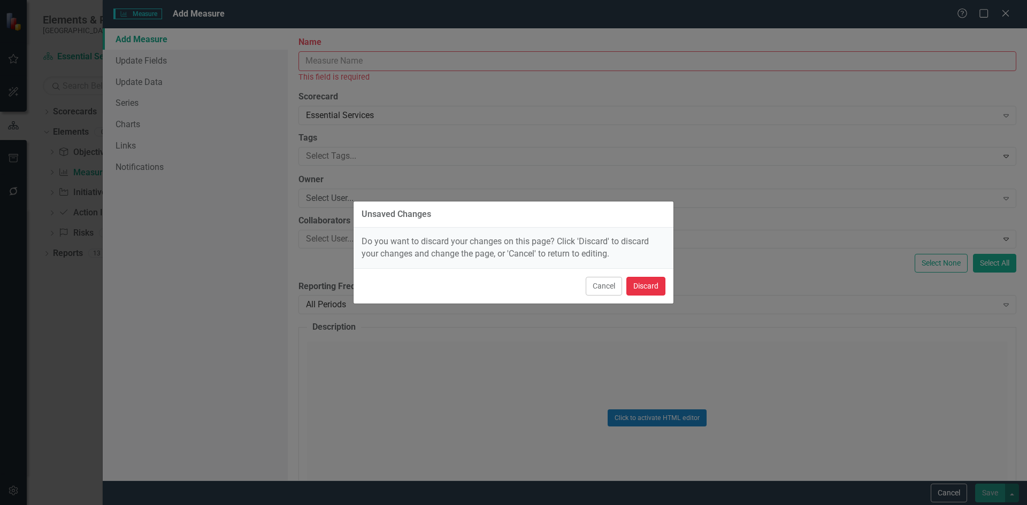
click at [644, 289] on button "Discard" at bounding box center [645, 286] width 39 height 19
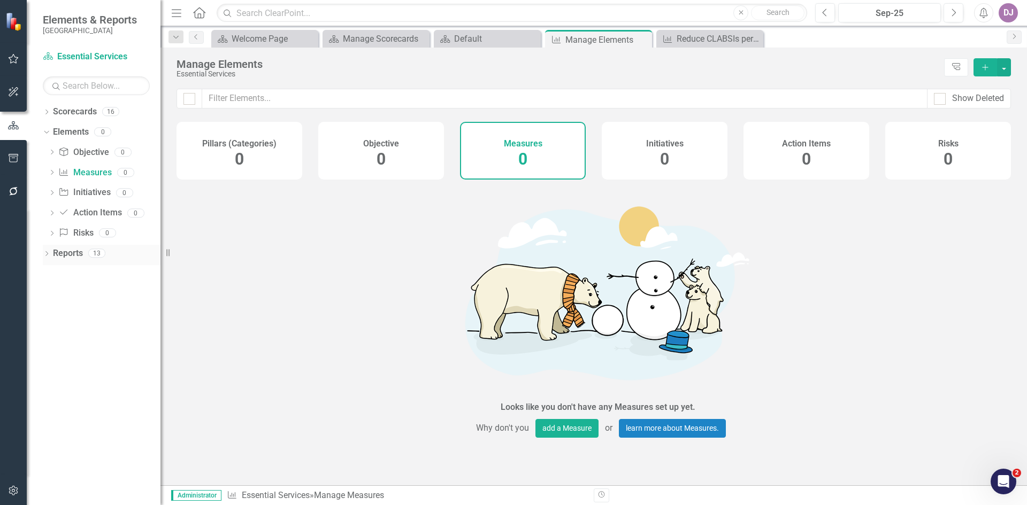
click at [50, 255] on icon "Dropdown" at bounding box center [46, 255] width 7 height 6
click at [53, 273] on div "Dropdown" at bounding box center [49, 271] width 9 height 7
click at [87, 268] on link "Scorecard Scorecards" at bounding box center [87, 272] width 58 height 12
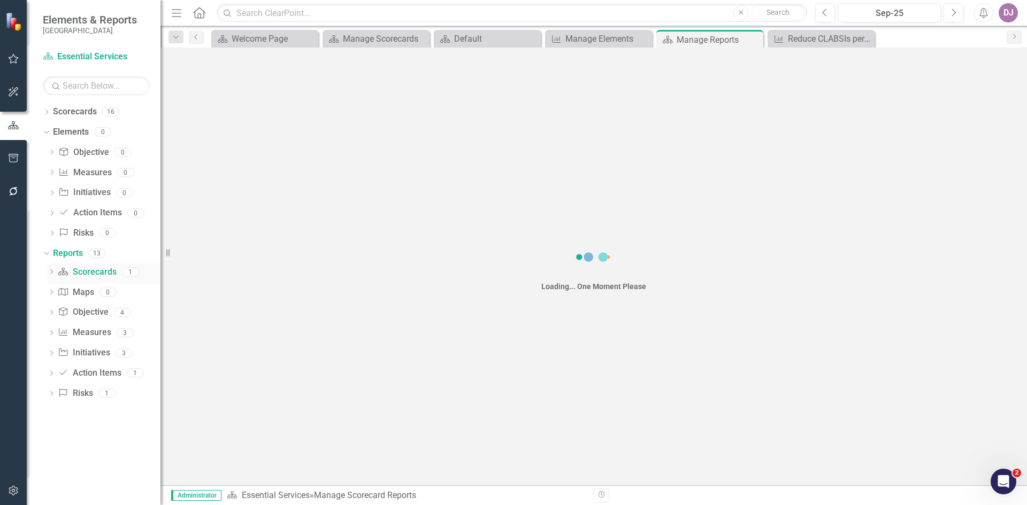
click at [87, 268] on link "Scorecard Scorecards" at bounding box center [87, 272] width 58 height 12
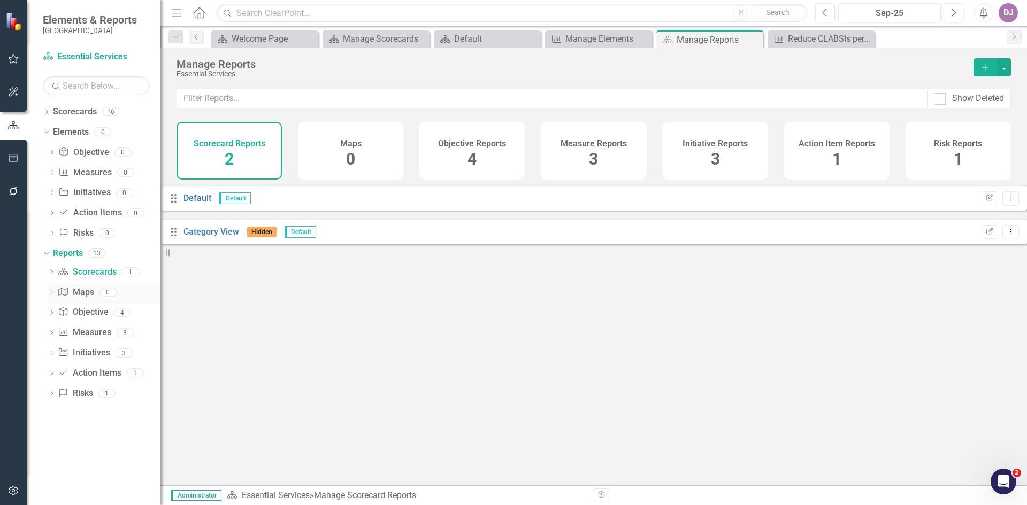
click at [53, 293] on icon "Dropdown" at bounding box center [51, 293] width 7 height 6
click at [53, 293] on div "Dropdown" at bounding box center [49, 291] width 9 height 7
click at [53, 313] on icon "Dropdown" at bounding box center [51, 314] width 7 height 6
click at [111, 368] on div "Measure Alignment" at bounding box center [109, 371] width 104 height 10
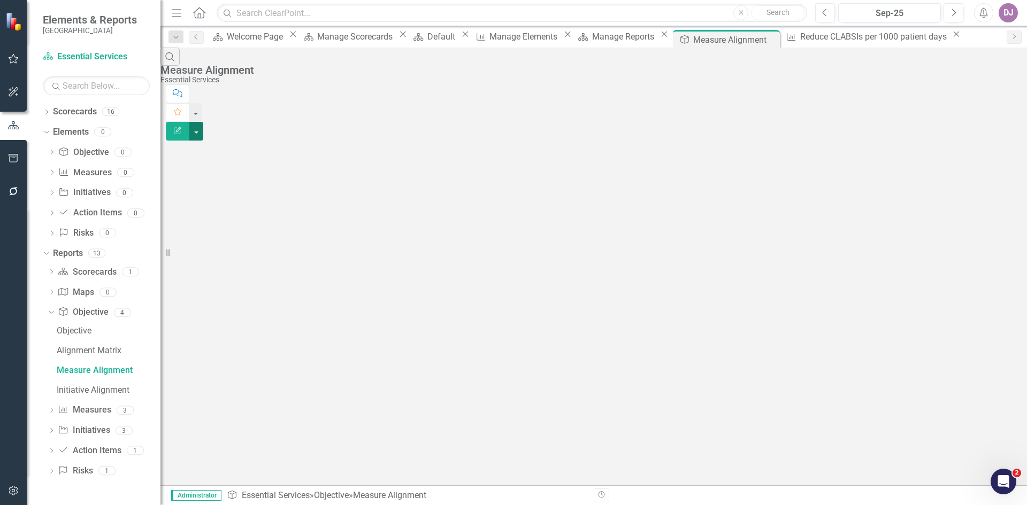
click at [203, 122] on button "button" at bounding box center [196, 131] width 14 height 19
click at [989, 85] on link "Edit Report Edit Report" at bounding box center [968, 88] width 84 height 20
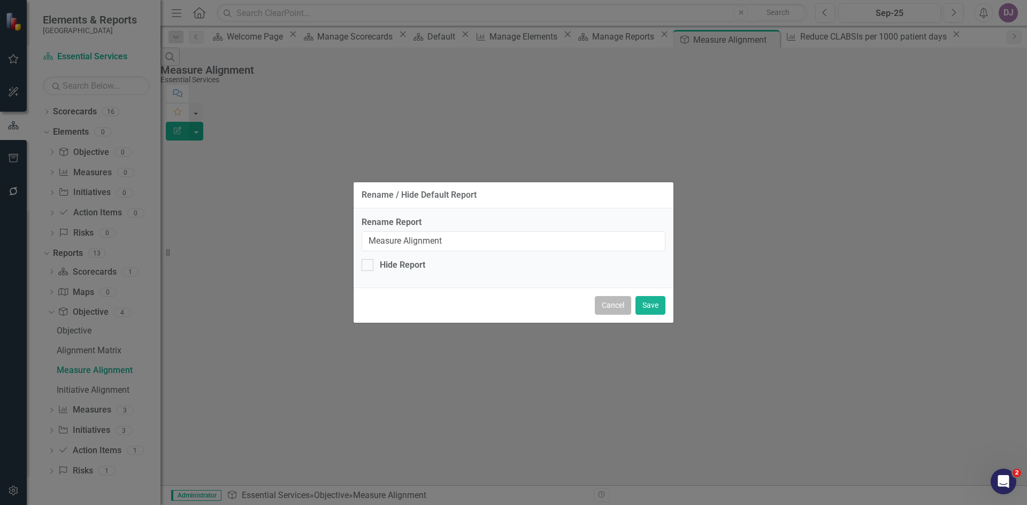
click at [614, 309] on button "Cancel" at bounding box center [613, 305] width 36 height 19
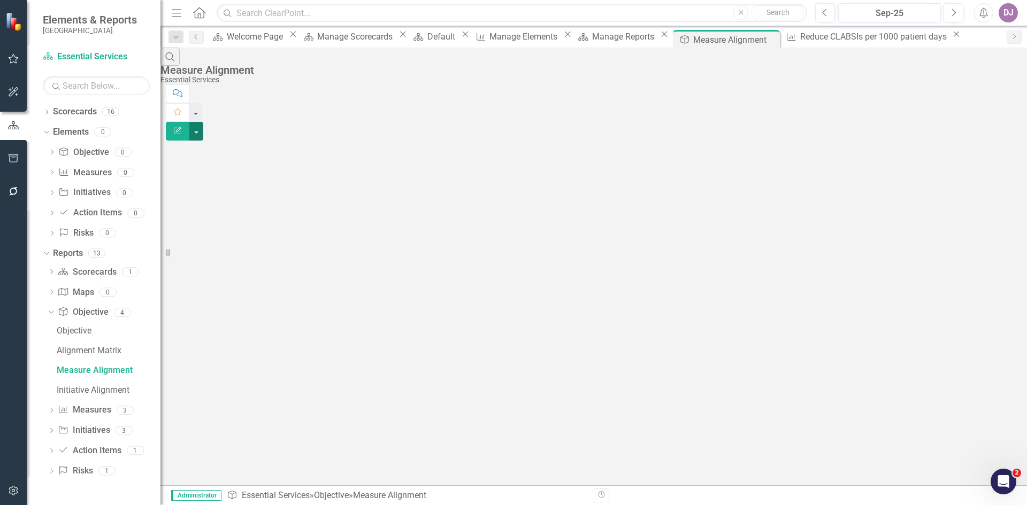
click at [203, 122] on button "button" at bounding box center [196, 131] width 14 height 19
click at [75, 114] on link "Scorecards" at bounding box center [75, 112] width 44 height 12
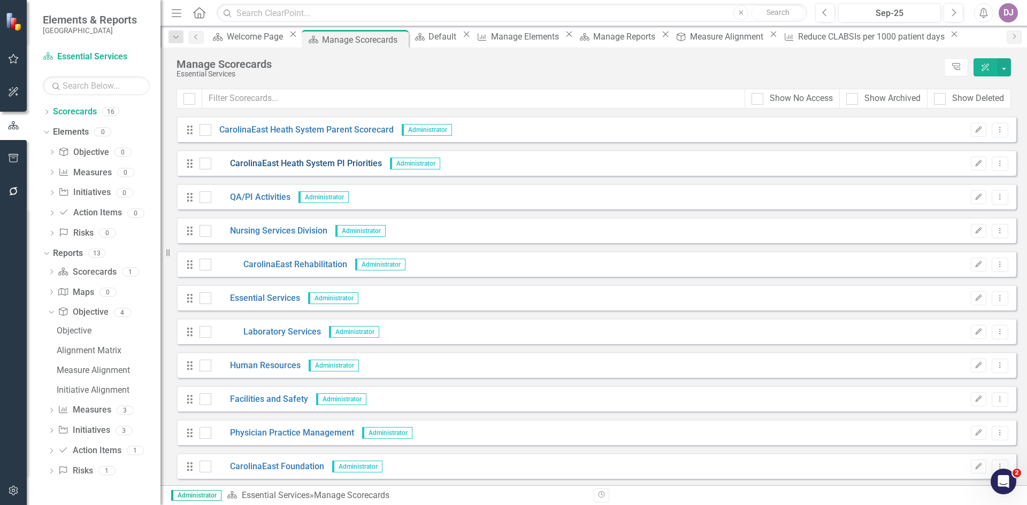
click at [309, 165] on link "CarolinaEast Heath System PI Priorities" at bounding box center [296, 164] width 171 height 12
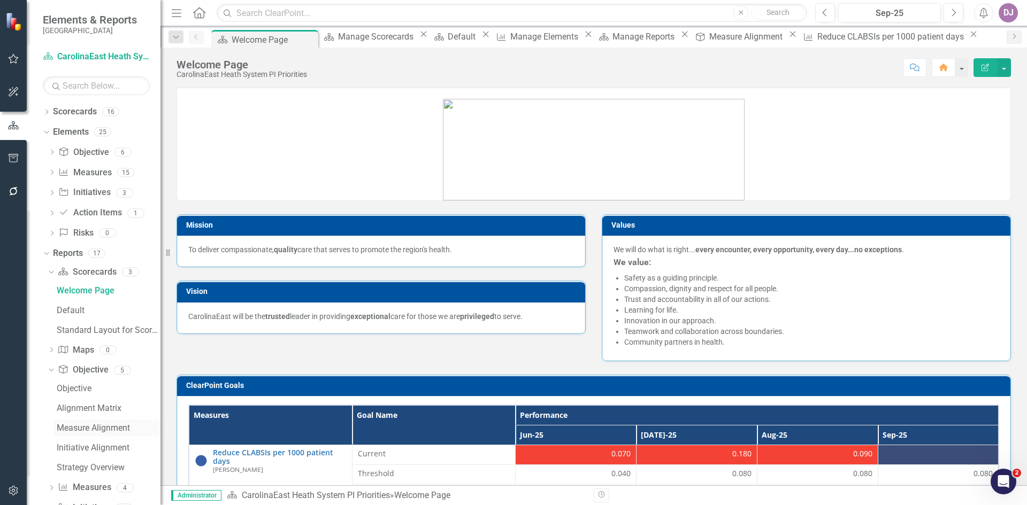
click at [95, 428] on div "Measure Alignment" at bounding box center [109, 428] width 104 height 10
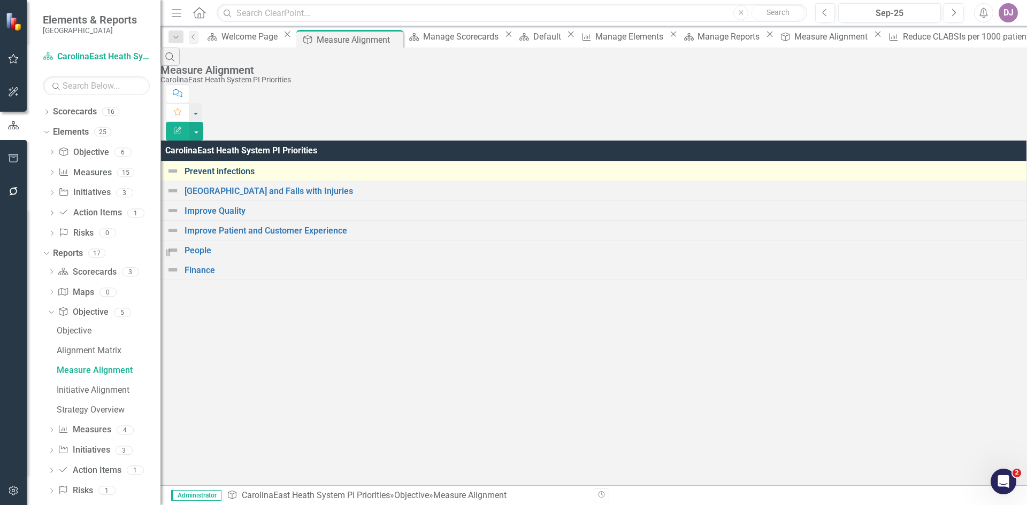
click at [261, 167] on link "Prevent infections" at bounding box center [602, 172] width 836 height 10
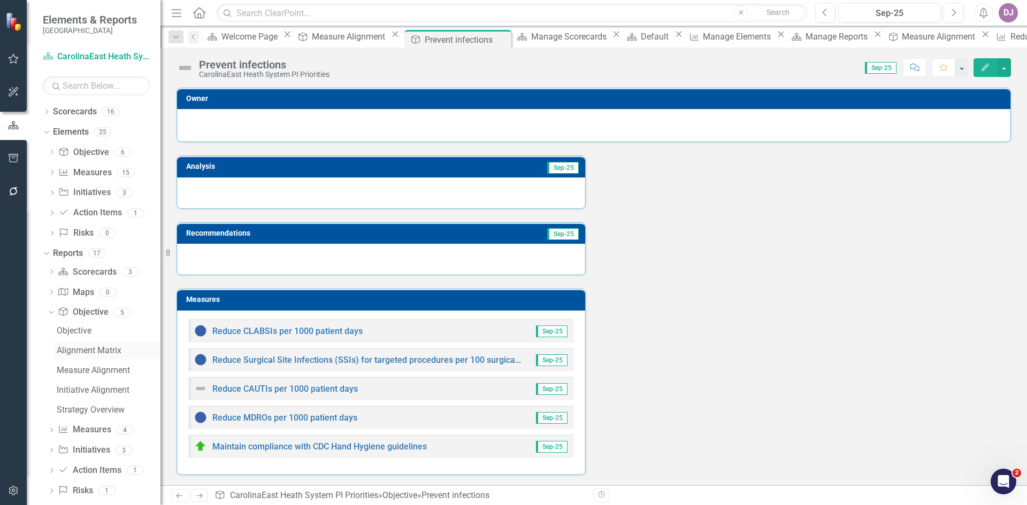
click at [86, 350] on div "Alignment Matrix" at bounding box center [109, 351] width 104 height 10
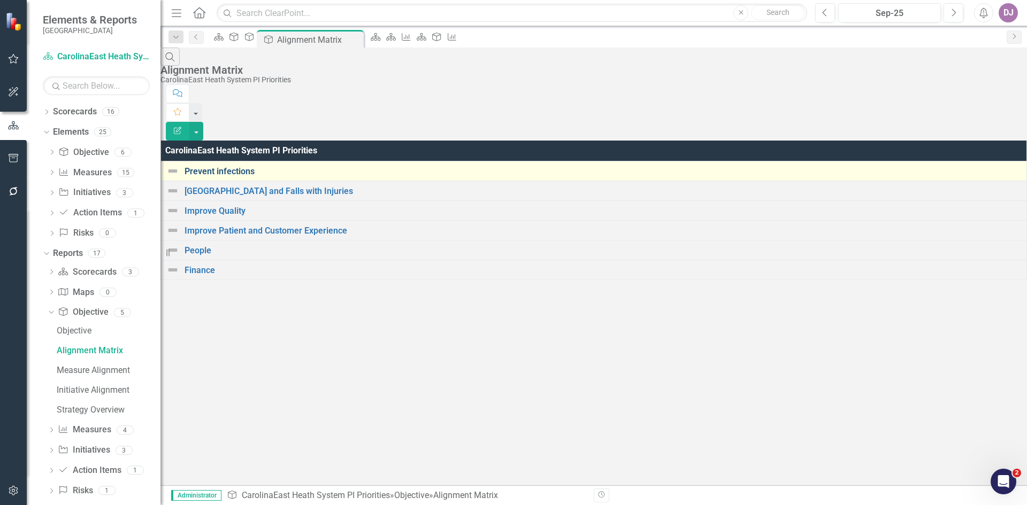
click at [212, 167] on link "Prevent infections" at bounding box center [602, 172] width 836 height 10
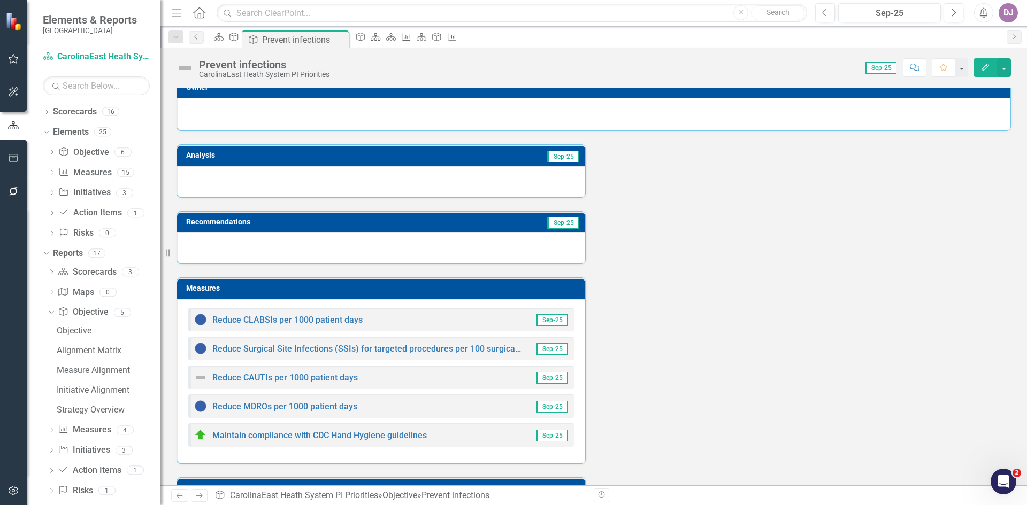
scroll to position [13, 0]
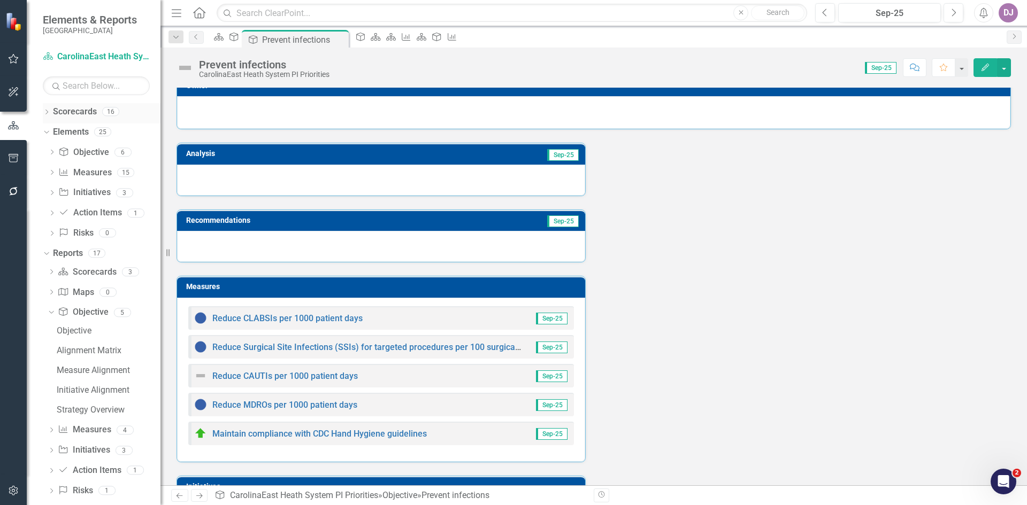
click at [76, 117] on link "Scorecards" at bounding box center [75, 112] width 44 height 12
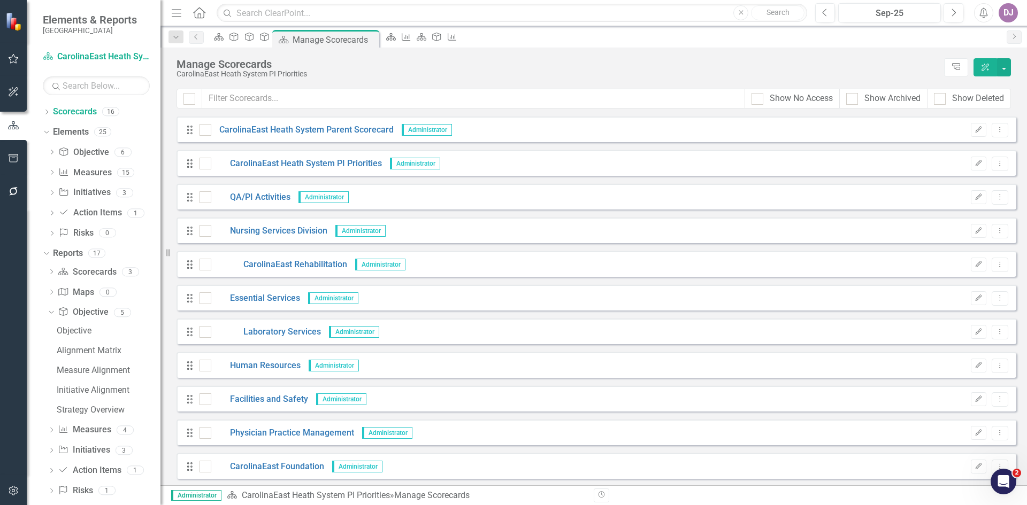
click at [292, 137] on div "Drag CarolinaEast Heath System Parent Scorecard Administrator Edit Dropdown Menu" at bounding box center [595, 130] width 839 height 26
click at [290, 134] on link "CarolinaEast Heath System Parent Scorecard" at bounding box center [302, 130] width 182 height 12
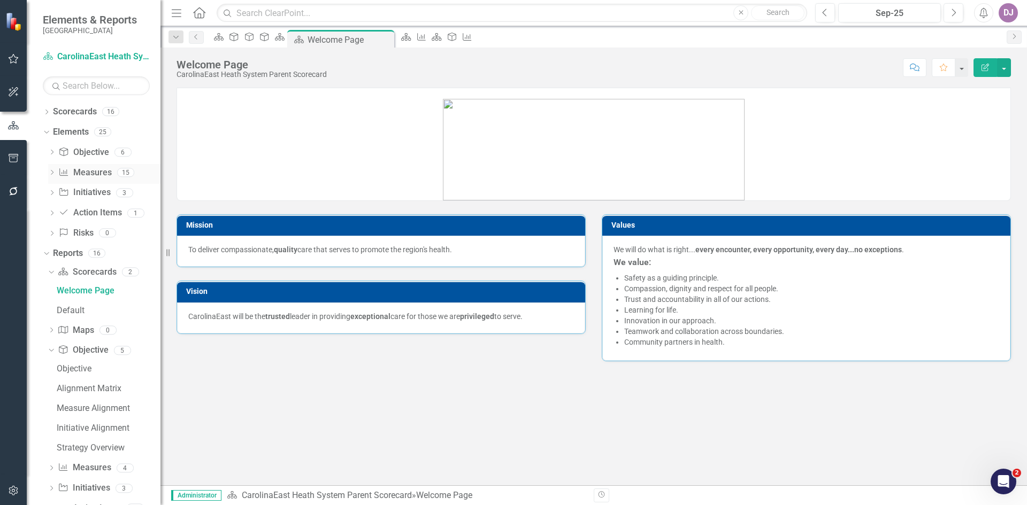
click at [100, 171] on link "Measure Measures" at bounding box center [84, 173] width 53 height 12
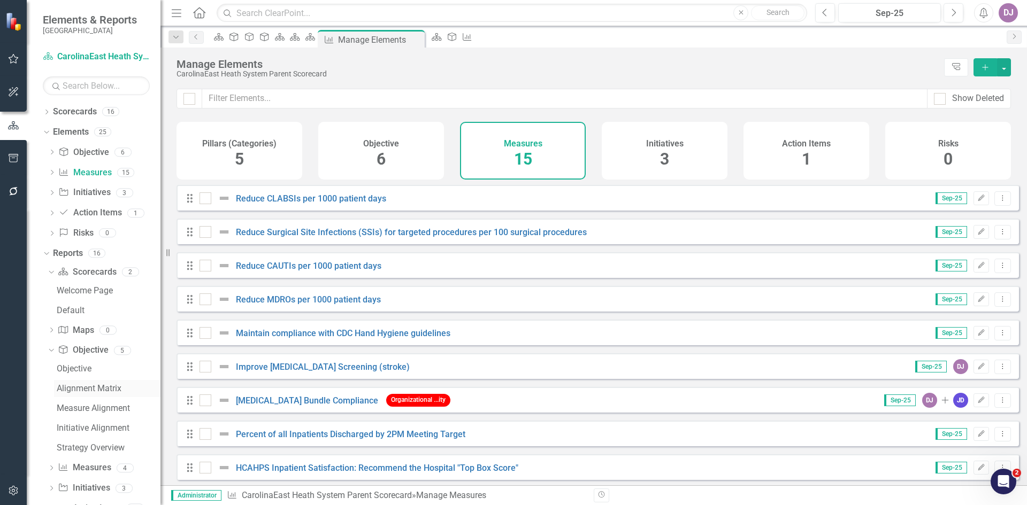
click at [101, 390] on div "Alignment Matrix" at bounding box center [109, 389] width 104 height 10
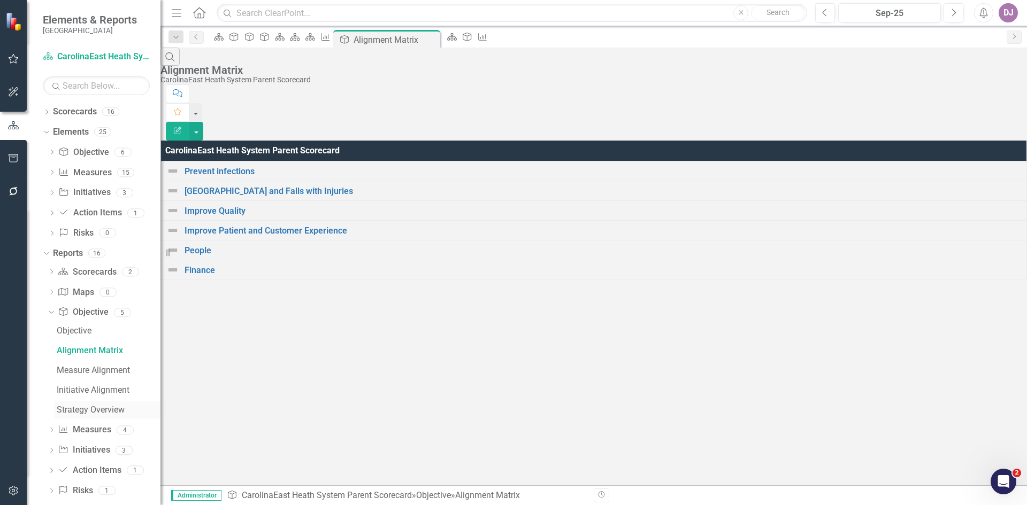
click at [109, 412] on div "Strategy Overview" at bounding box center [109, 410] width 104 height 10
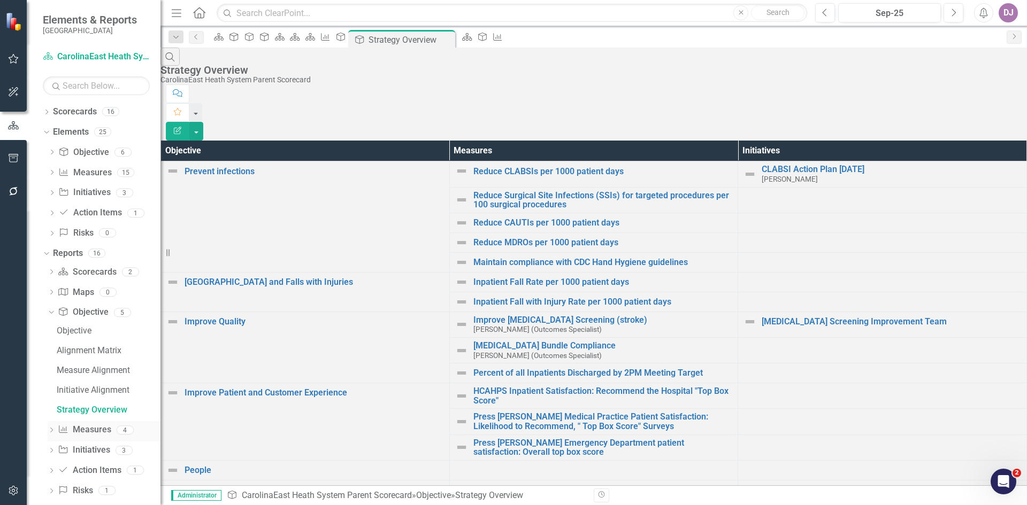
click at [105, 430] on link "Measure Measures" at bounding box center [84, 430] width 53 height 12
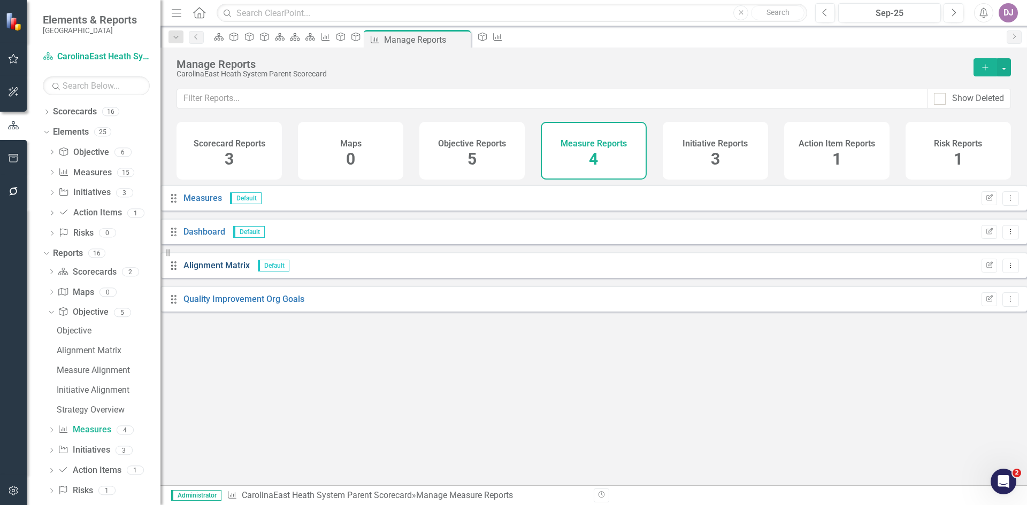
click at [250, 271] on link "Alignment Matrix" at bounding box center [216, 265] width 66 height 10
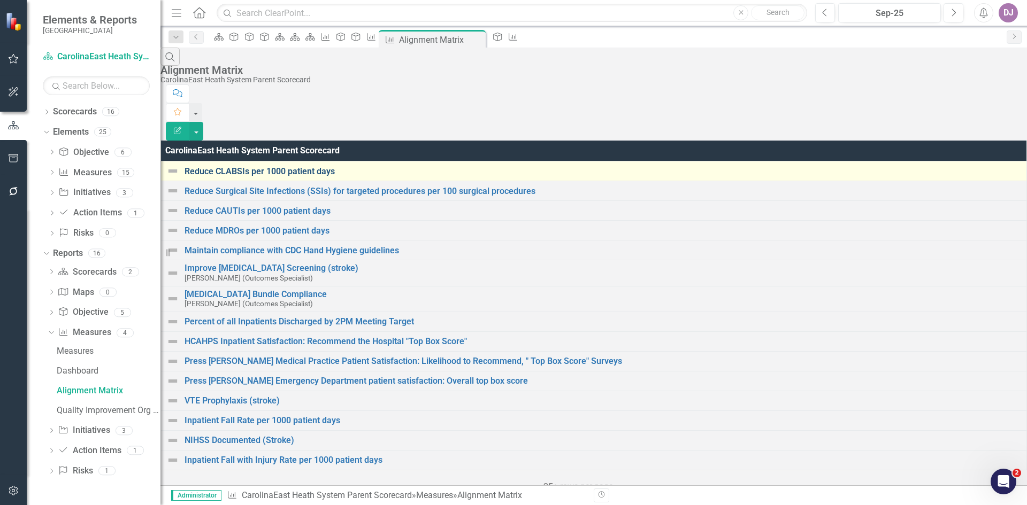
click at [281, 167] on link "Reduce CLABSIs per 1000 patient days" at bounding box center [602, 172] width 836 height 10
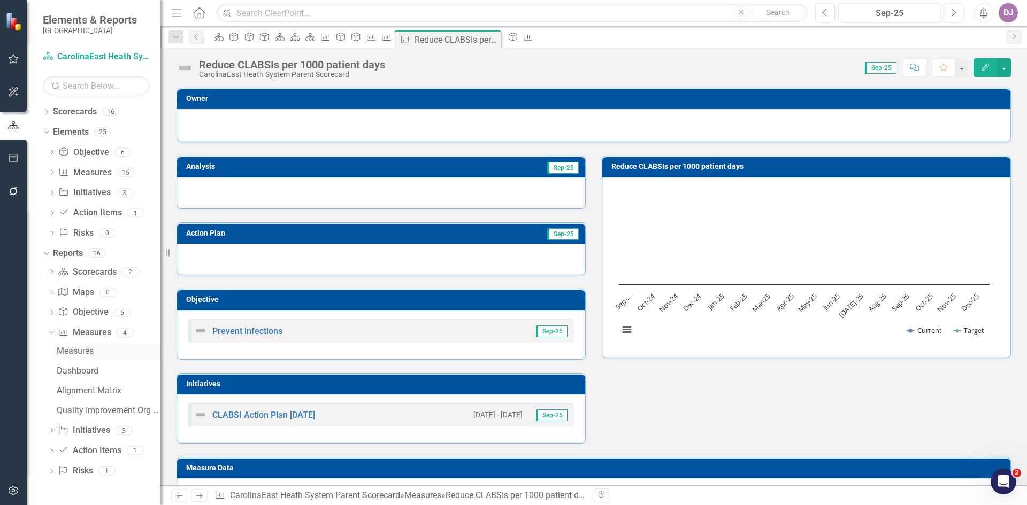
click at [91, 349] on div "Measures" at bounding box center [109, 351] width 104 height 10
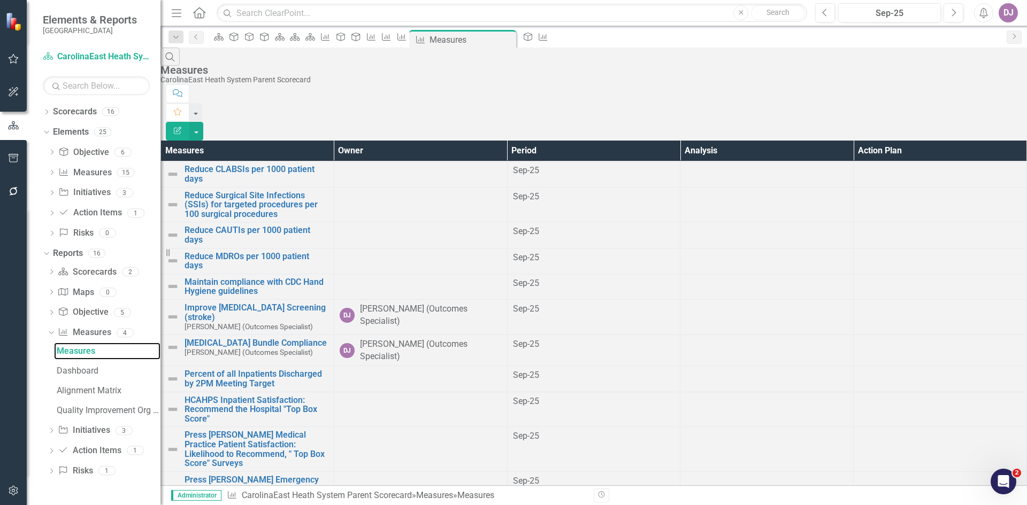
scroll to position [51, 0]
click at [997, 486] on div "Open Intercom Messenger" at bounding box center [1001, 479] width 35 height 35
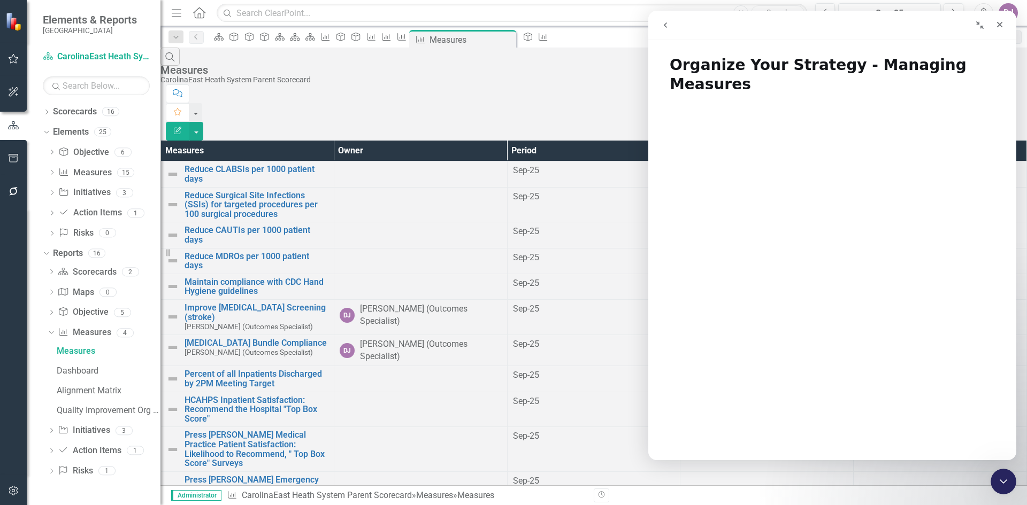
click at [661, 28] on icon "go back" at bounding box center [665, 25] width 9 height 9
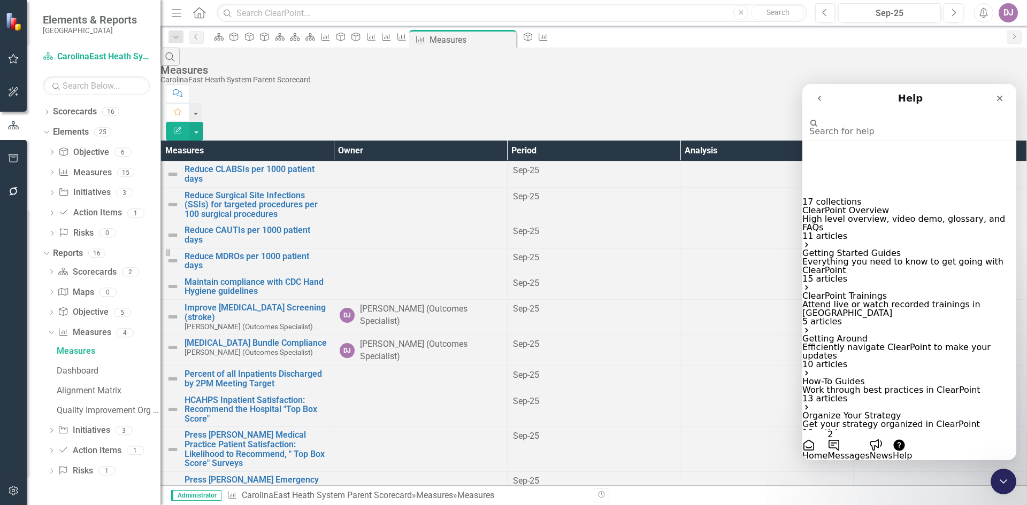
click at [884, 315] on p "Attend live or watch recorded trainings in [GEOGRAPHIC_DATA]" at bounding box center [909, 308] width 214 height 17
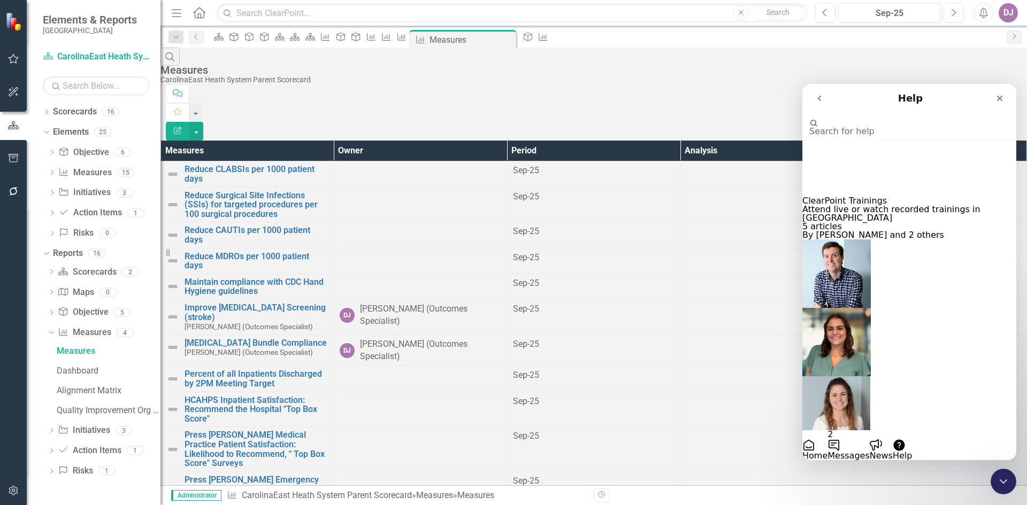
click at [811, 496] on icon "Intercom messenger" at bounding box center [806, 500] width 9 height 9
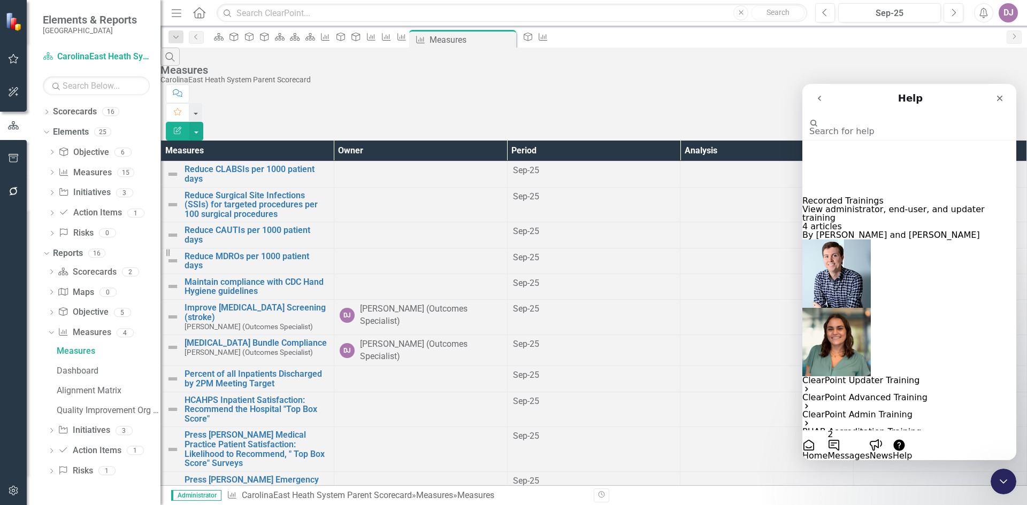
click at [872, 411] on p "ClearPoint Admin Training" at bounding box center [909, 415] width 214 height 9
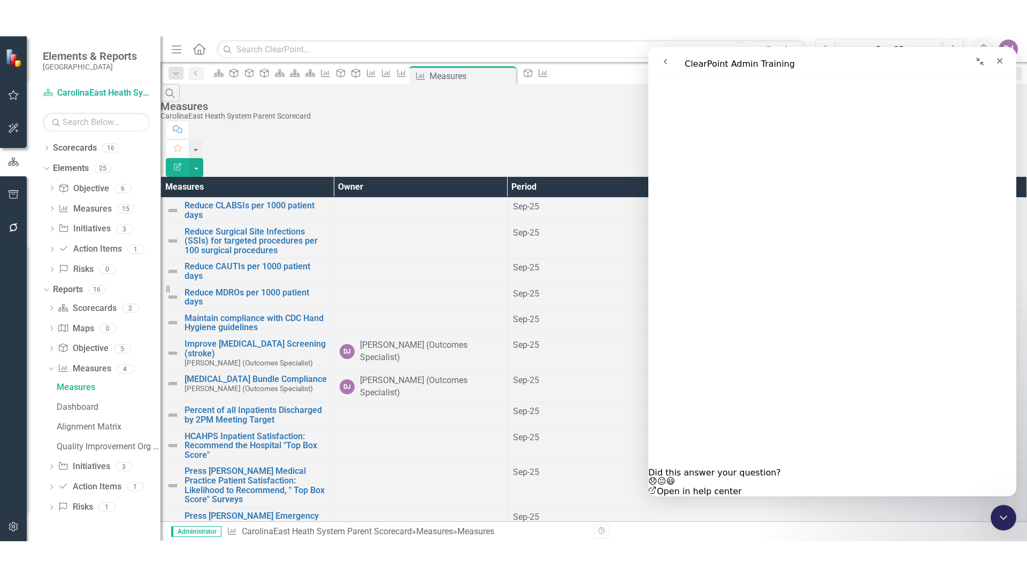
scroll to position [222, 0]
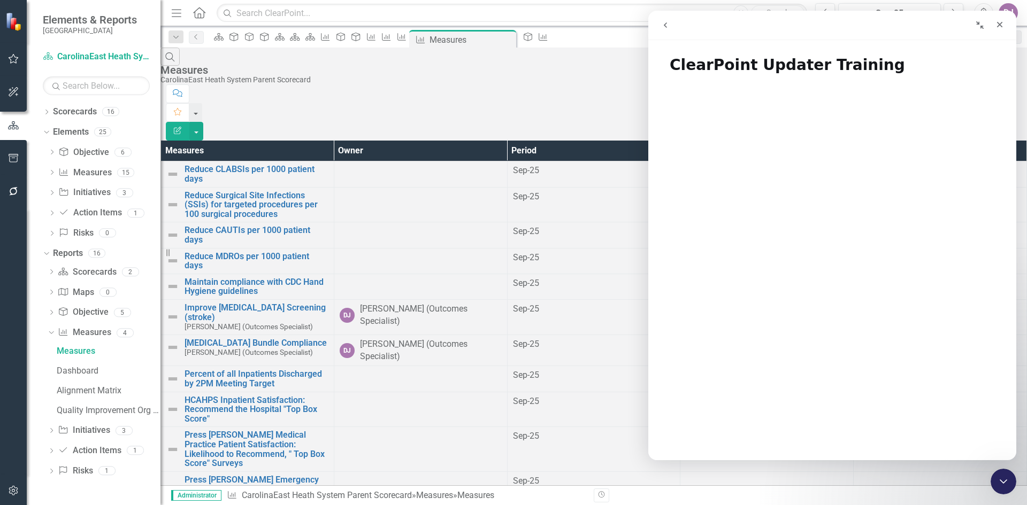
click at [666, 22] on icon "go back" at bounding box center [665, 25] width 9 height 9
click at [980, 28] on icon "Collapse window" at bounding box center [979, 25] width 9 height 9
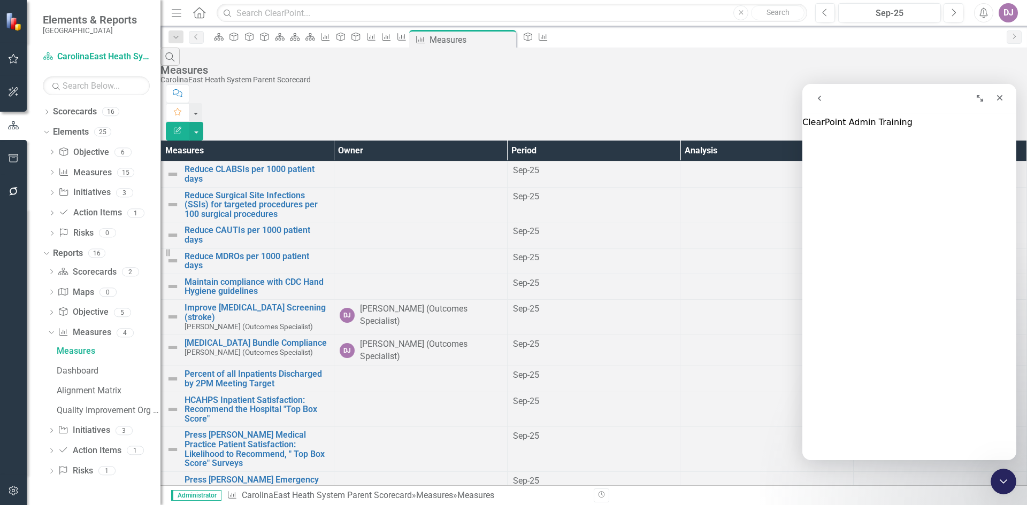
click at [980, 96] on icon "Expand window" at bounding box center [979, 98] width 9 height 9
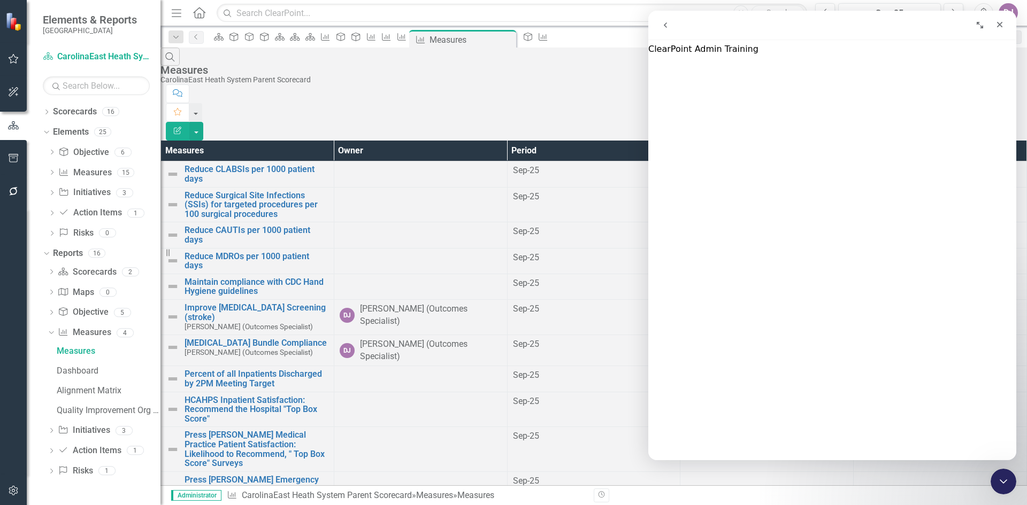
click at [935, 74] on div "ClearPoint Admin Training ClearPoint Admin Training Did this answer your questi…" at bounding box center [832, 236] width 368 height 450
click at [978, 23] on icon "Collapse window" at bounding box center [979, 24] width 7 height 7
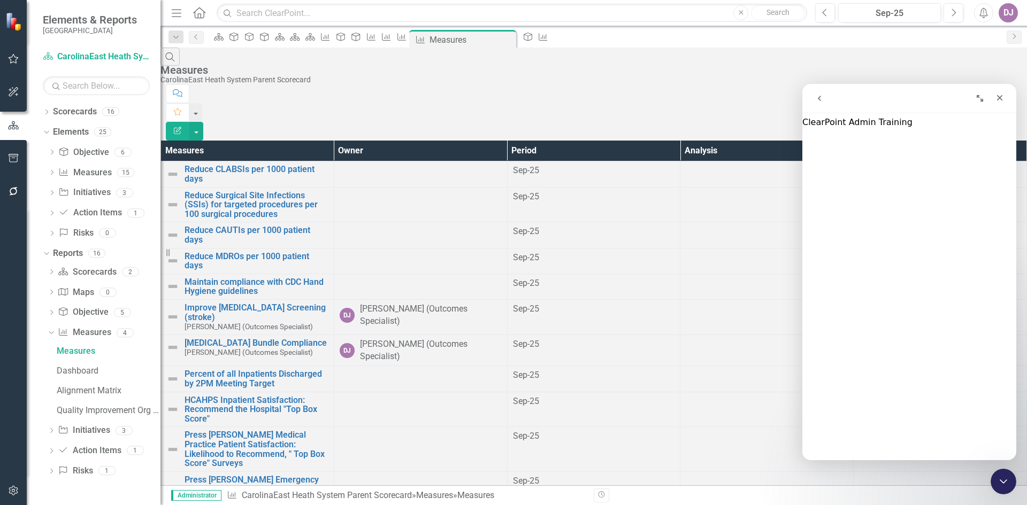
click at [977, 98] on icon "Expand window" at bounding box center [979, 98] width 9 height 9
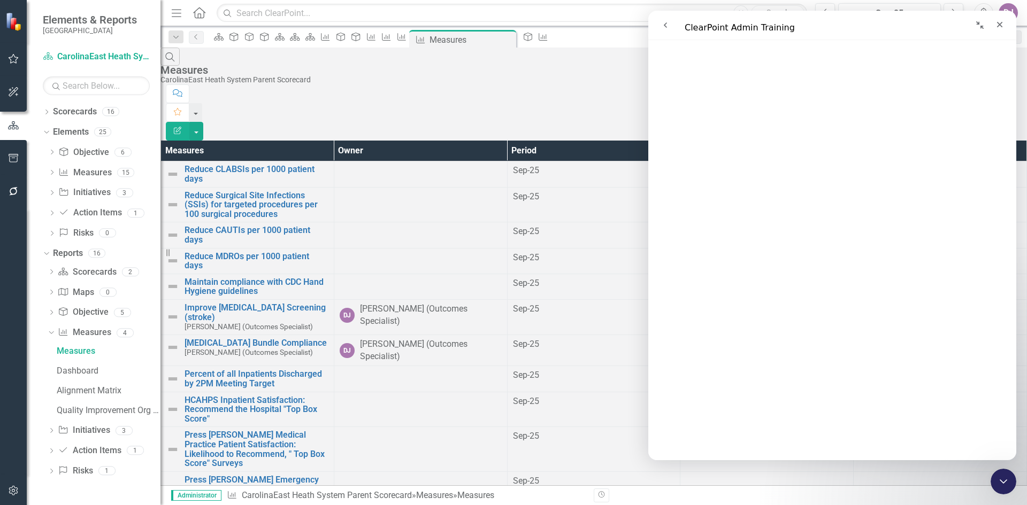
scroll to position [208, 0]
click at [1000, 27] on icon "Close" at bounding box center [999, 24] width 9 height 9
click at [1000, 27] on div "Dropdown Search Scorecard Welcome Page Close Objective Measure Alignment Close …" at bounding box center [593, 36] width 866 height 21
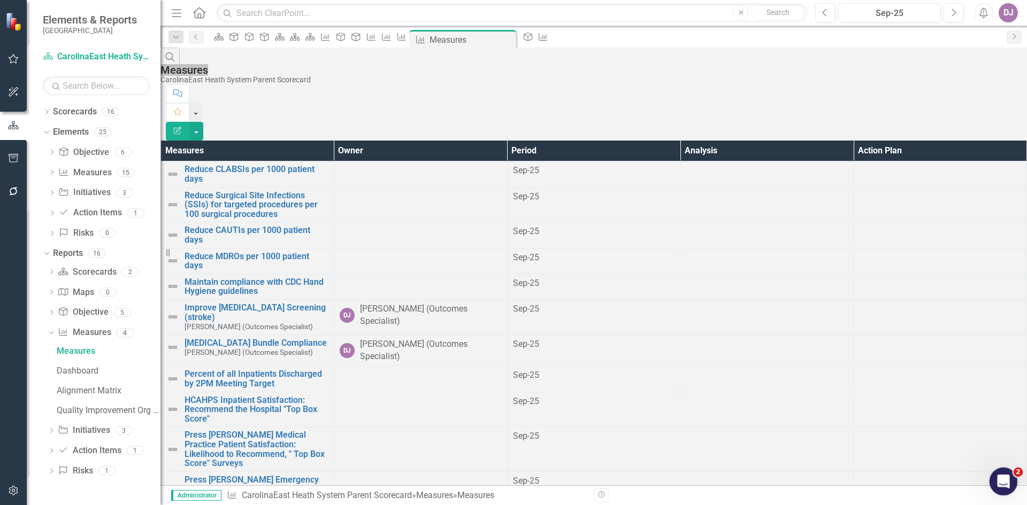
click at [997, 479] on icon "Open Intercom Messenger" at bounding box center [1002, 481] width 18 height 18
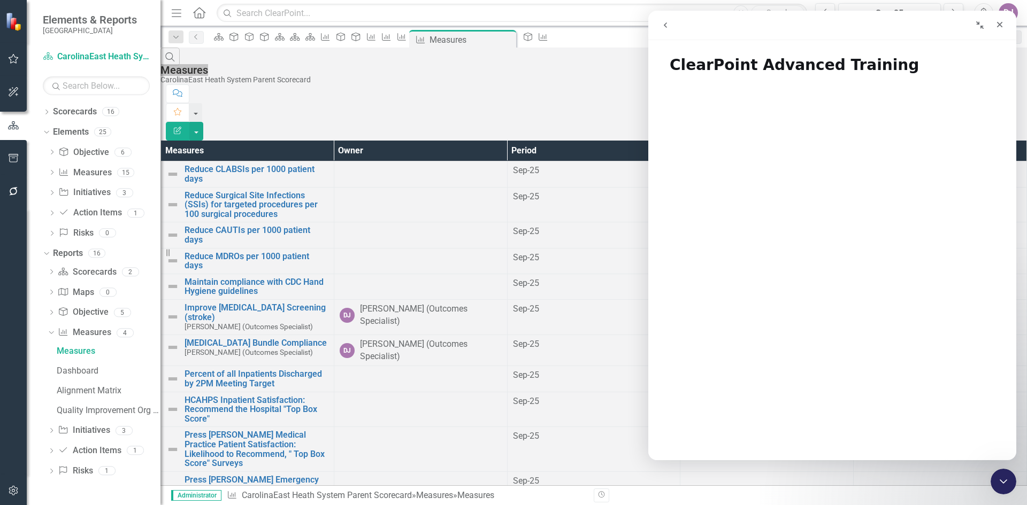
click at [665, 24] on icon "go back" at bounding box center [665, 24] width 3 height 5
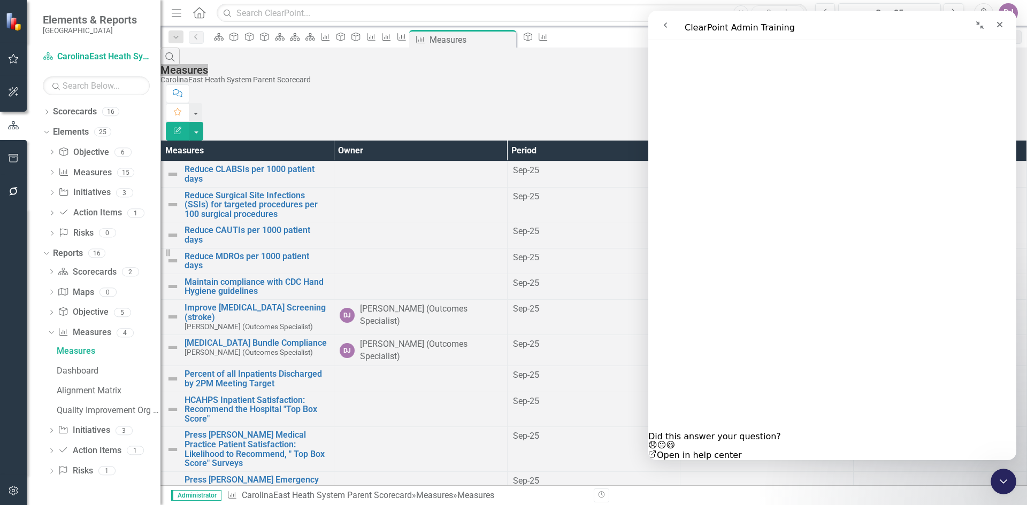
scroll to position [189, 0]
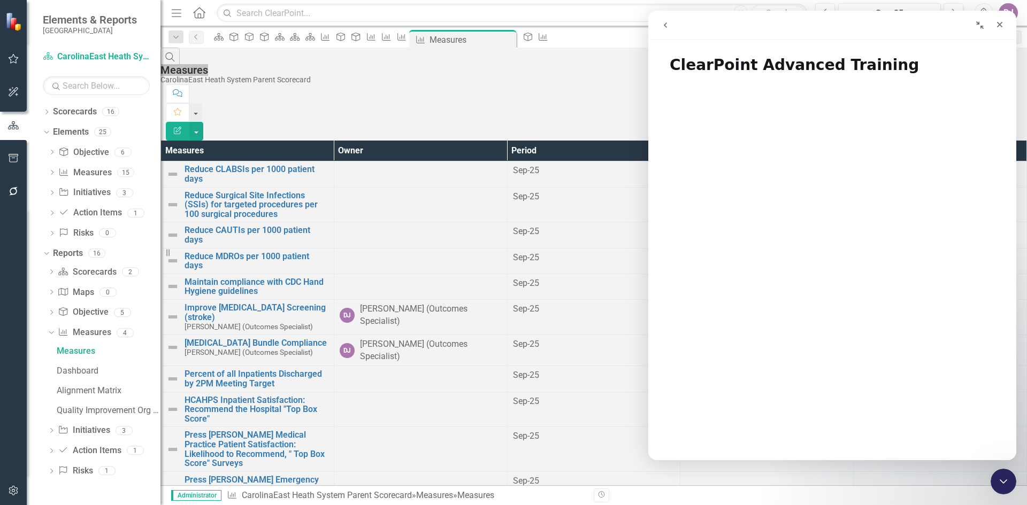
click at [667, 26] on icon "go back" at bounding box center [665, 25] width 9 height 9
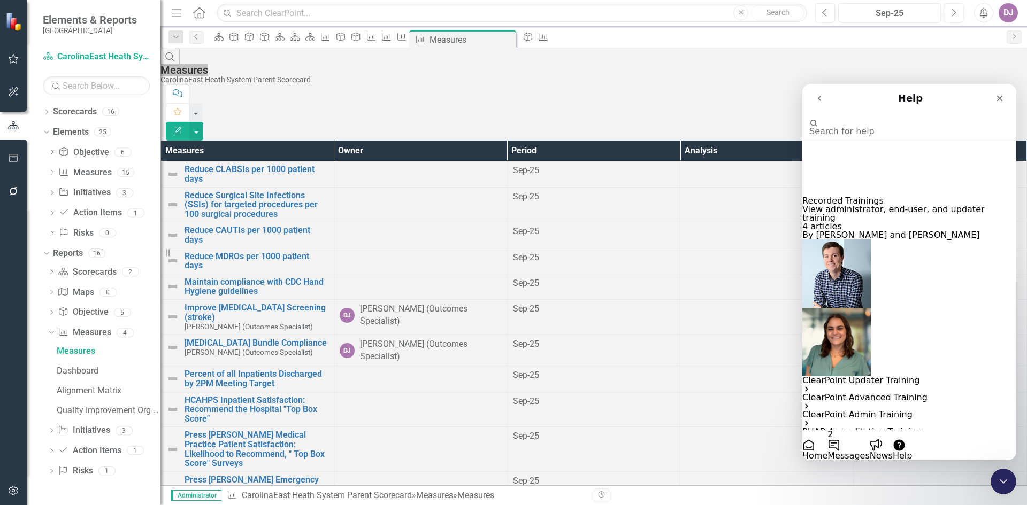
click at [834, 411] on p "ClearPoint Admin Training" at bounding box center [909, 415] width 214 height 9
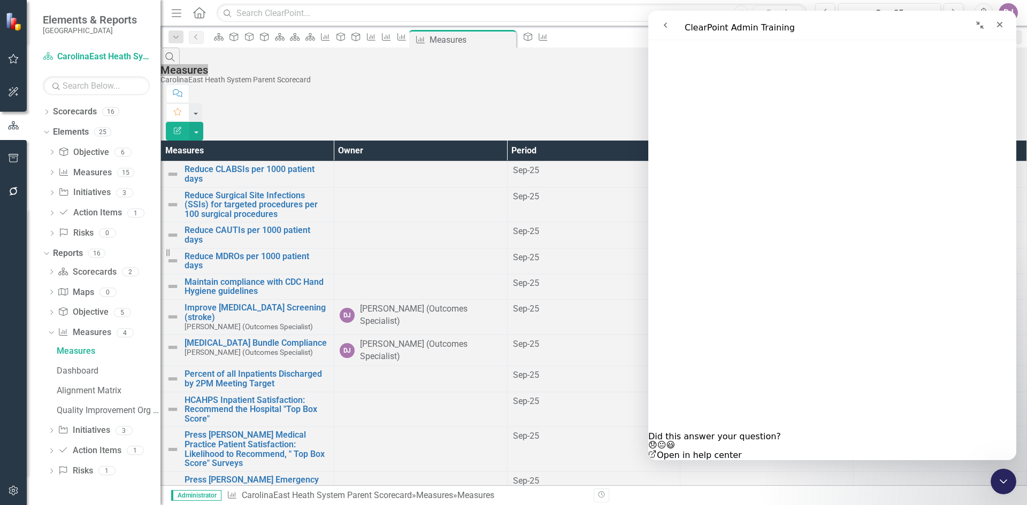
scroll to position [199, 0]
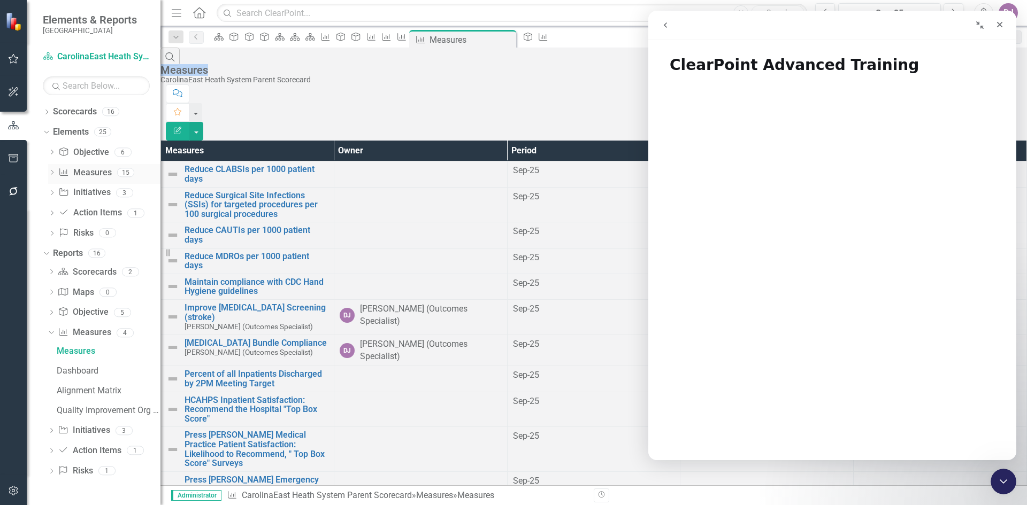
click at [95, 174] on link "Measure Measures" at bounding box center [84, 173] width 53 height 12
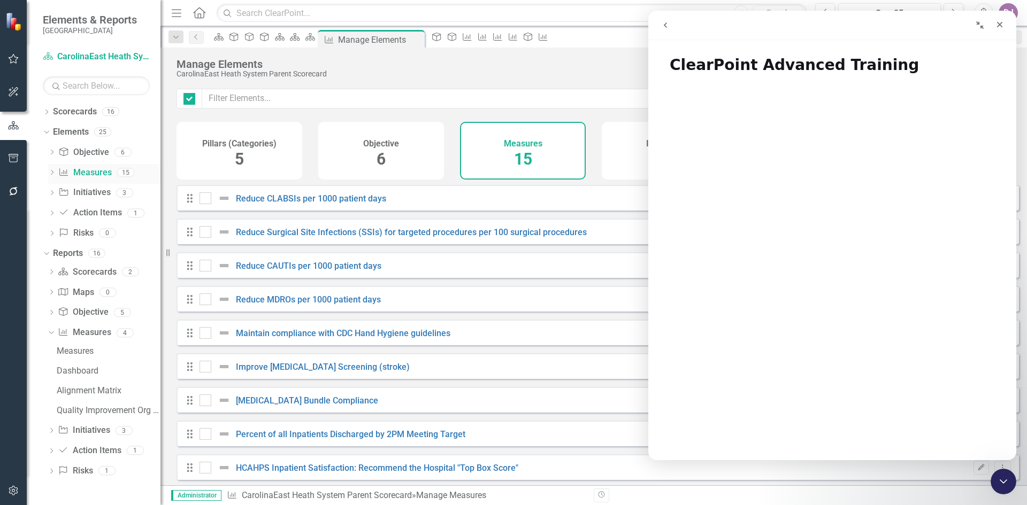
checkbox input "false"
click at [998, 25] on icon "Close" at bounding box center [999, 24] width 9 height 9
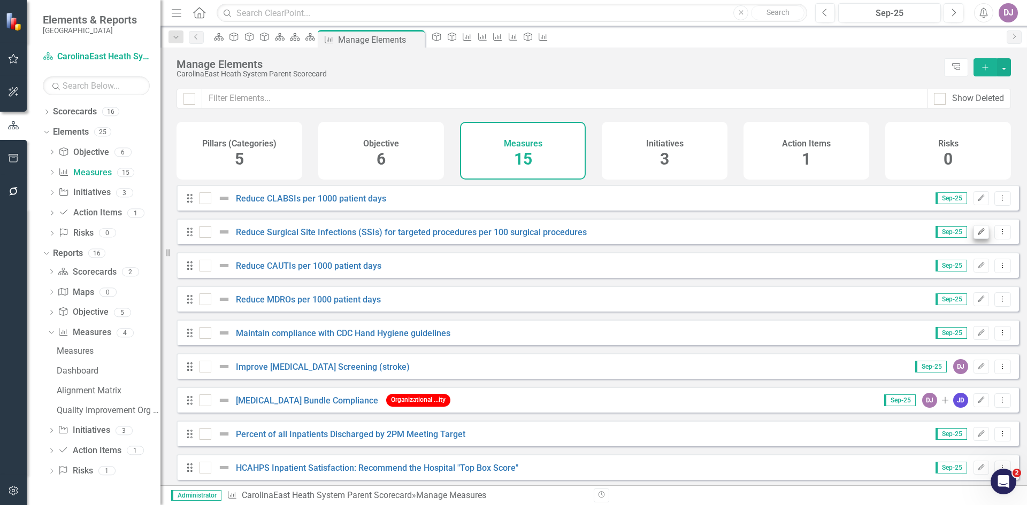
click at [977, 235] on icon "Edit" at bounding box center [981, 232] width 8 height 6
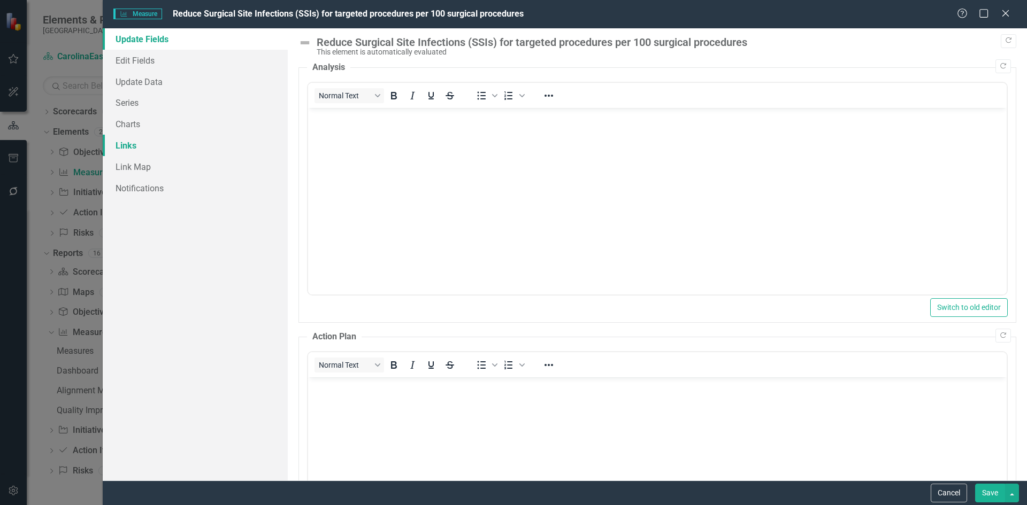
click at [134, 148] on link "Links" at bounding box center [195, 145] width 185 height 21
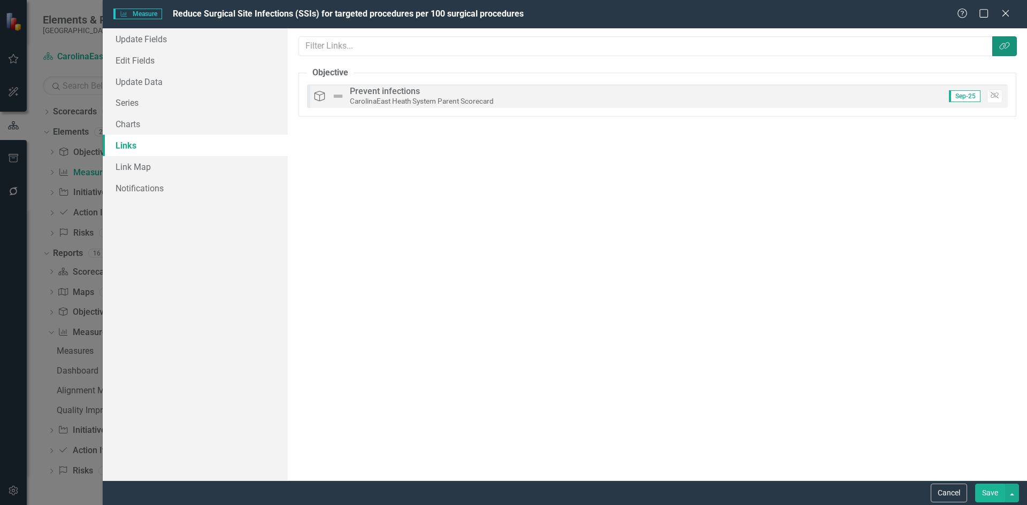
click at [1004, 48] on icon "button" at bounding box center [1004, 45] width 10 height 7
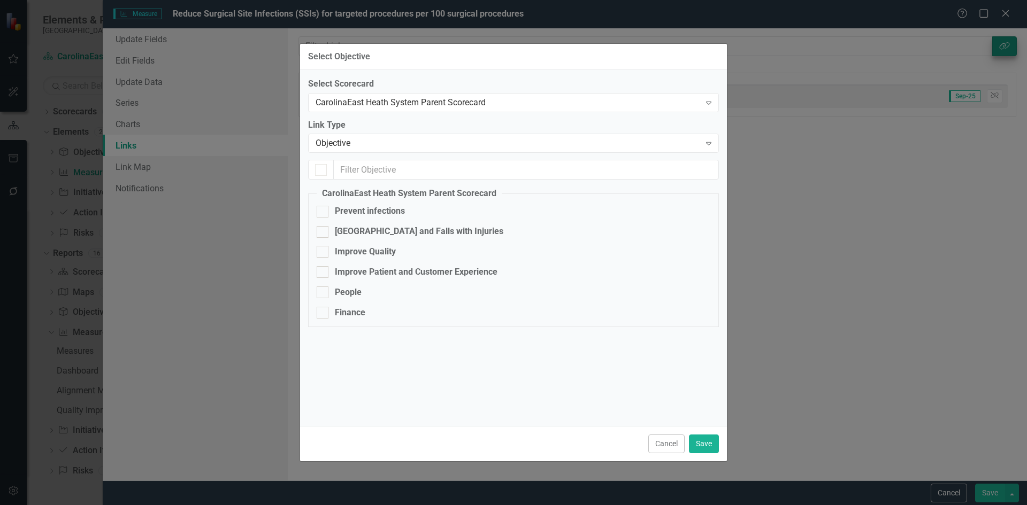
checkbox input "true"
checkbox input "false"
click at [708, 445] on button "Save" at bounding box center [704, 444] width 30 height 19
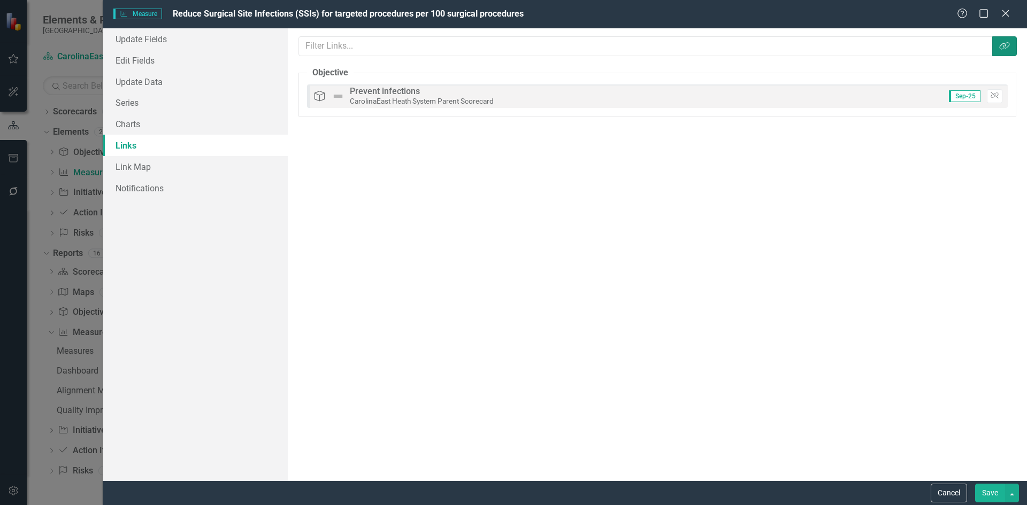
click at [1005, 42] on icon "Link Tag" at bounding box center [1004, 46] width 11 height 9
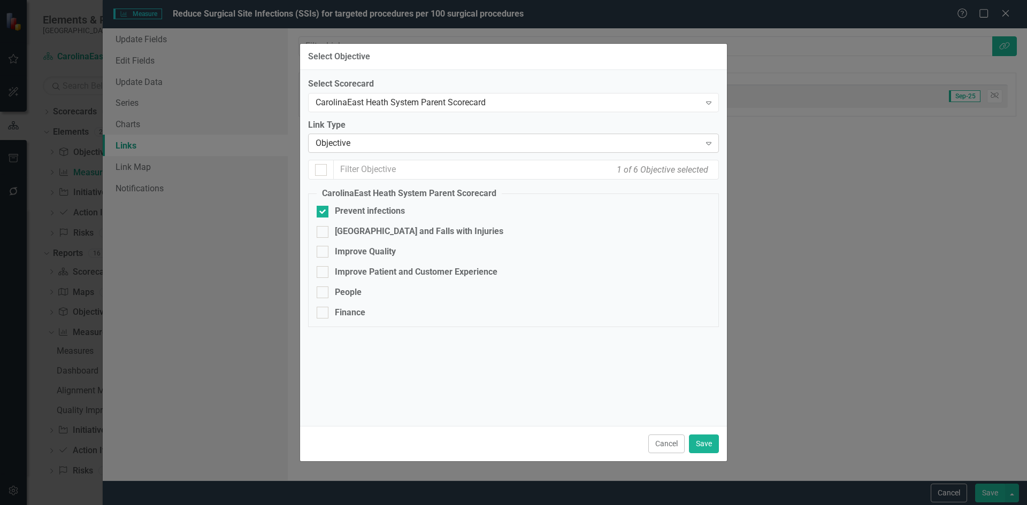
click at [709, 142] on icon "Expand" at bounding box center [708, 143] width 11 height 9
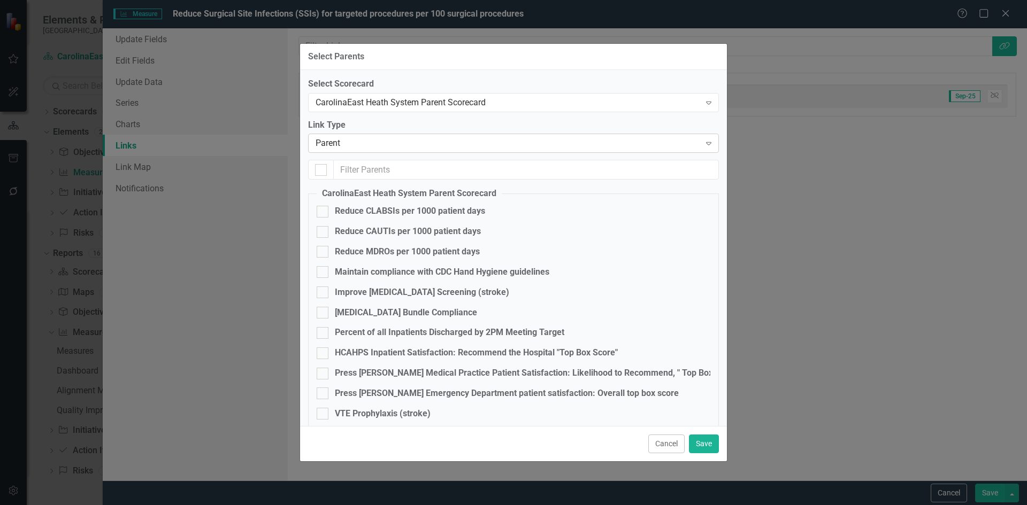
click at [703, 144] on icon "Expand" at bounding box center [708, 143] width 11 height 9
click at [703, 143] on icon "Expand" at bounding box center [708, 143] width 11 height 9
click at [703, 146] on icon "Expand" at bounding box center [708, 143] width 11 height 9
click at [668, 446] on button "Cancel" at bounding box center [666, 444] width 36 height 19
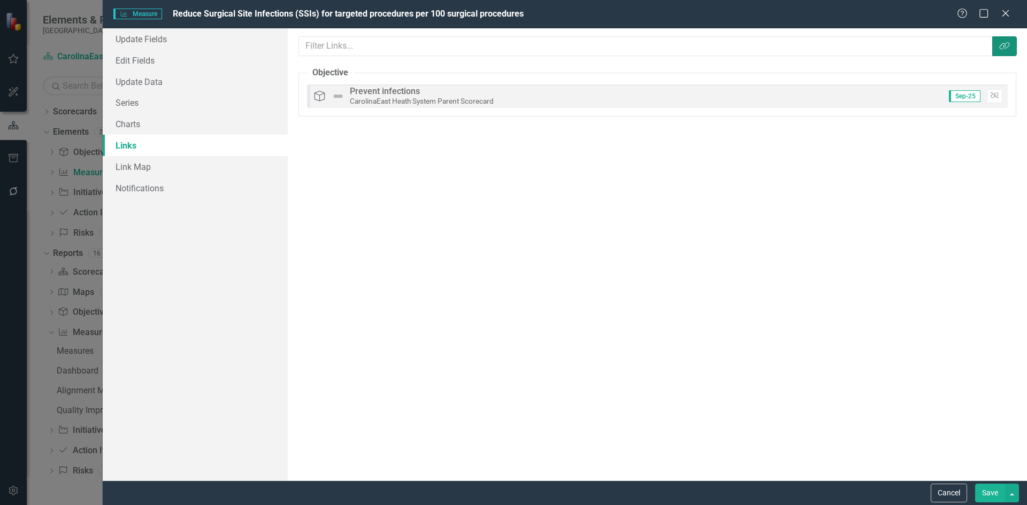
click at [1006, 52] on button "Link Tag" at bounding box center [1004, 46] width 25 height 20
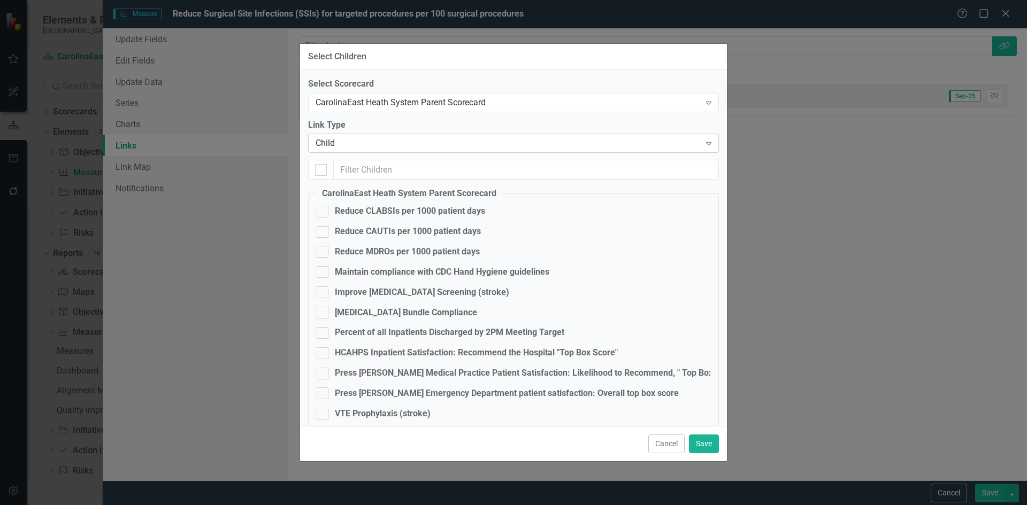
click at [703, 143] on icon "Expand" at bounding box center [708, 143] width 11 height 9
click at [379, 505] on div "Objective" at bounding box center [515, 514] width 1009 height 12
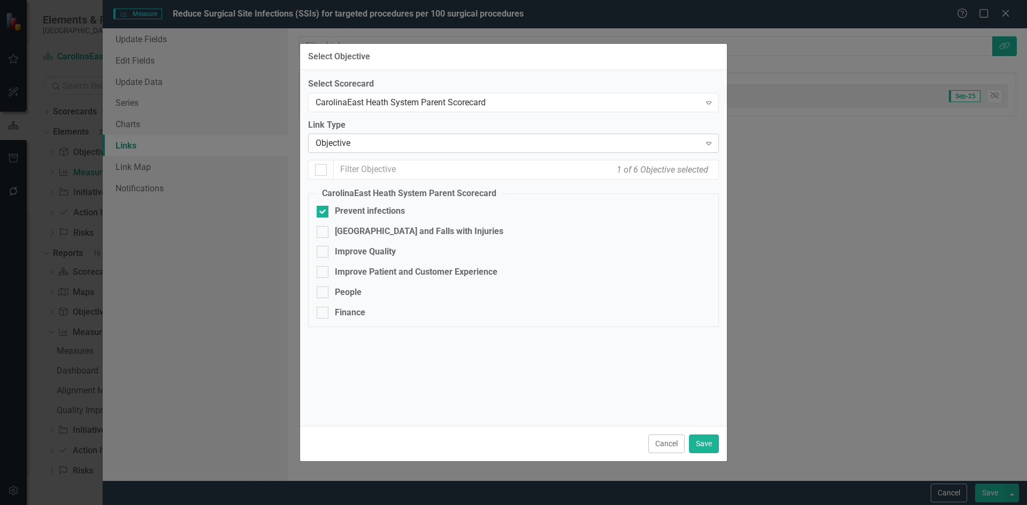
click at [706, 141] on icon "Expand" at bounding box center [708, 143] width 11 height 9
checkbox input "false"
click at [708, 144] on icon "Expand" at bounding box center [708, 143] width 11 height 9
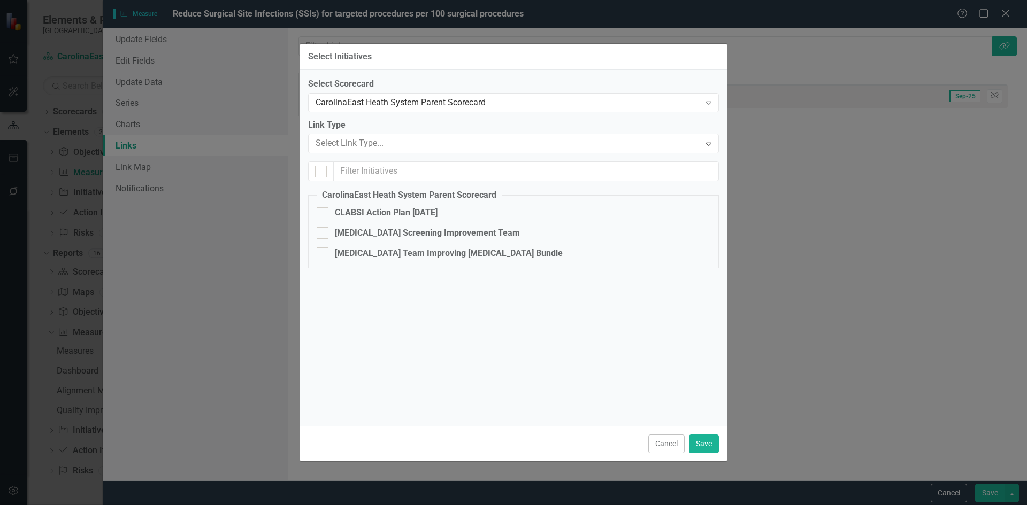
checkbox input "false"
click at [709, 143] on icon at bounding box center [708, 143] width 5 height 3
click at [711, 142] on icon "Expand" at bounding box center [708, 143] width 11 height 9
click at [710, 142] on icon "Expand" at bounding box center [708, 143] width 11 height 9
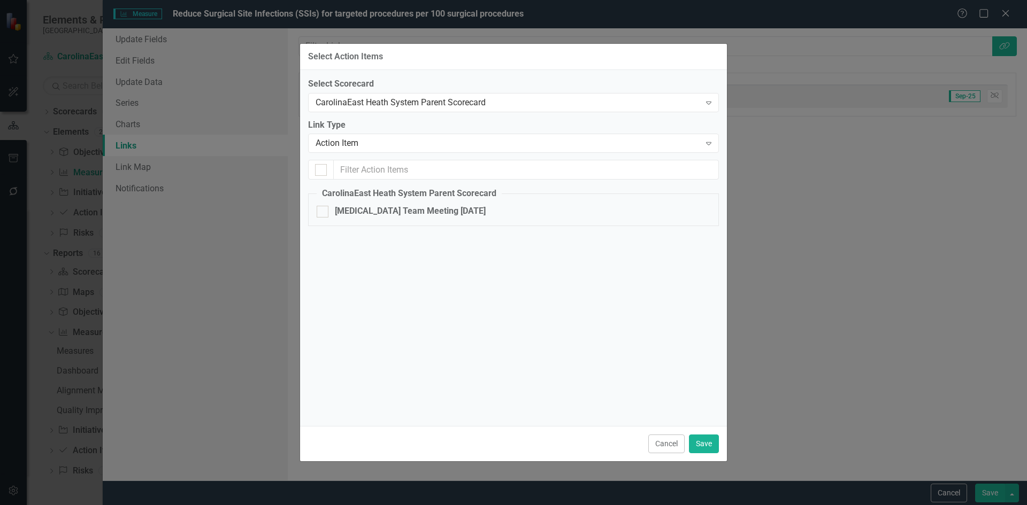
click at [709, 141] on icon "Expand" at bounding box center [708, 143] width 11 height 9
click at [711, 144] on icon "Expand" at bounding box center [708, 143] width 11 height 9
click at [385, 334] on div "Select Scorecard CarolinaEast Heath System Parent Scorecard Expand Link Type Ac…" at bounding box center [513, 248] width 411 height 340
click at [712, 144] on icon "Expand" at bounding box center [708, 143] width 11 height 9
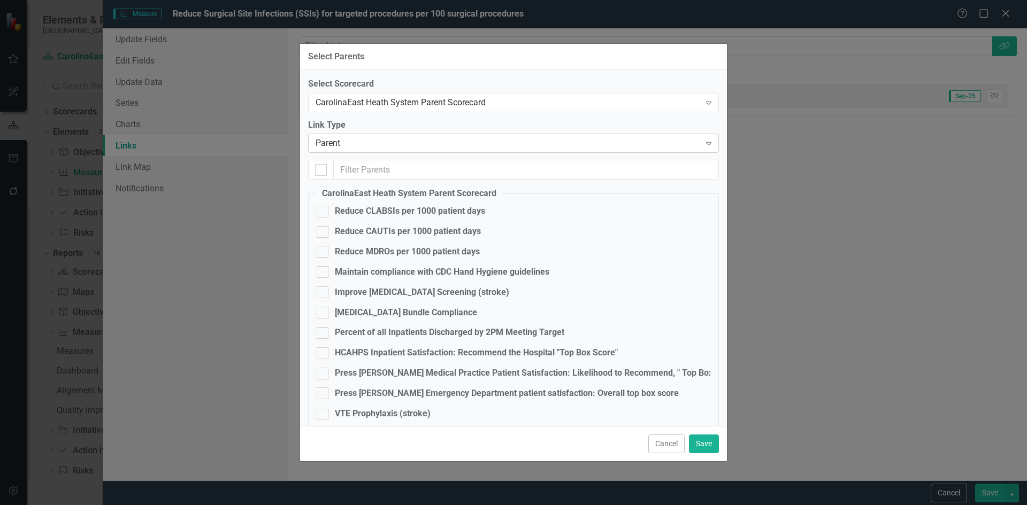
click at [706, 145] on icon at bounding box center [708, 143] width 5 height 3
click at [700, 108] on div "Expand" at bounding box center [708, 102] width 19 height 17
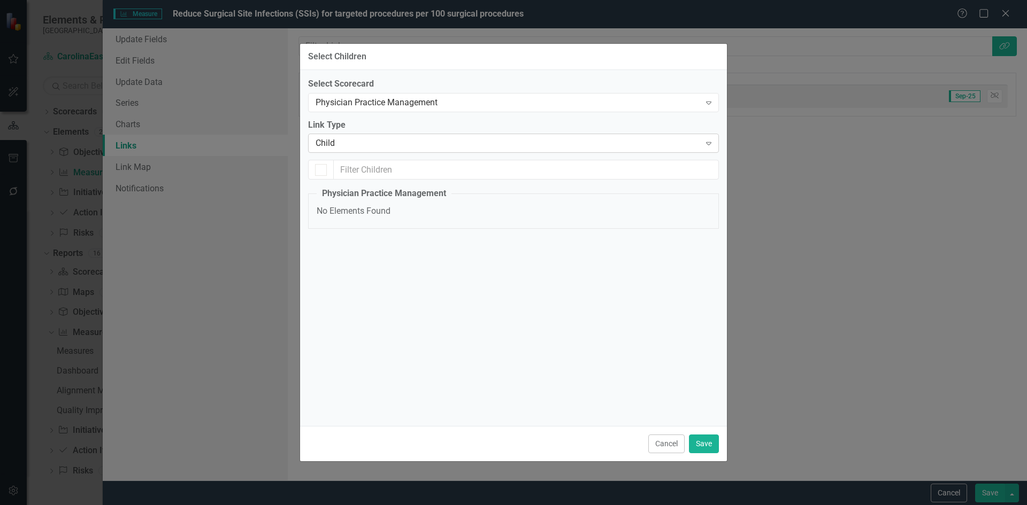
click at [711, 142] on icon "Expand" at bounding box center [708, 143] width 11 height 9
click at [712, 144] on icon "Expand" at bounding box center [708, 143] width 11 height 9
click at [421, 505] on div "Objective" at bounding box center [515, 514] width 1009 height 12
click at [663, 444] on button "Cancel" at bounding box center [666, 444] width 36 height 19
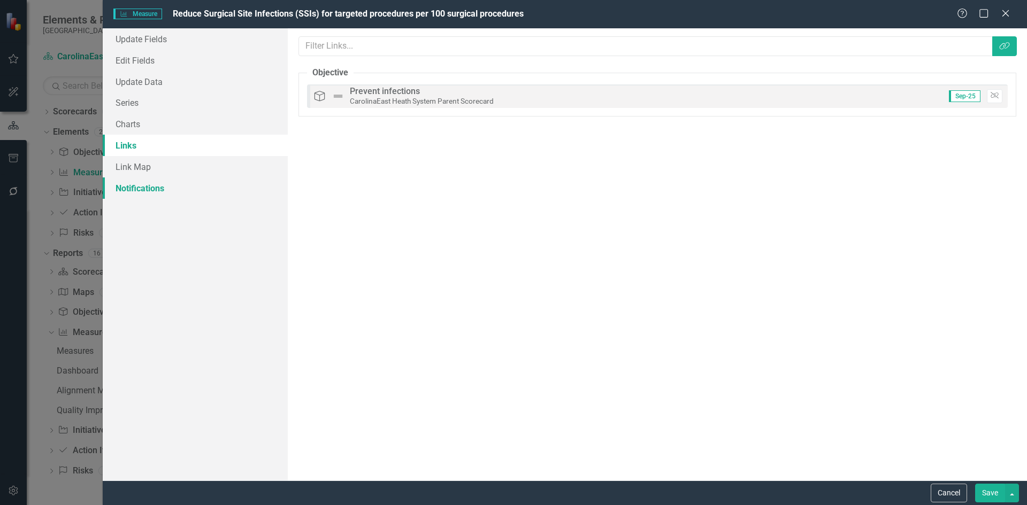
click at [153, 193] on link "Notifications" at bounding box center [195, 188] width 185 height 21
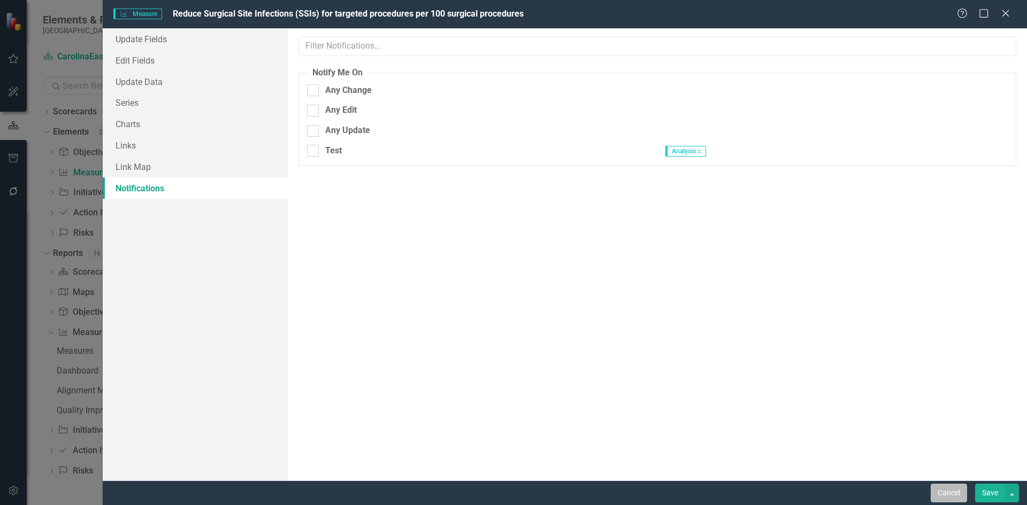
click at [952, 495] on button "Cancel" at bounding box center [948, 493] width 36 height 19
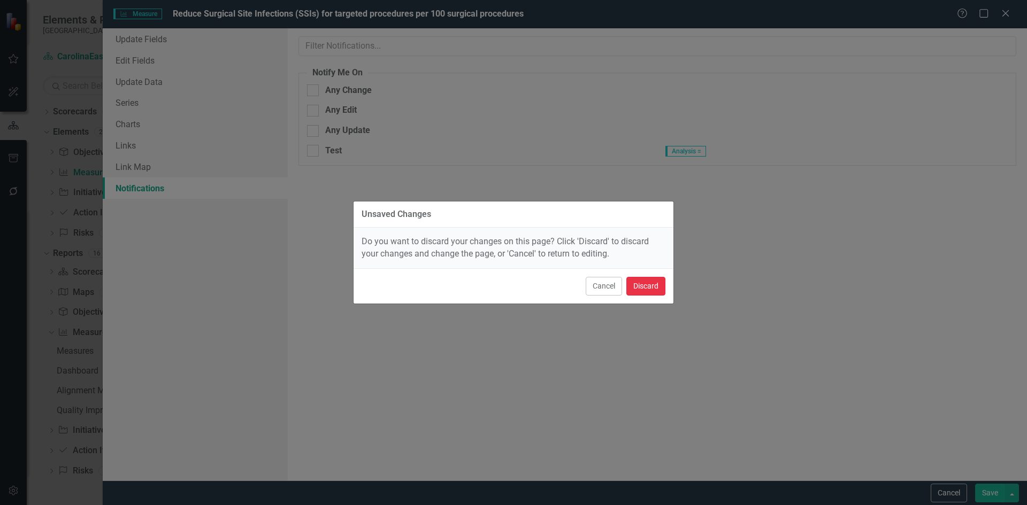
click at [649, 290] on button "Discard" at bounding box center [645, 286] width 39 height 19
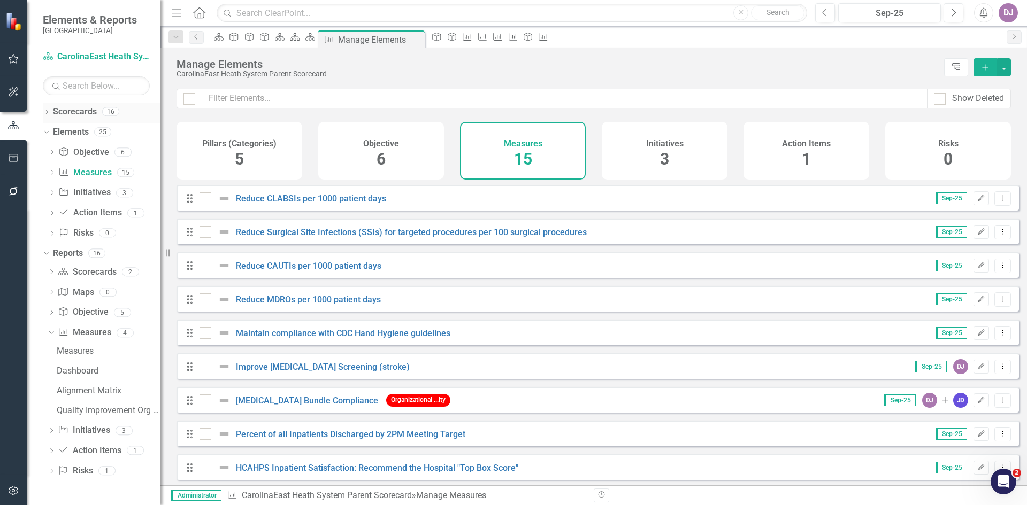
click at [82, 114] on link "Scorecards" at bounding box center [75, 112] width 44 height 12
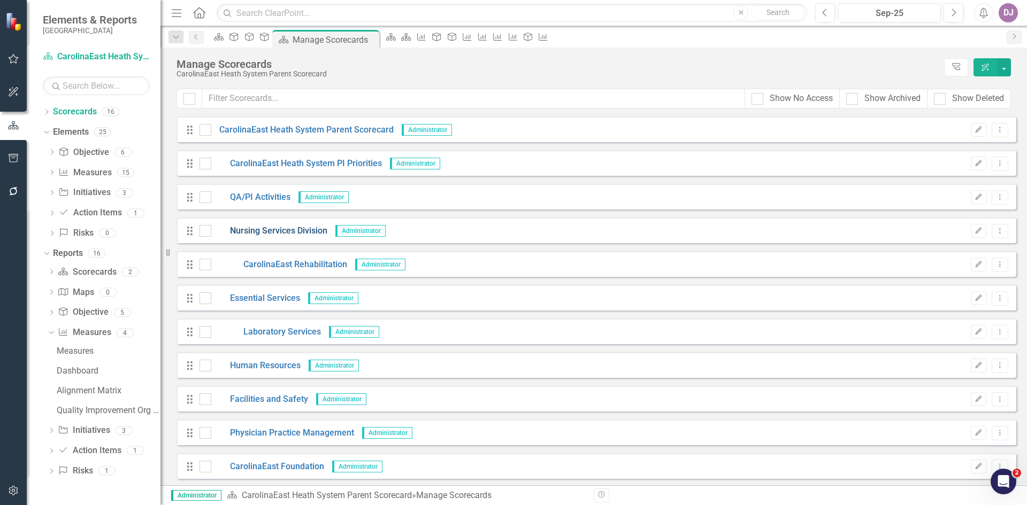
click at [274, 234] on link "Nursing Services Division" at bounding box center [269, 231] width 116 height 12
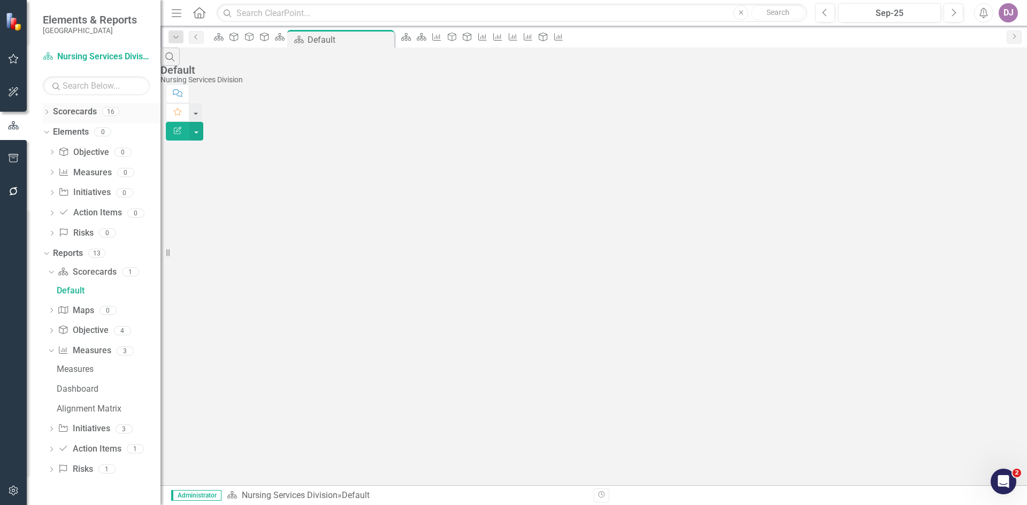
click at [87, 113] on link "Scorecards" at bounding box center [75, 112] width 44 height 12
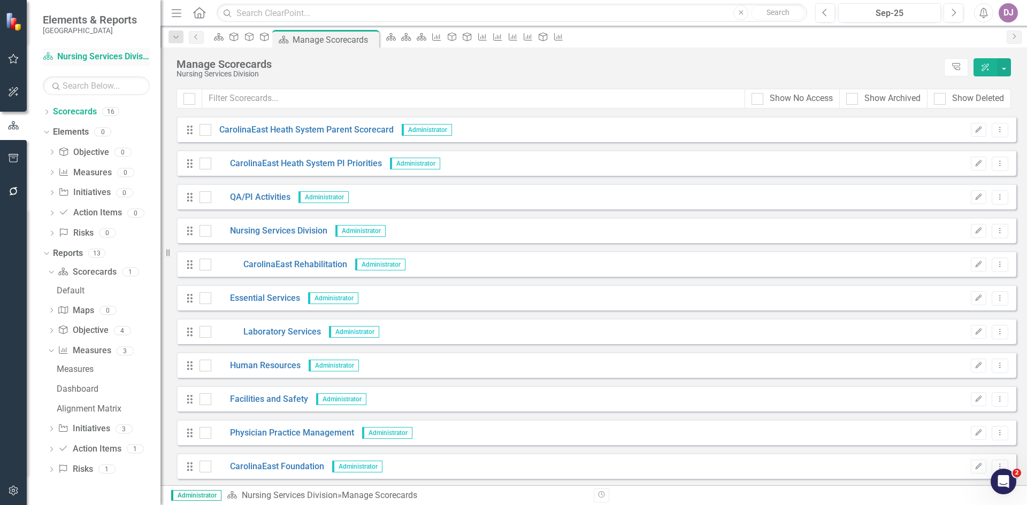
click at [101, 58] on link "Scorecard Nursing Services Division" at bounding box center [96, 57] width 107 height 12
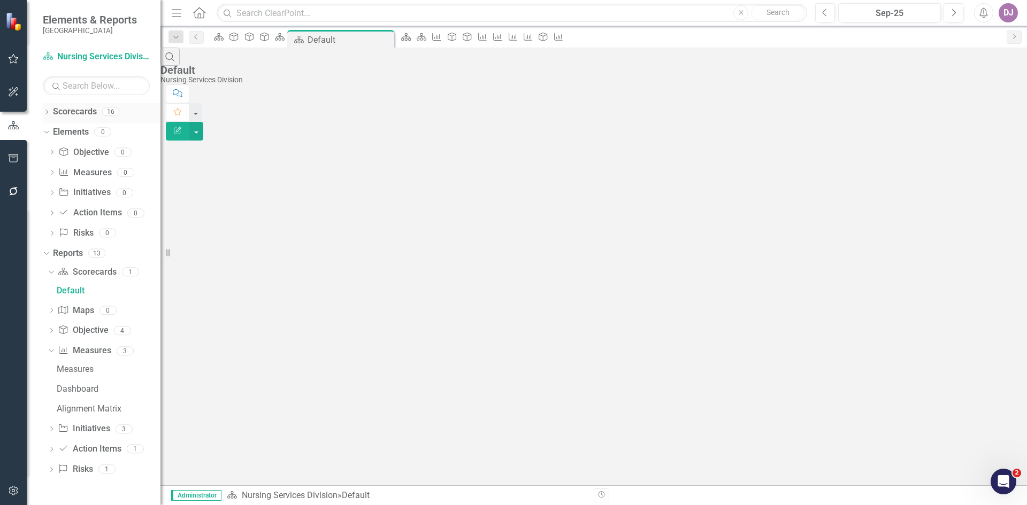
click at [72, 111] on link "Scorecards" at bounding box center [75, 112] width 44 height 12
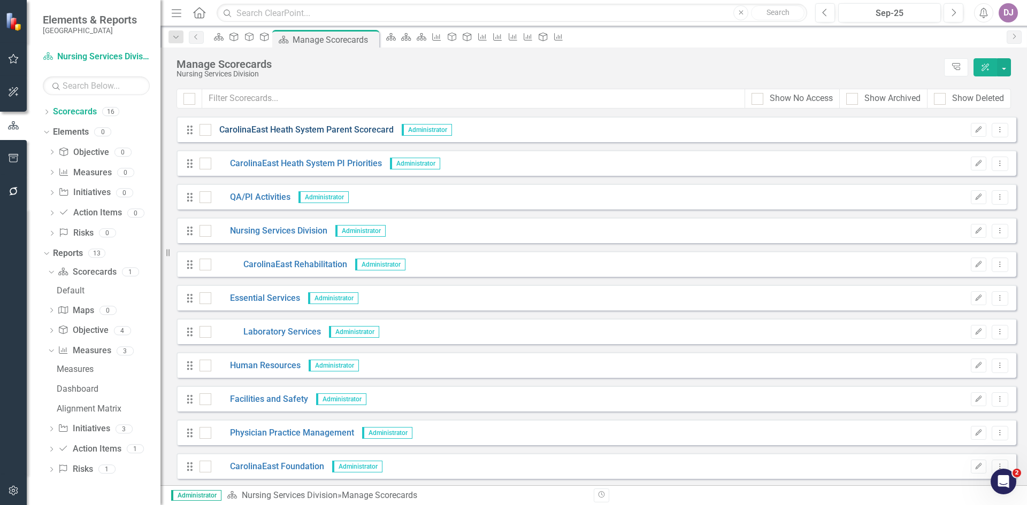
click at [294, 133] on link "CarolinaEast Heath System Parent Scorecard" at bounding box center [302, 130] width 182 height 12
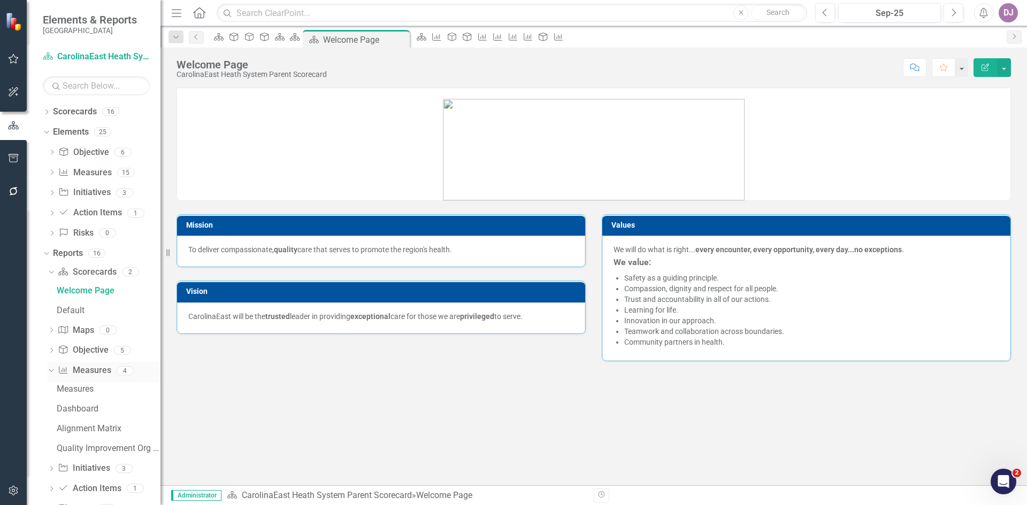
click at [84, 369] on link "Measure Measures" at bounding box center [84, 371] width 53 height 12
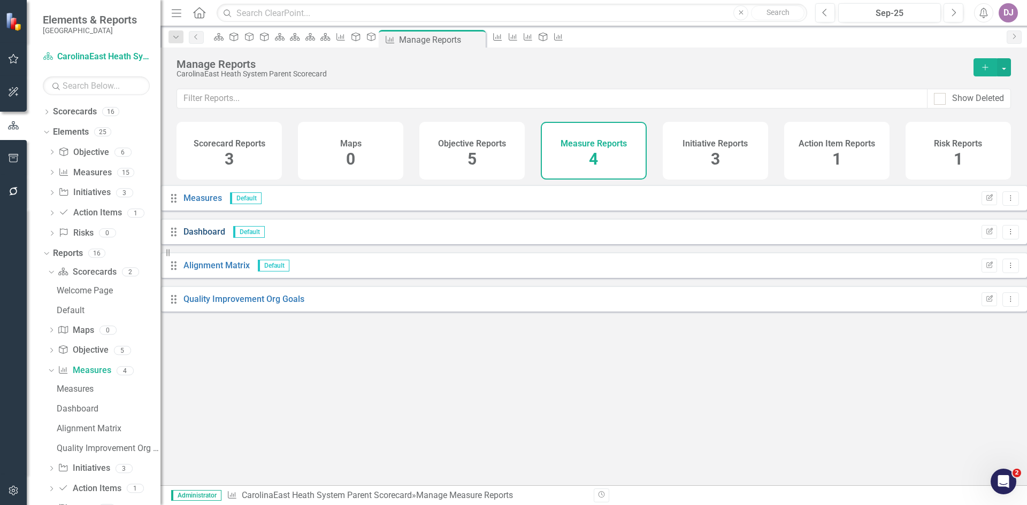
click at [225, 237] on link "Dashboard" at bounding box center [204, 232] width 42 height 10
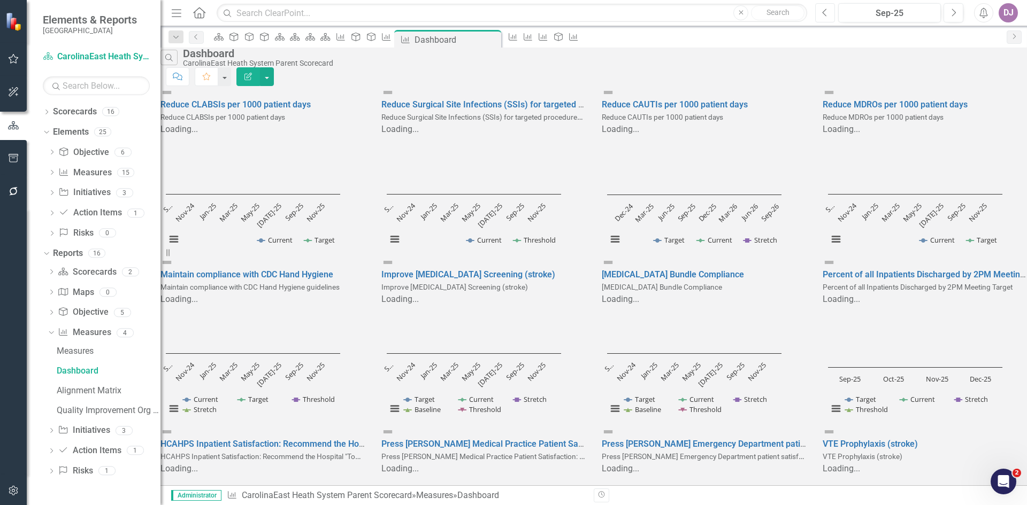
click at [830, 14] on button "Previous" at bounding box center [825, 12] width 20 height 19
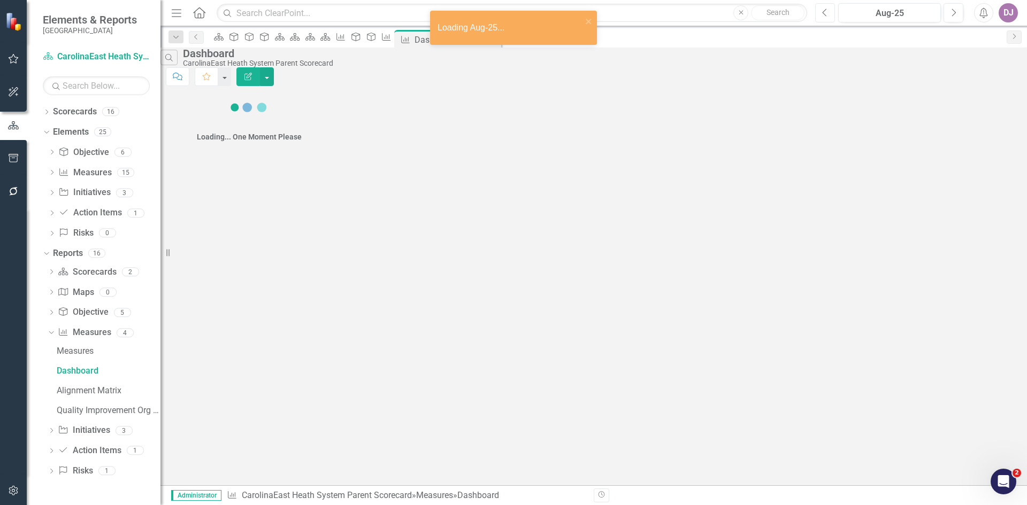
click at [830, 14] on button "Previous" at bounding box center [825, 12] width 20 height 19
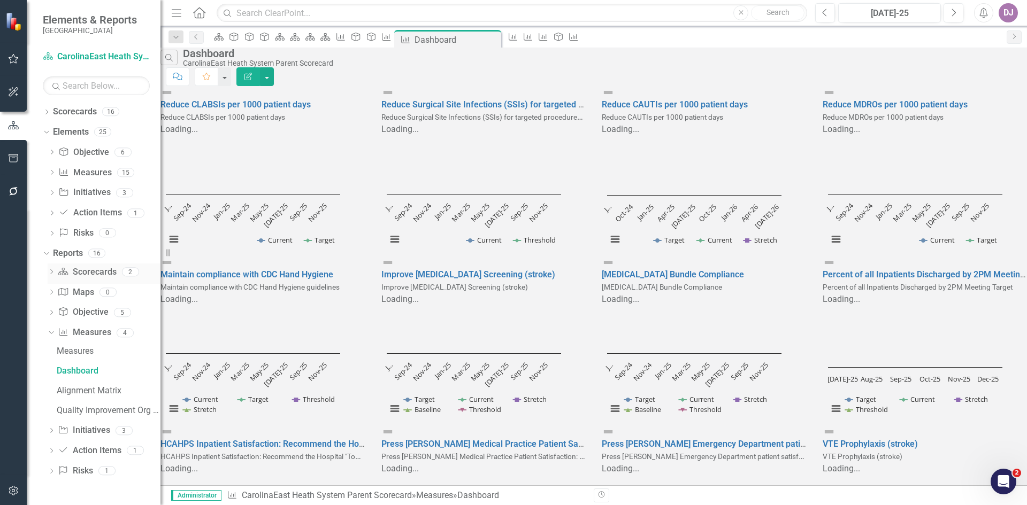
click at [92, 274] on link "Scorecard Scorecards" at bounding box center [87, 272] width 58 height 12
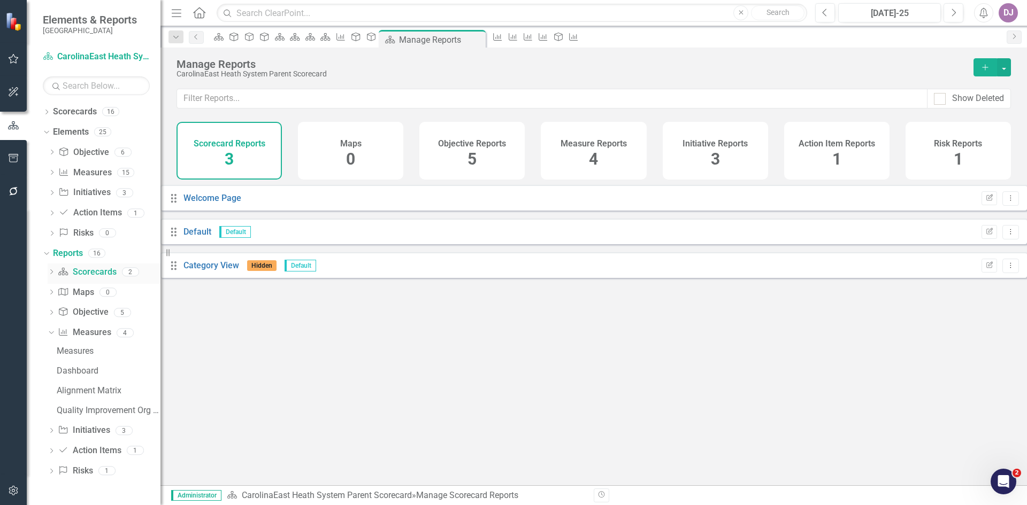
click at [49, 268] on div "Dropdown Scorecard Scorecards 2" at bounding box center [104, 274] width 113 height 20
click at [51, 274] on icon at bounding box center [51, 271] width 3 height 5
click at [237, 271] on link "Category View" at bounding box center [211, 265] width 56 height 10
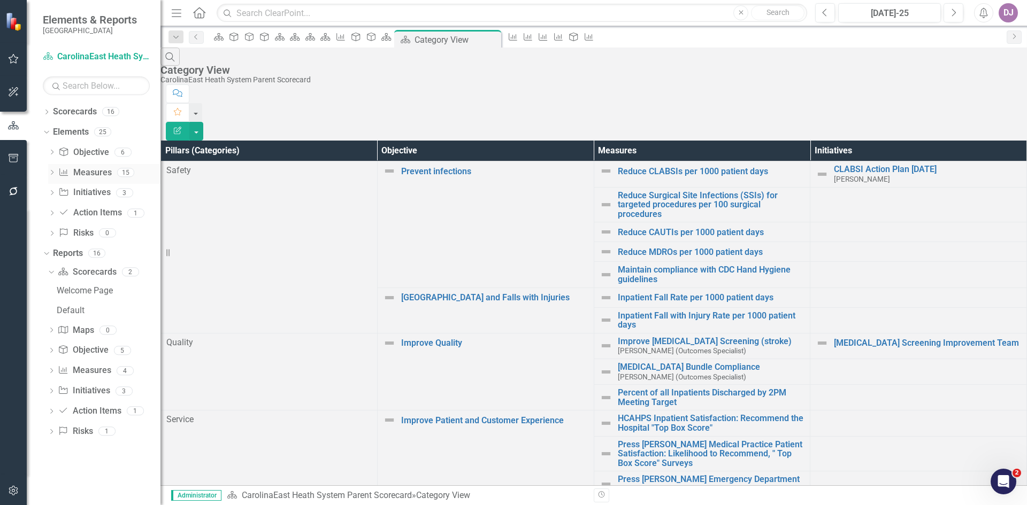
click at [50, 174] on icon "Dropdown" at bounding box center [51, 174] width 7 height 6
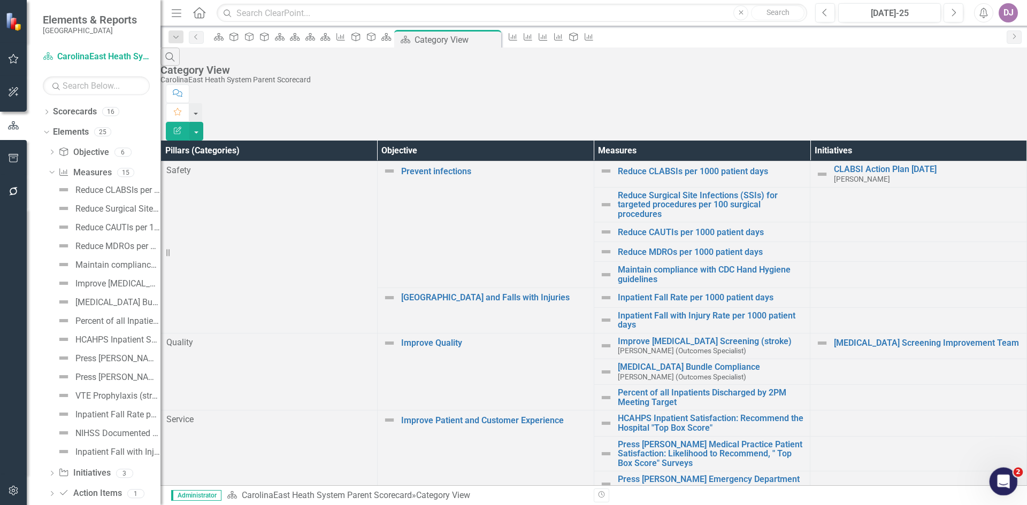
click at [1007, 479] on icon "Open Intercom Messenger" at bounding box center [1002, 481] width 18 height 18
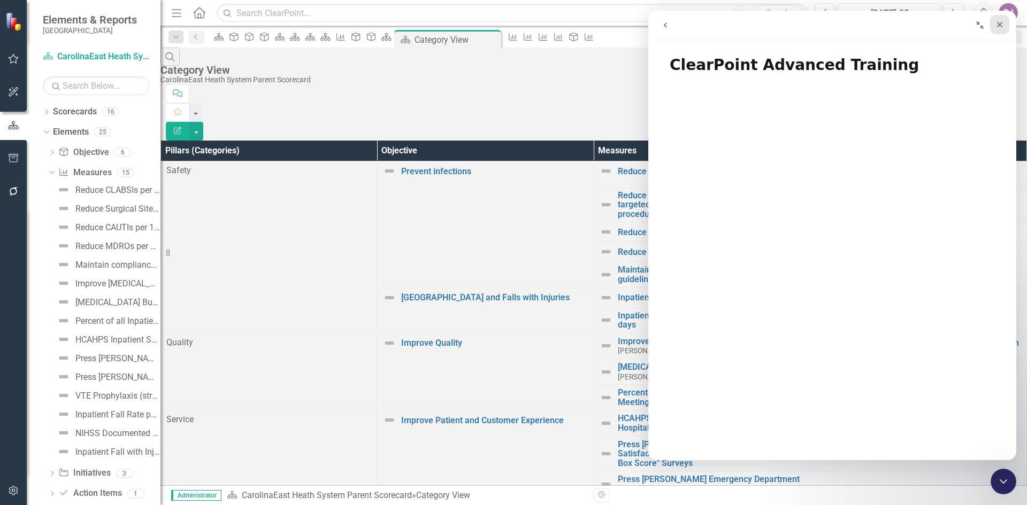
click at [1000, 27] on icon "Close" at bounding box center [999, 24] width 9 height 9
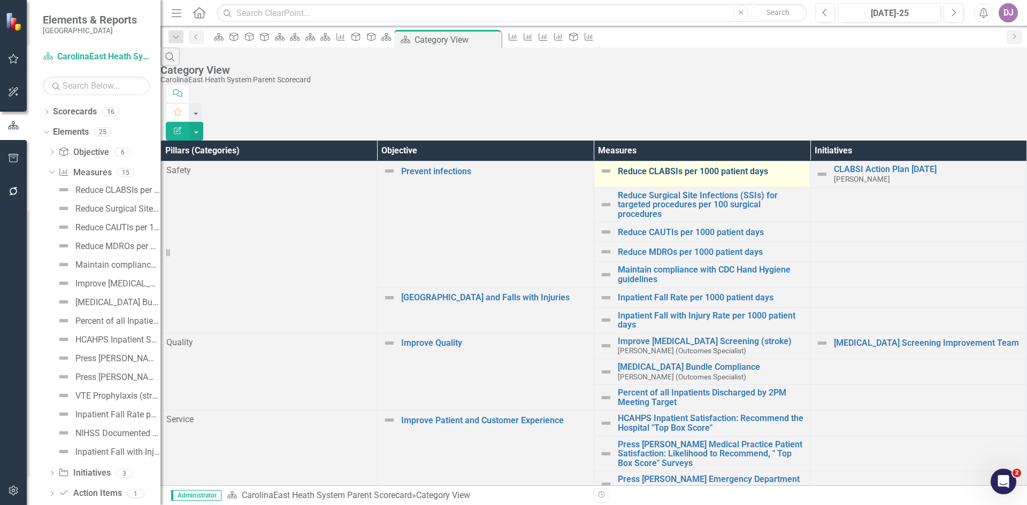
click at [719, 167] on link "Reduce CLABSIs per 1000 patient days" at bounding box center [711, 172] width 187 height 10
